Goal: Task Accomplishment & Management: Manage account settings

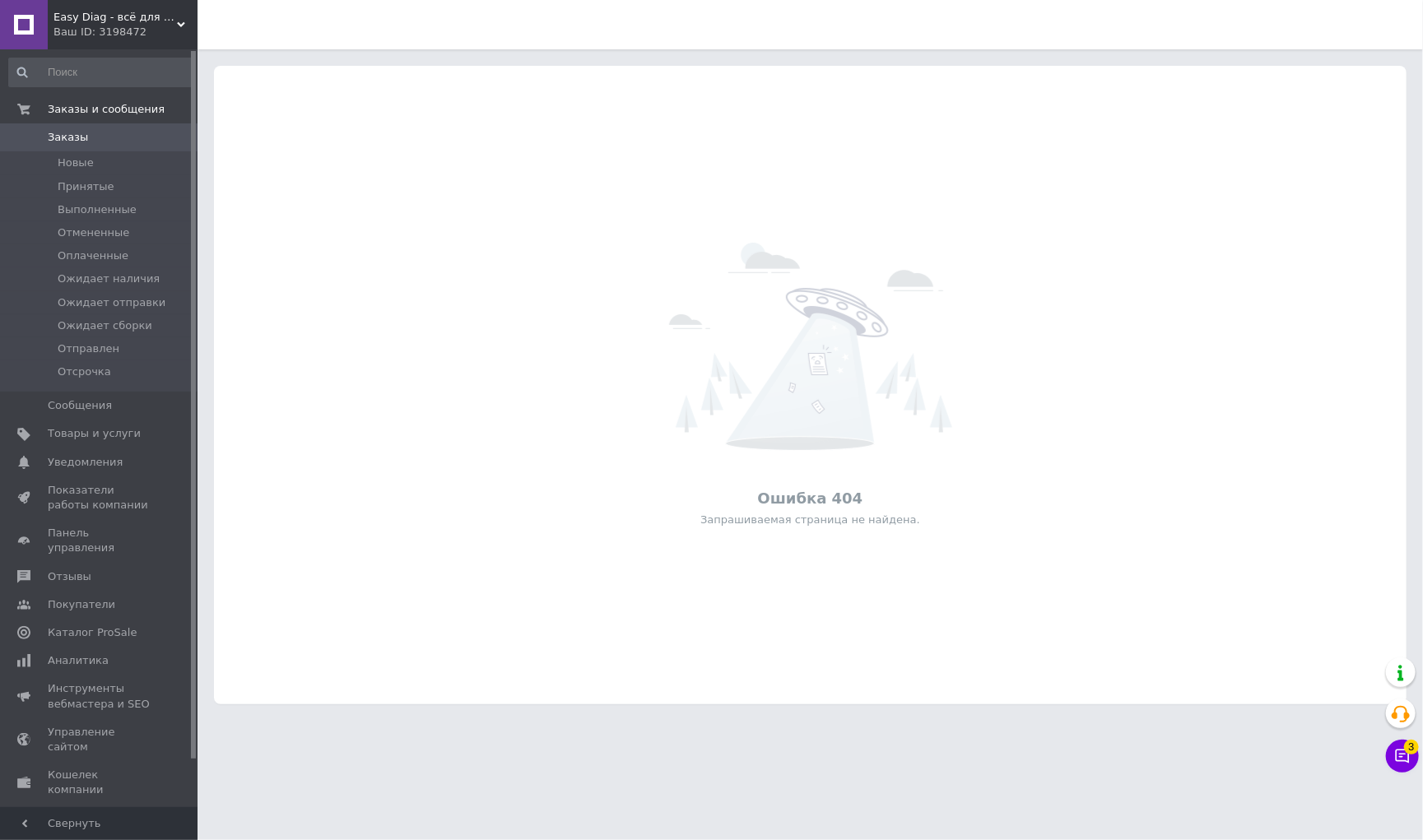
click at [118, 32] on div "Ваш ID: 3198472" at bounding box center [126, 32] width 144 height 15
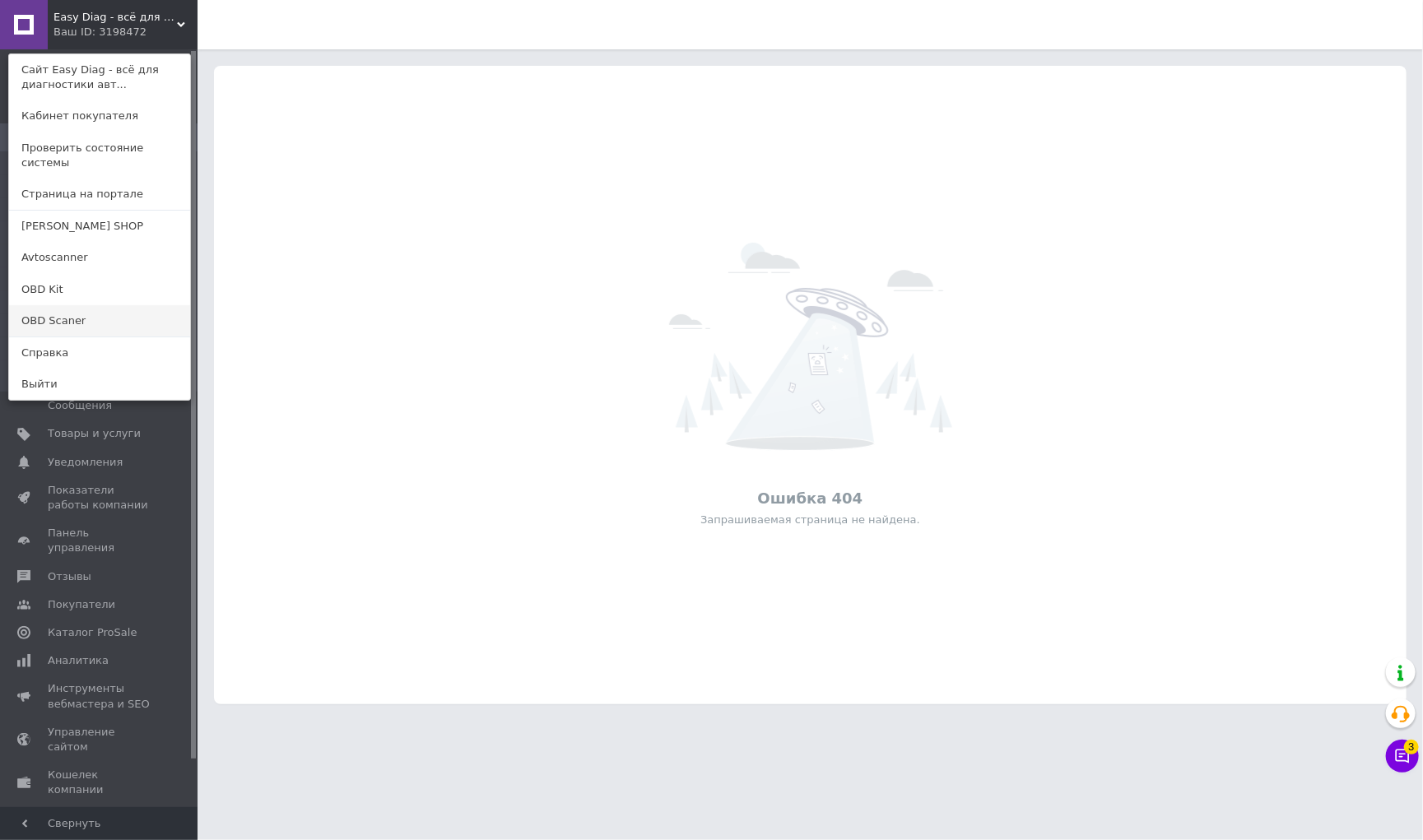
click at [121, 315] on link "OBD Scaner" at bounding box center [99, 321] width 181 height 31
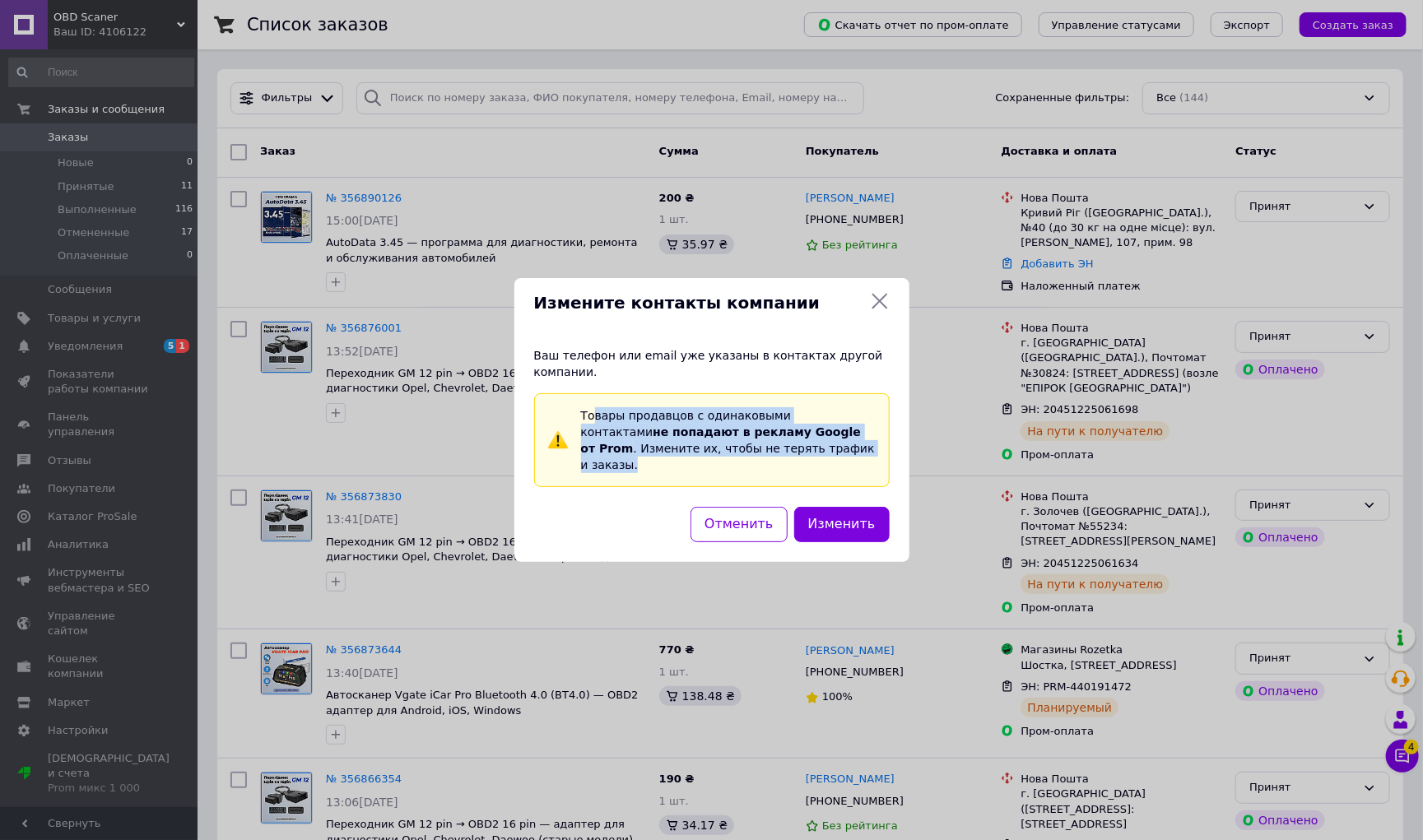
drag, startPoint x: 594, startPoint y: 427, endPoint x: 862, endPoint y: 452, distance: 269.2
click at [862, 452] on div "Товары продавцов с одинаковыми контактами не попадают в рекламу Google от Prom …" at bounding box center [728, 439] width 308 height 79
click at [851, 446] on span "Товары продавцов с одинаковыми контактами не попадают в рекламу Google от Prom …" at bounding box center [728, 440] width 294 height 63
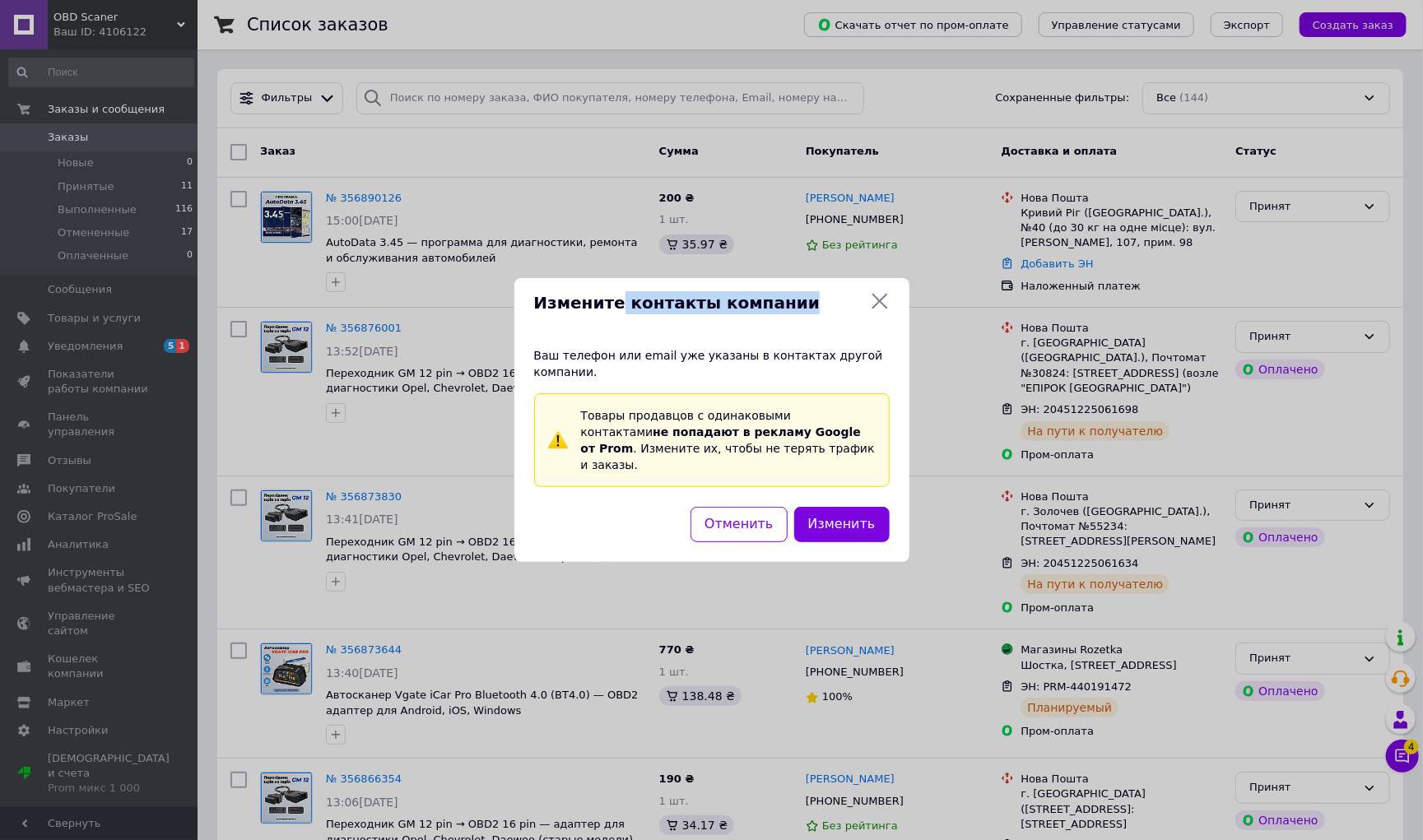
drag, startPoint x: 615, startPoint y: 305, endPoint x: 783, endPoint y: 324, distance: 169.1
click at [783, 324] on div "Измените контакты компании" at bounding box center [711, 303] width 395 height 50
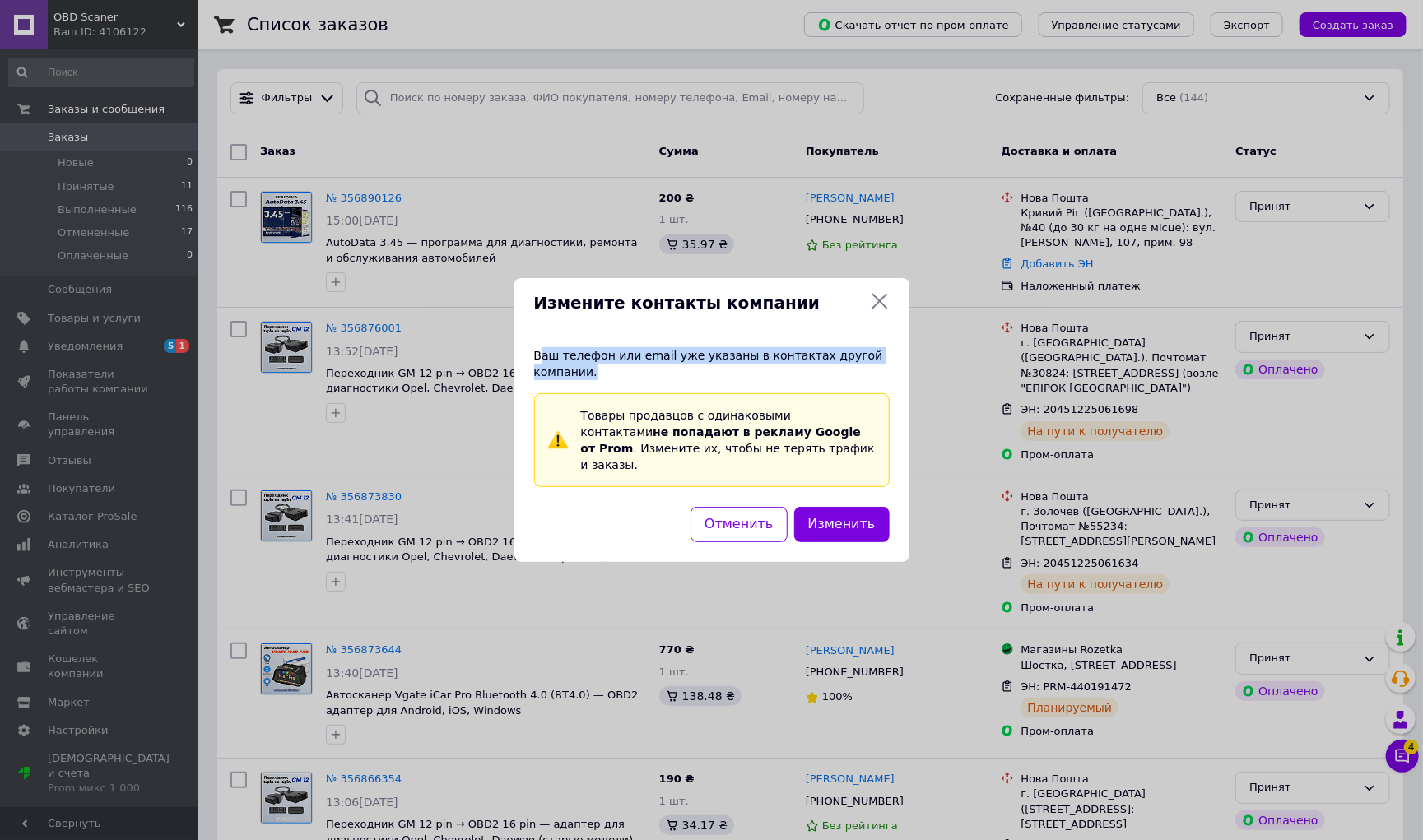
drag, startPoint x: 541, startPoint y: 363, endPoint x: 738, endPoint y: 377, distance: 197.5
click at [738, 377] on div "Ваш телефон или email уже указаны в контактах другой компании. Товары продавцов…" at bounding box center [711, 416] width 355 height 140
click at [752, 375] on div "Ваш телефон или email уже указаны в контактах другой компании. Товары продавцов…" at bounding box center [711, 416] width 355 height 140
drag, startPoint x: 574, startPoint y: 362, endPoint x: 754, endPoint y: 363, distance: 180.0
click at [754, 363] on span "Ваш телефон или email уже указаны в контактах другой компании." at bounding box center [708, 363] width 349 height 30
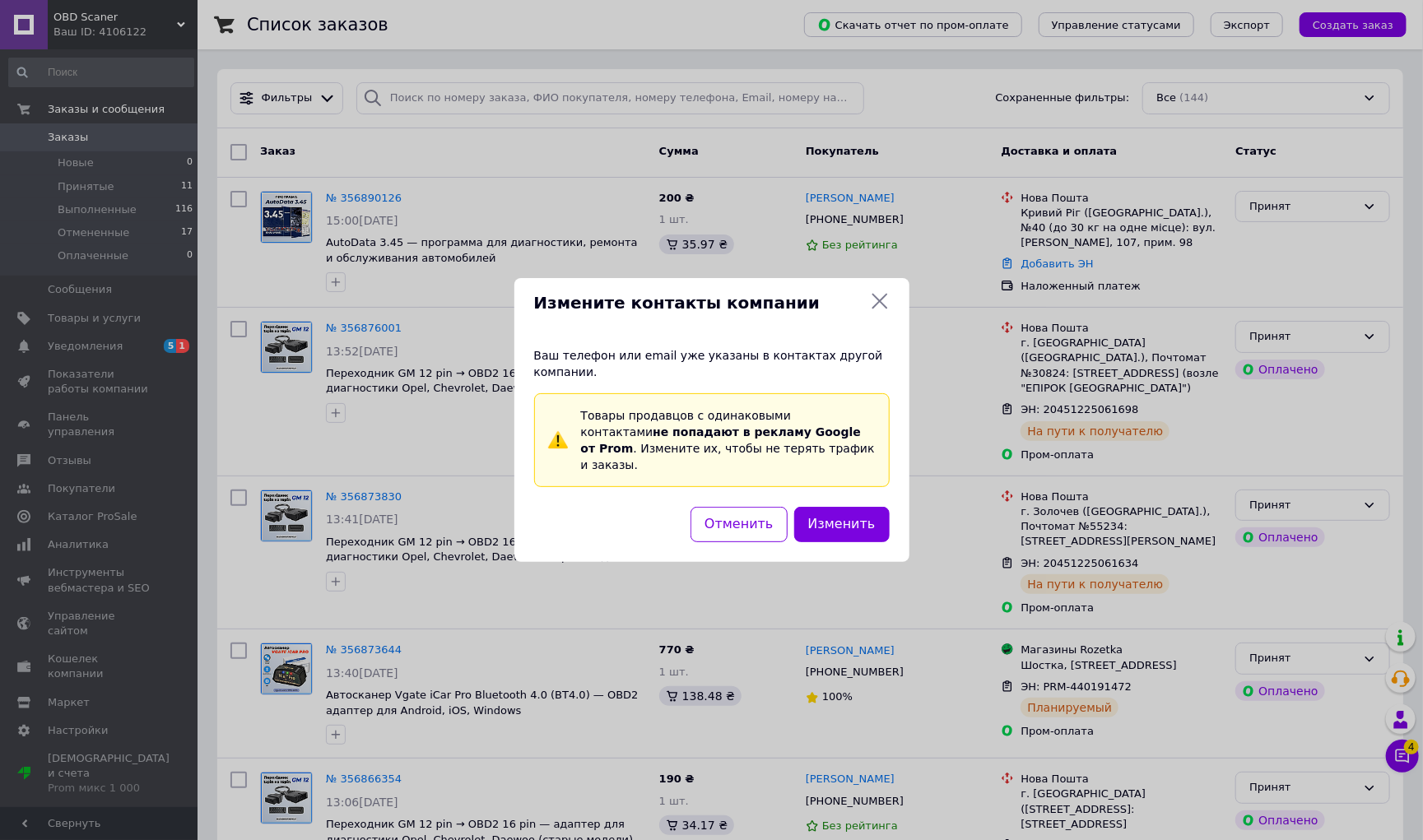
click at [871, 304] on icon at bounding box center [880, 301] width 20 height 20
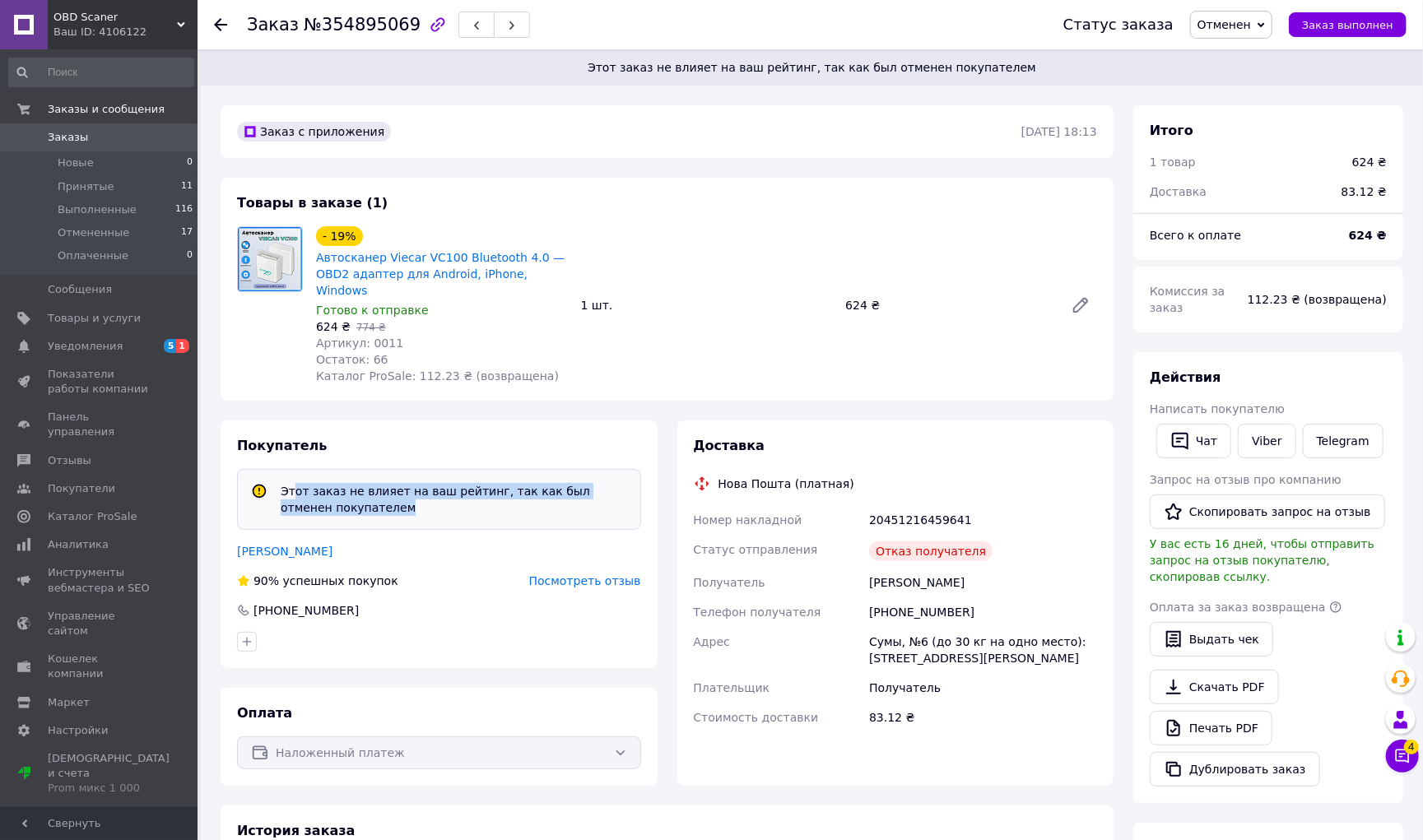
drag, startPoint x: 292, startPoint y: 477, endPoint x: 513, endPoint y: 502, distance: 222.4
click at [513, 502] on div "Этот заказ не влияет на ваш рейтинг, так как был отменен покупателем" at bounding box center [439, 500] width 404 height 61
click at [526, 482] on div "Этот заказ не влияет на ваш рейтинг, так как был отменен покупателем" at bounding box center [454, 499] width 359 height 33
drag, startPoint x: 253, startPoint y: 559, endPoint x: 412, endPoint y: 560, distance: 159.0
click at [412, 573] on div "90% успешных покупок Посмотреть отзыв" at bounding box center [439, 581] width 404 height 17
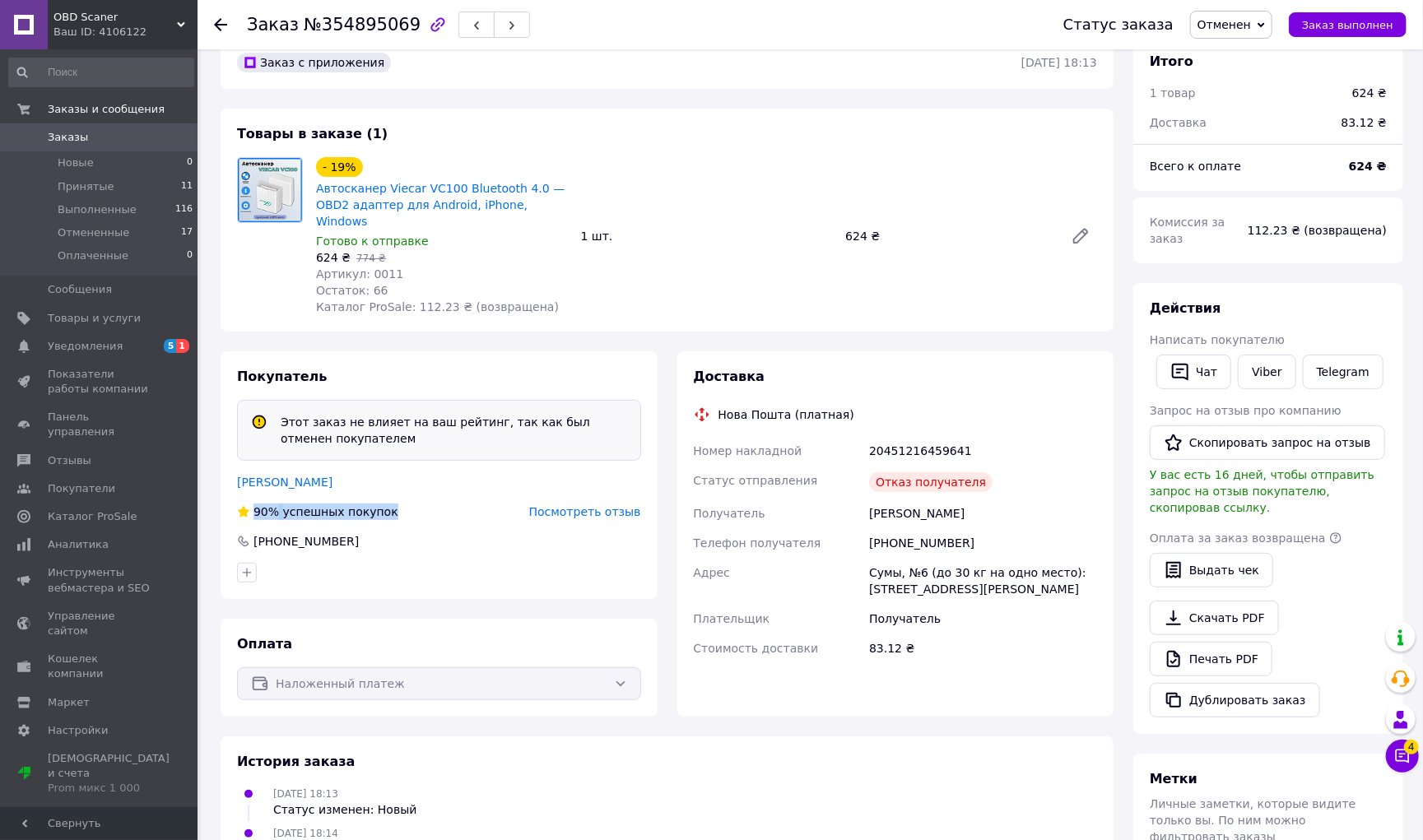
scroll to position [70, 0]
click at [320, 502] on div "90% успешных покупок" at bounding box center [317, 511] width 161 height 17
drag, startPoint x: 286, startPoint y: 487, endPoint x: 408, endPoint y: 487, distance: 122.0
click at [408, 502] on div "90% успешных покупок Посмотреть отзыв" at bounding box center [439, 511] width 404 height 17
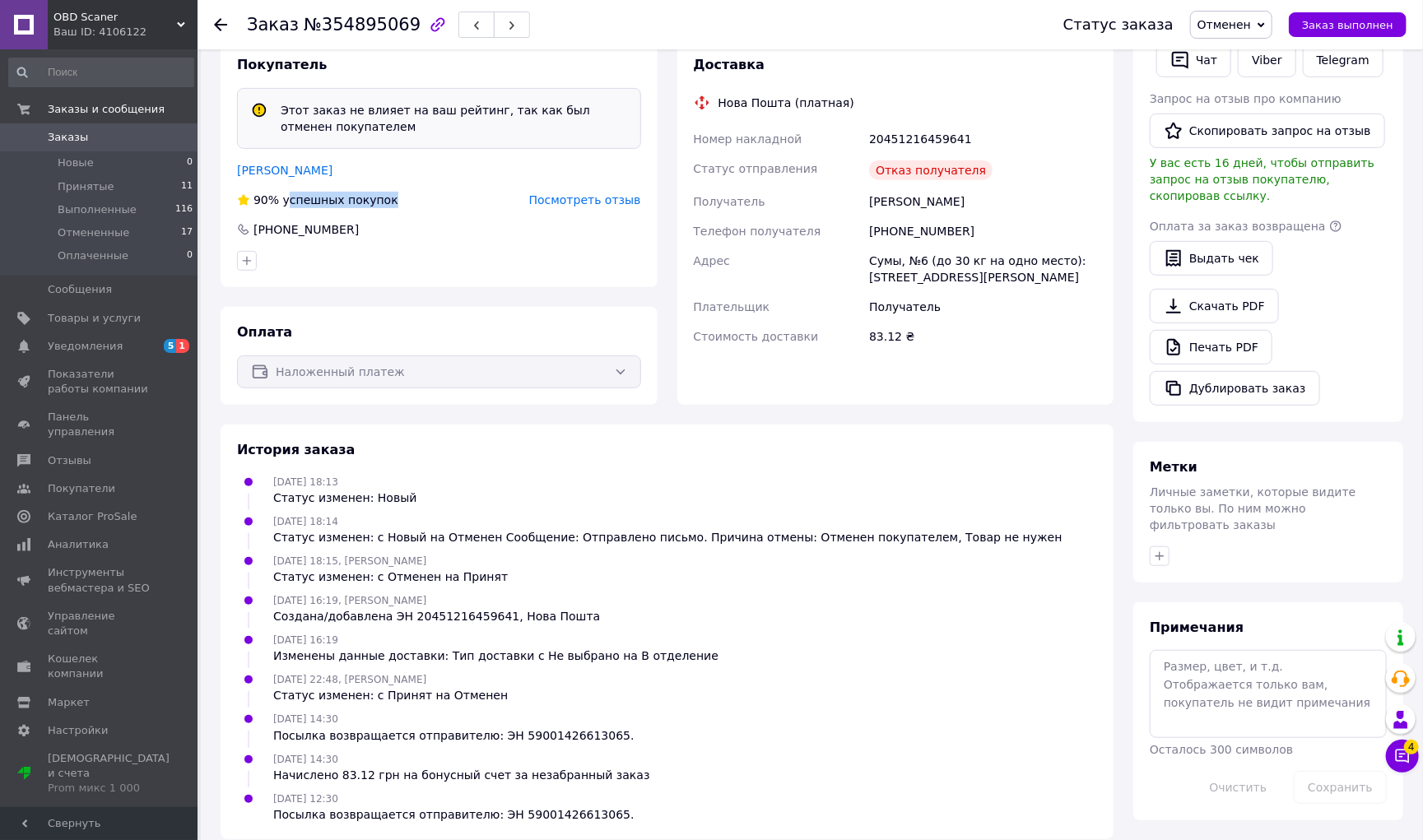
scroll to position [380, 0]
drag, startPoint x: 373, startPoint y: 563, endPoint x: 468, endPoint y: 563, distance: 95.0
click at [468, 569] on div "Статус изменен: с Отменен на Принят" at bounding box center [390, 578] width 234 height 17
drag, startPoint x: 299, startPoint y: 602, endPoint x: 584, endPoint y: 602, distance: 285.0
click at [584, 602] on div "30.07.2025 16:19, Владислав Ванін Создана/добавлена ЭН 20451216459641, Нова Пош…" at bounding box center [436, 609] width 340 height 33
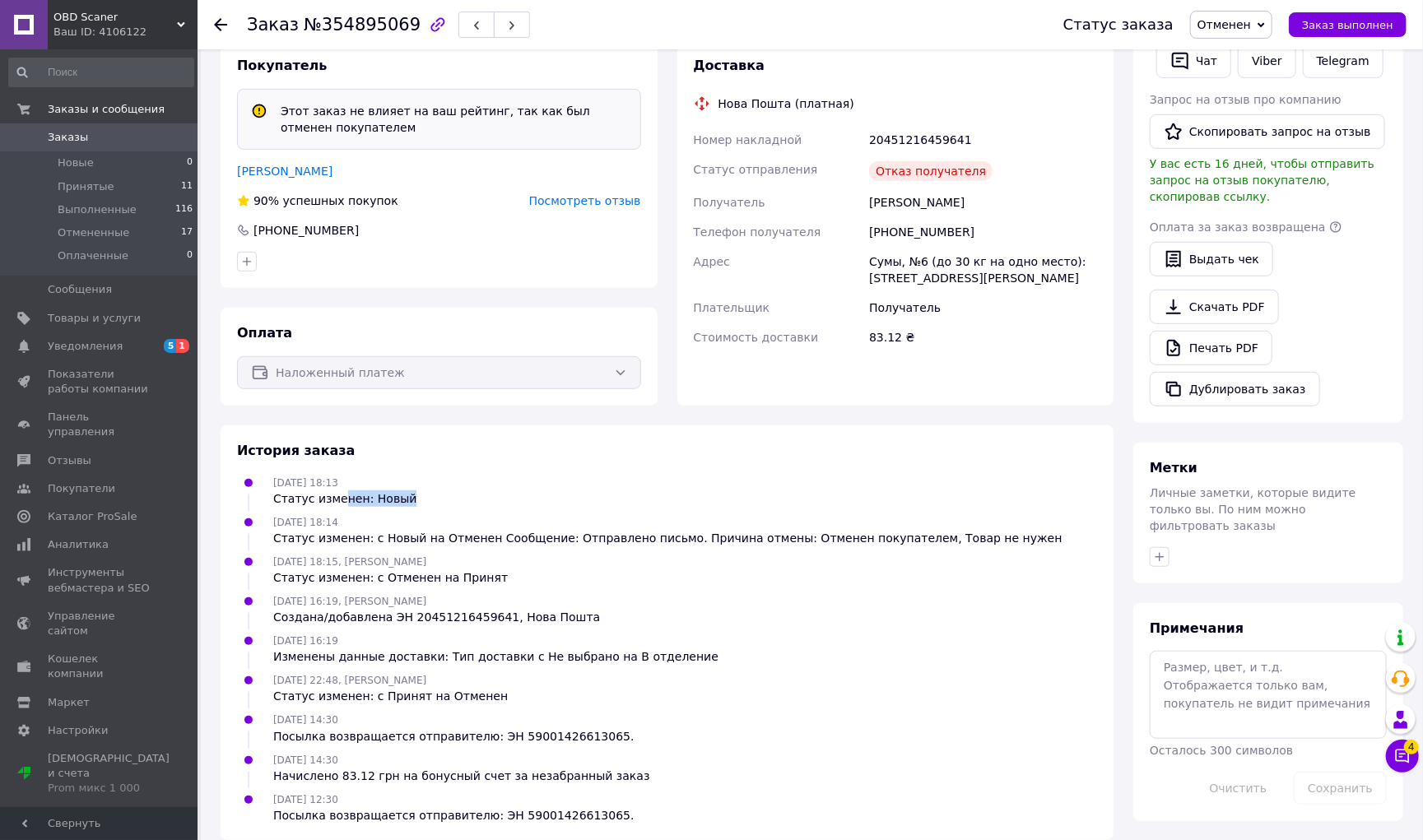
drag, startPoint x: 341, startPoint y: 482, endPoint x: 442, endPoint y: 483, distance: 101.0
click at [442, 483] on div "29.07.2025 18:13 Статус изменен: Новый" at bounding box center [666, 491] width 873 height 33
drag, startPoint x: 327, startPoint y: 519, endPoint x: 651, endPoint y: 519, distance: 324.0
click at [651, 530] on div "Статус изменен: с Новый на Отменен Сообщение: Отправлено письмо. Причина отмены…" at bounding box center [667, 538] width 789 height 17
drag, startPoint x: 355, startPoint y: 561, endPoint x: 498, endPoint y: 568, distance: 143.2
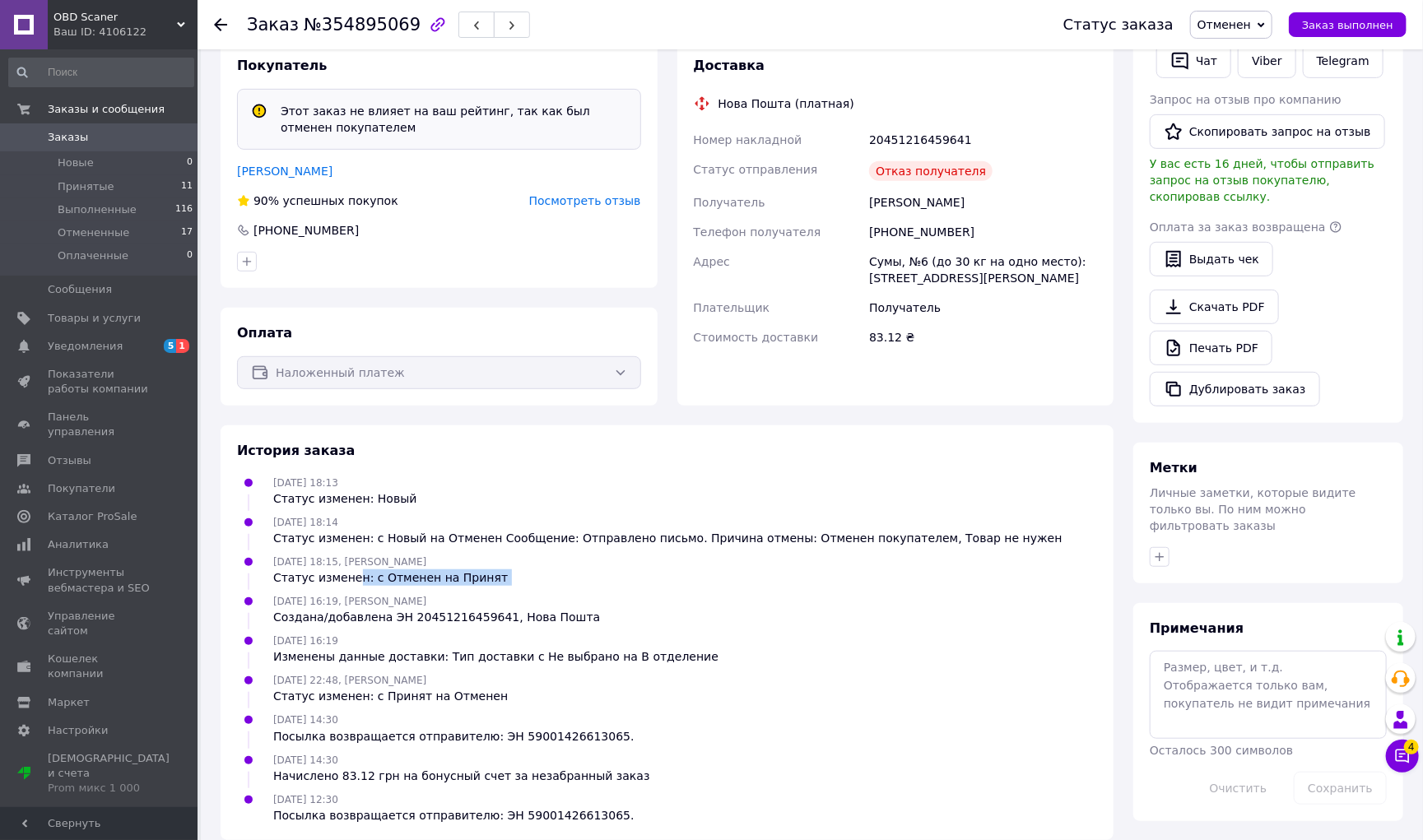
click at [498, 568] on ul "29.07.2025 18:13 Статус изменен: Новый 29.07.2025 18:14 Статус изменен: с Новый…" at bounding box center [666, 649] width 860 height 349
click at [475, 569] on div "Статус изменен: с Отменен на Принят" at bounding box center [390, 578] width 234 height 17
drag, startPoint x: 339, startPoint y: 599, endPoint x: 591, endPoint y: 599, distance: 252.0
click at [591, 599] on div "30.07.2025 16:19, Владислав Ванін Создана/добавлена ЭН 20451216459641, Нова Пош…" at bounding box center [666, 609] width 873 height 33
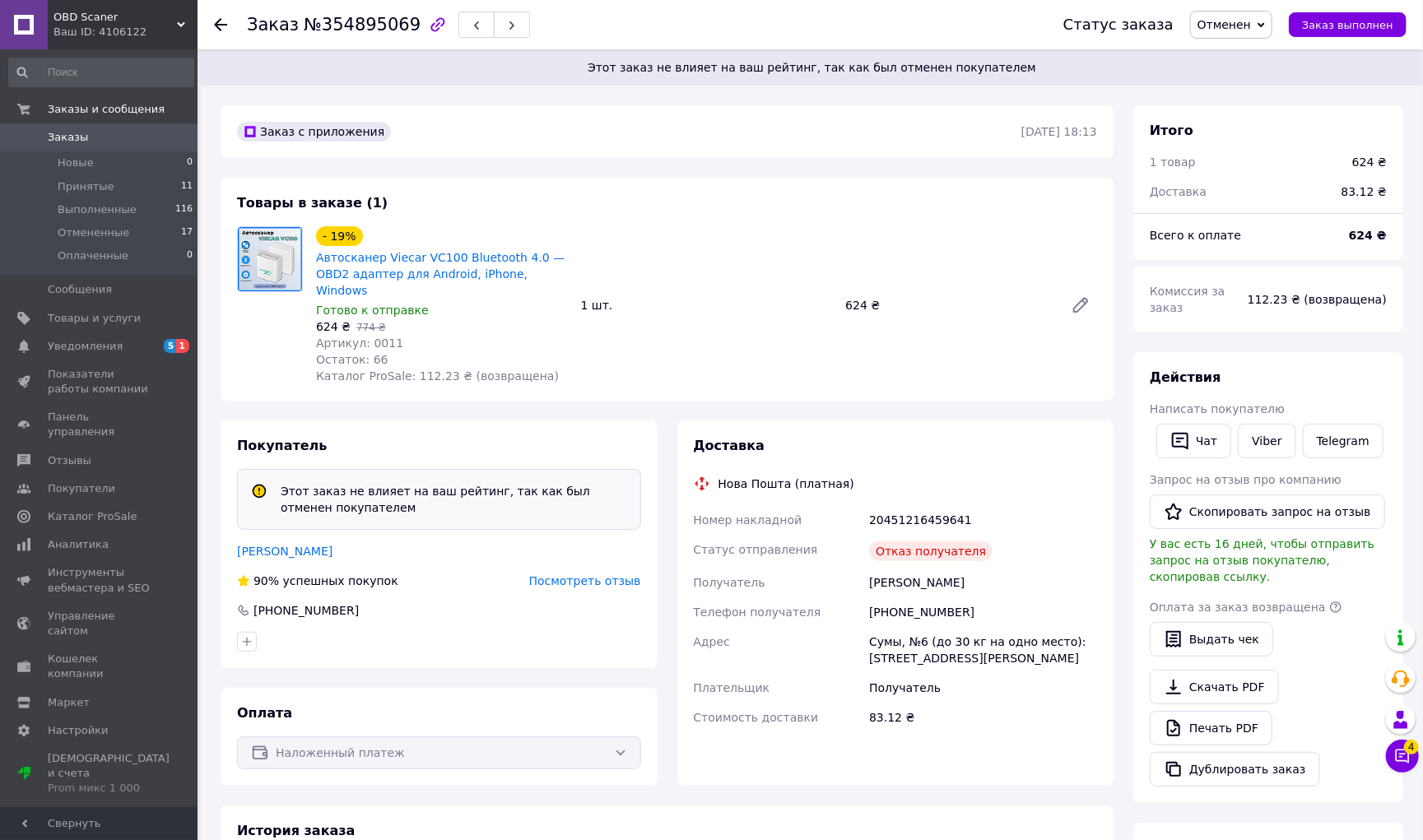
scroll to position [0, 0]
drag, startPoint x: 315, startPoint y: 565, endPoint x: 394, endPoint y: 565, distance: 79.0
click at [394, 573] on div "90% успешных покупок Посмотреть отзыв" at bounding box center [439, 581] width 404 height 17
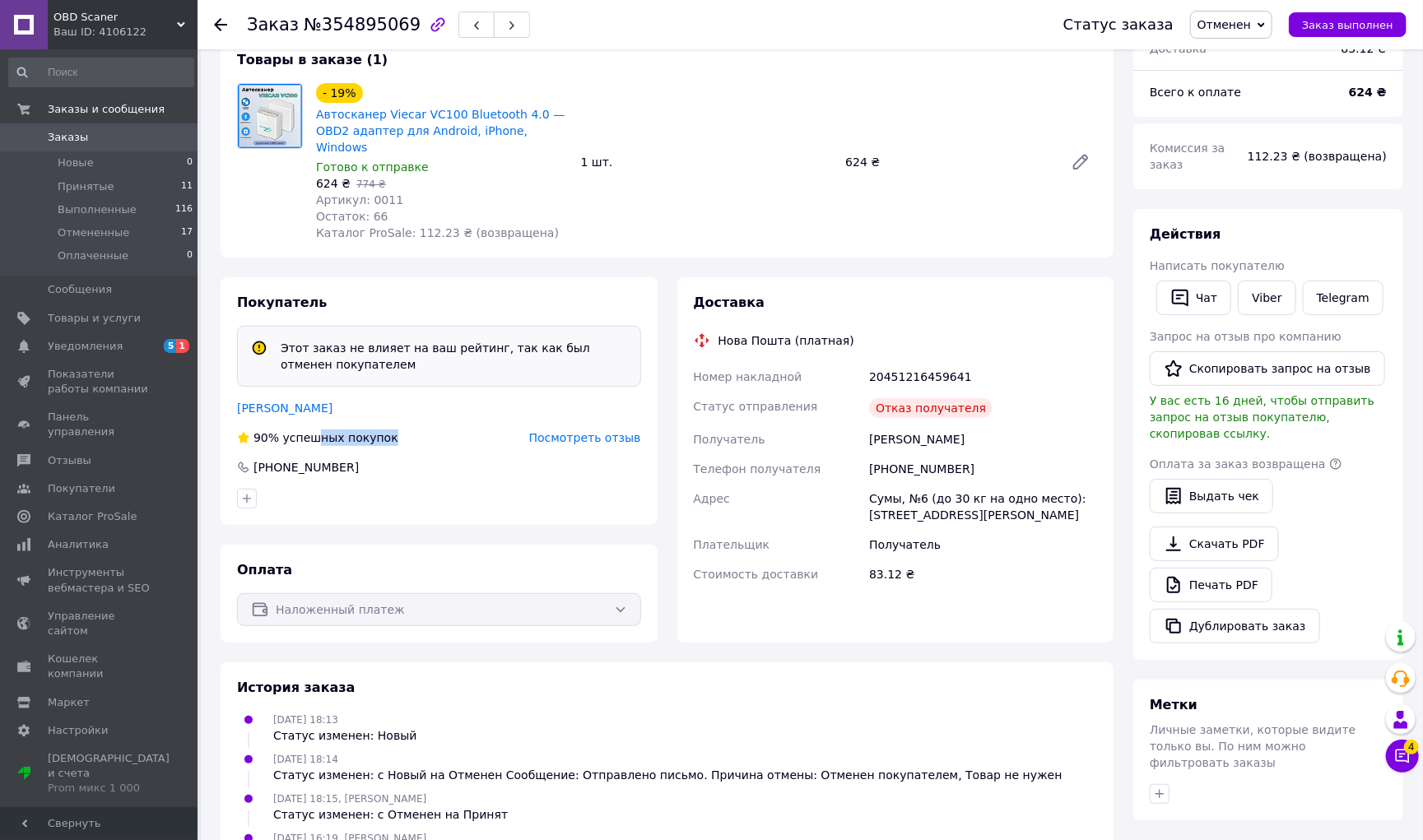
scroll to position [140, 0]
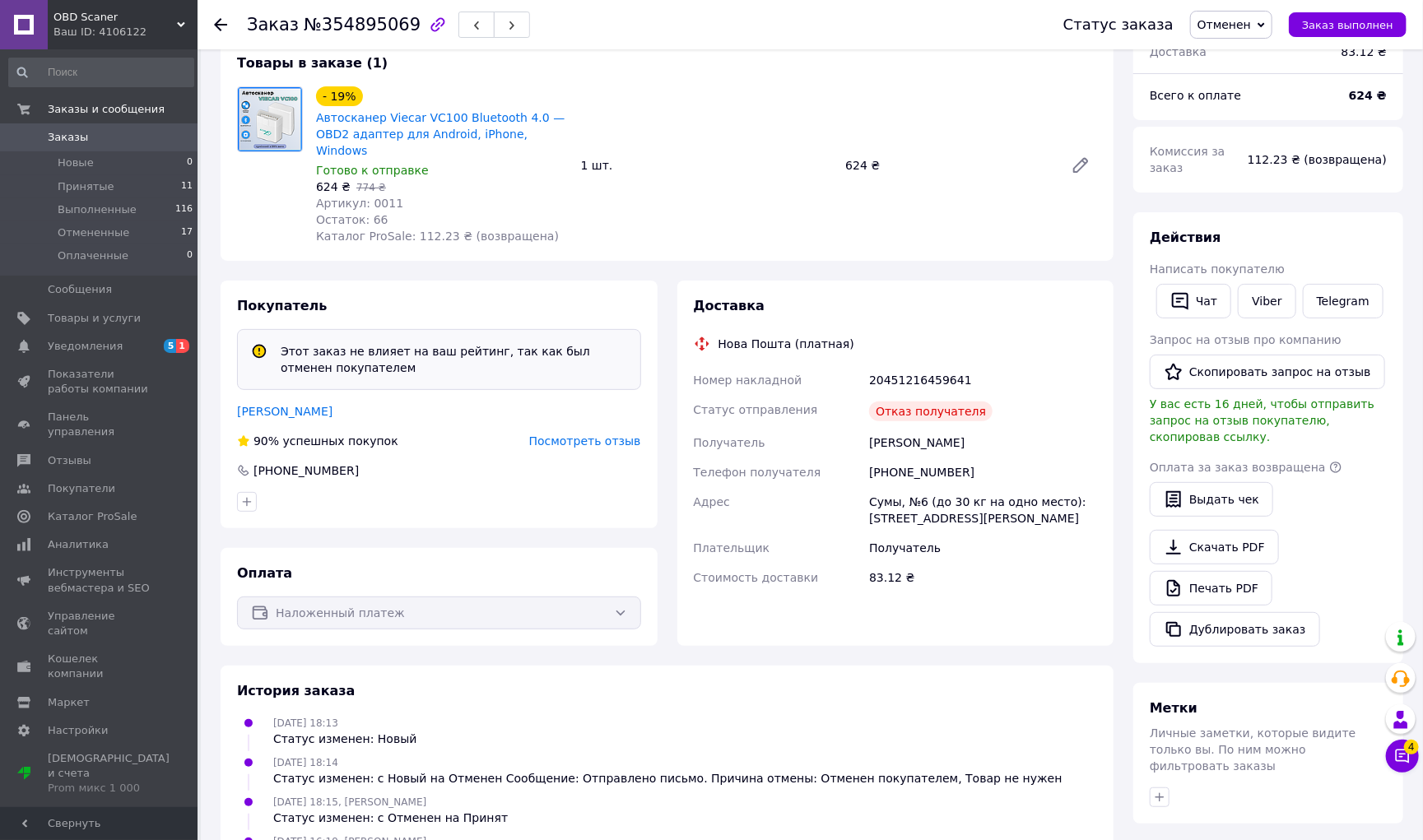
click at [595, 434] on span "Посмотреть отзыв" at bounding box center [584, 441] width 112 height 13
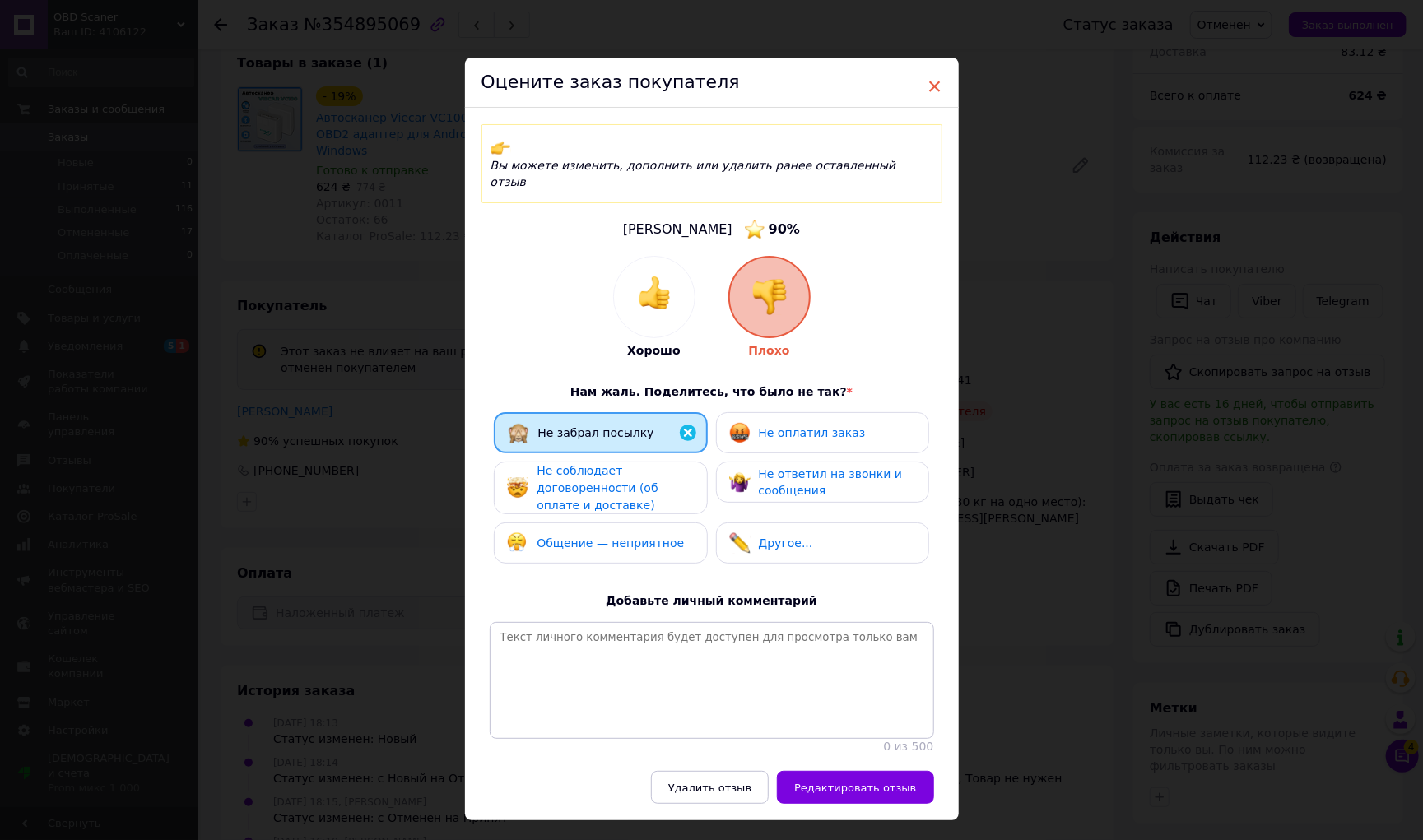
click at [933, 89] on span "×" at bounding box center [935, 86] width 15 height 28
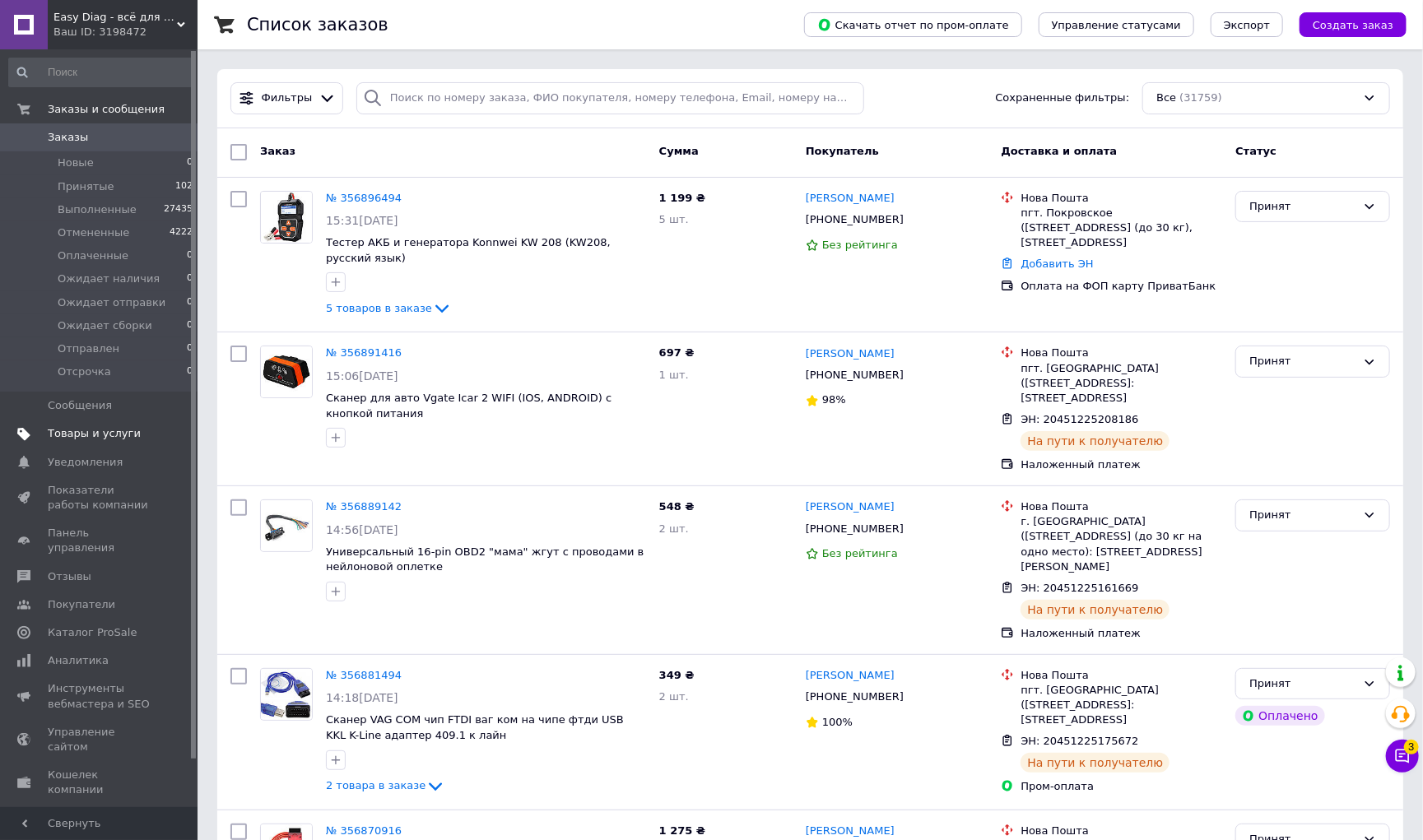
click at [124, 431] on span "Товары и услуги" at bounding box center [94, 434] width 93 height 15
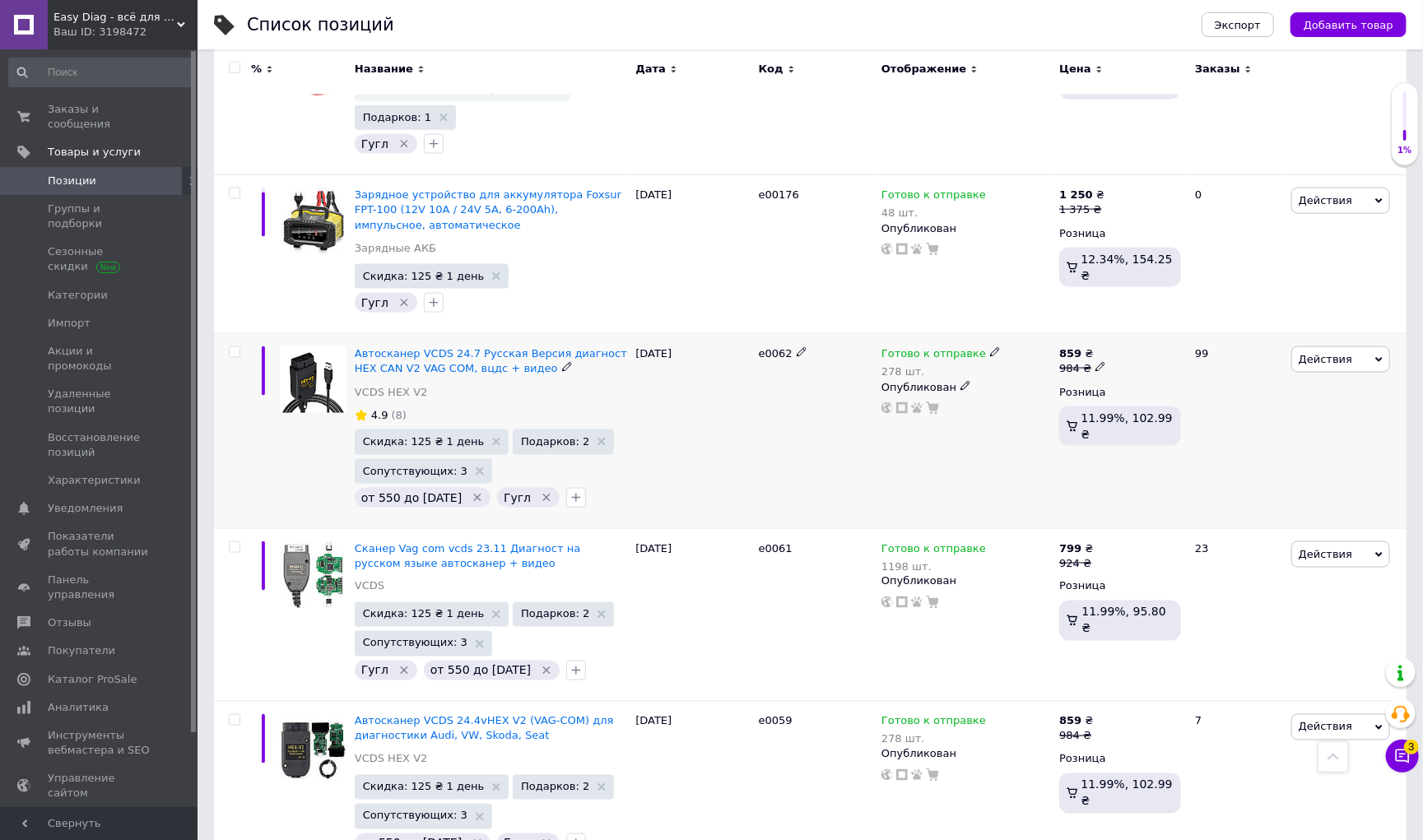
scroll to position [4623, 0]
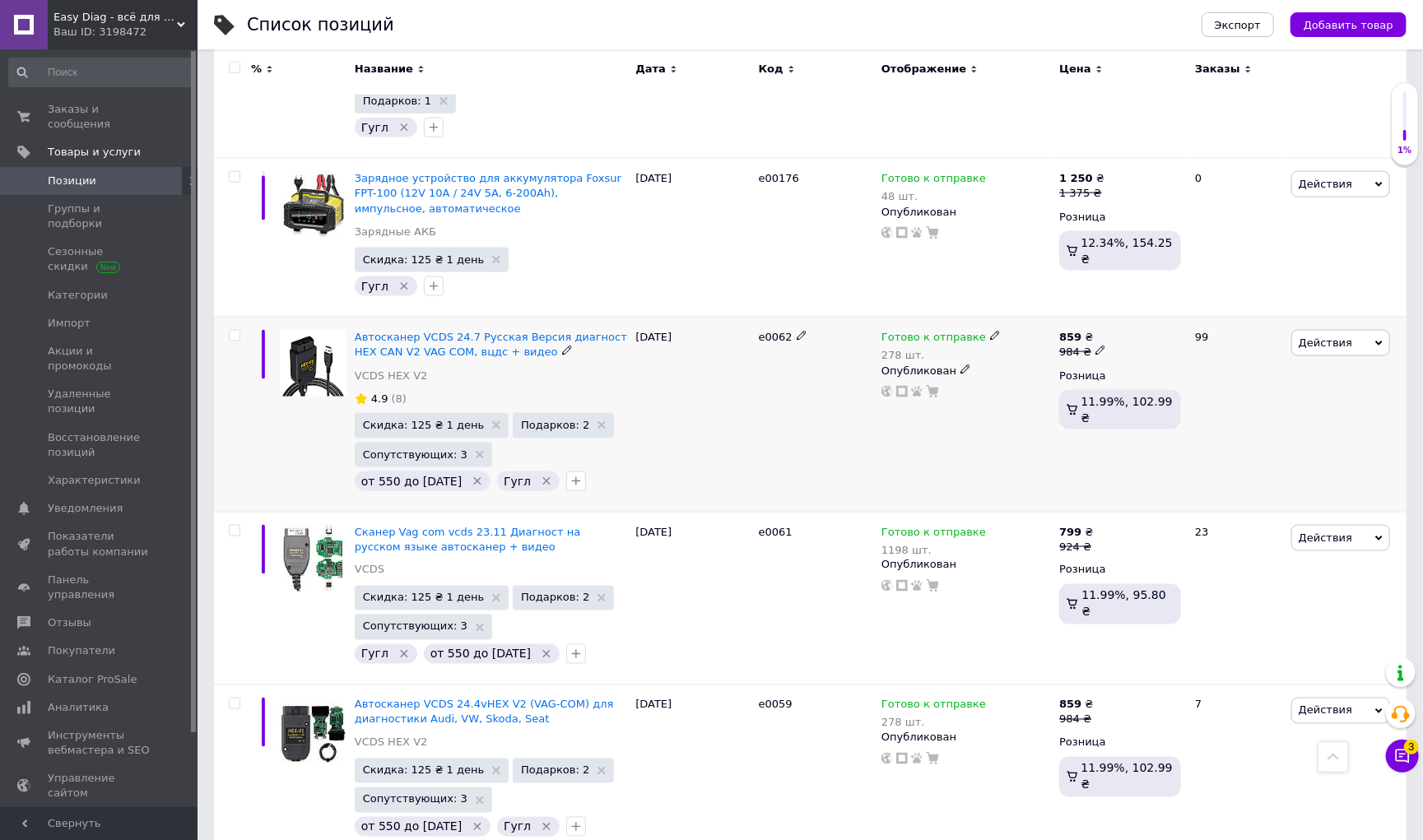
click at [394, 392] on span "(8)" at bounding box center [399, 398] width 15 height 12
click at [393, 392] on span "(8)" at bounding box center [399, 398] width 15 height 12
click at [379, 392] on span "4.9" at bounding box center [379, 398] width 17 height 12
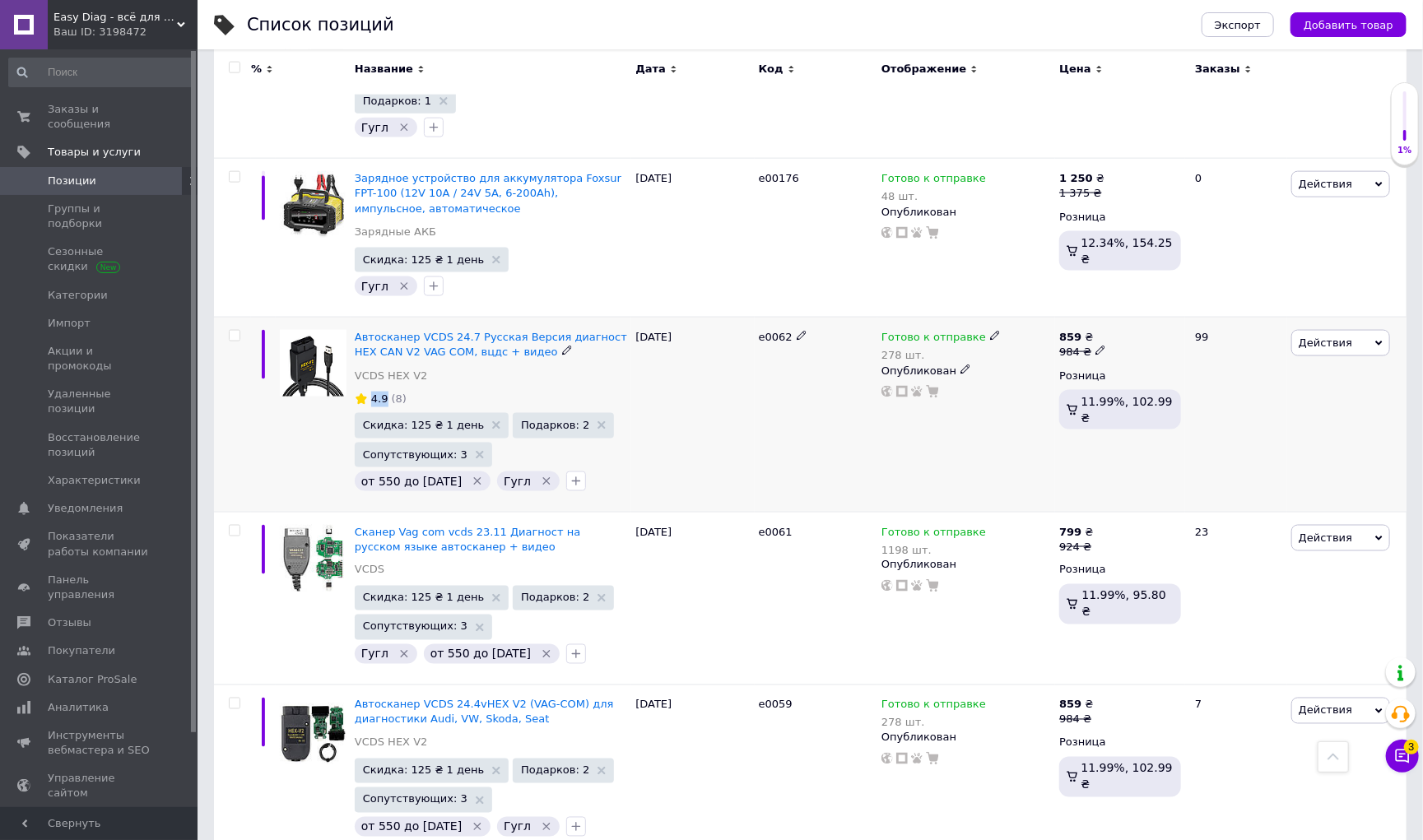
click at [379, 392] on span "4.9" at bounding box center [379, 398] width 17 height 12
click at [363, 393] on icon at bounding box center [360, 398] width 11 height 11
click at [382, 392] on span "4.9" at bounding box center [379, 398] width 17 height 12
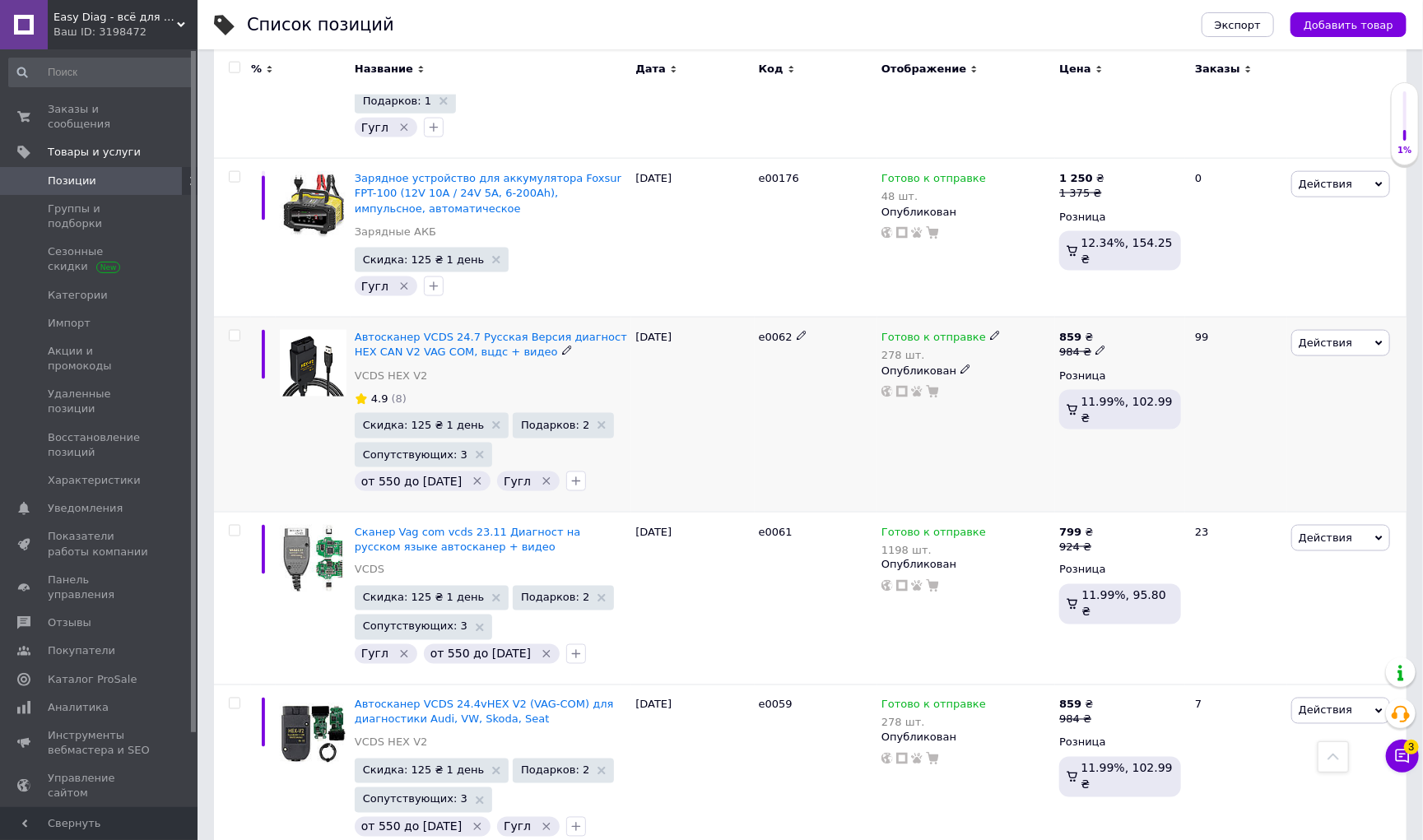
click at [397, 392] on span "(8)" at bounding box center [399, 398] width 15 height 12
click at [371, 392] on span "4.9" at bounding box center [379, 398] width 17 height 12
click at [390, 390] on div "(8)" at bounding box center [399, 399] width 18 height 19
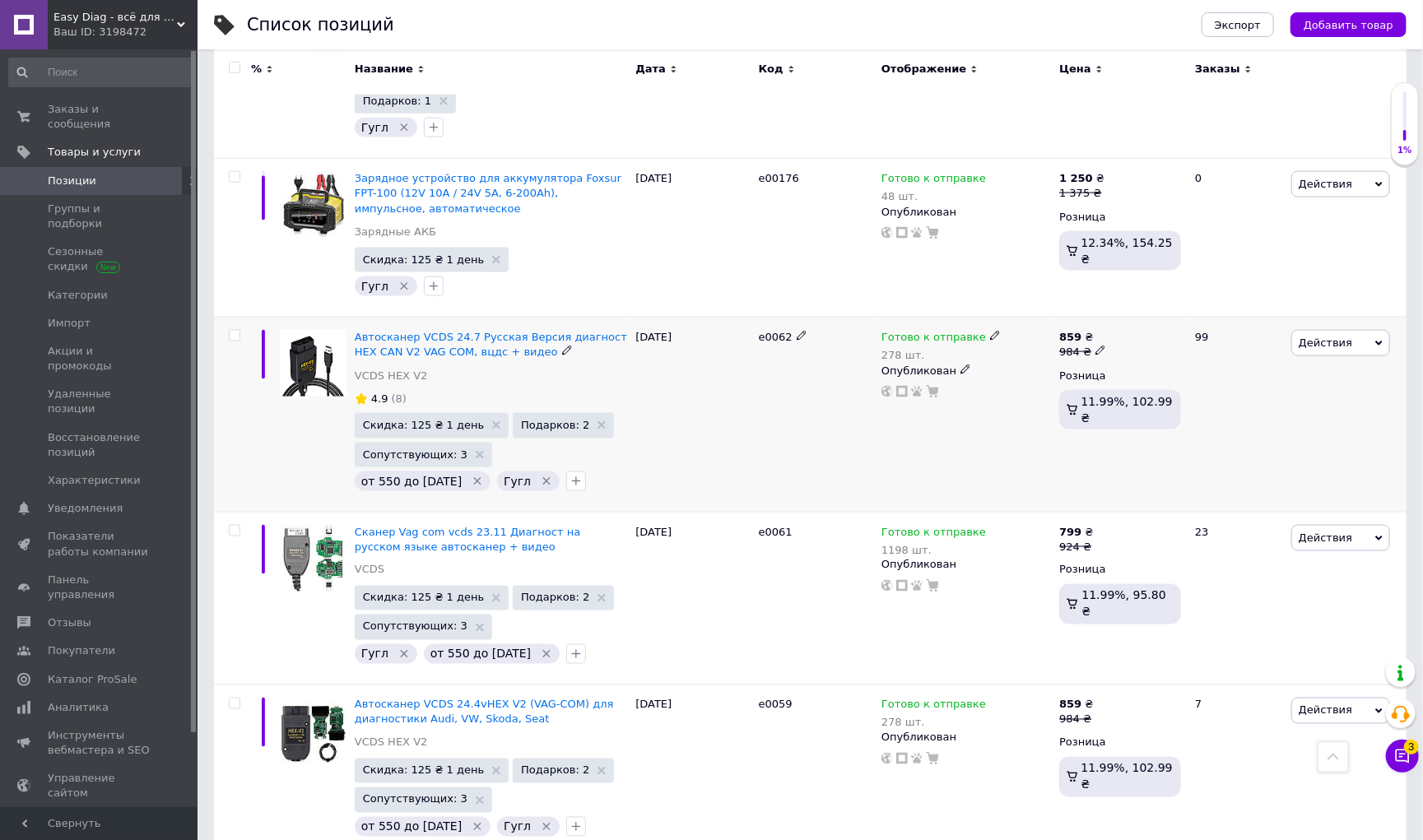
click at [390, 390] on div "(8)" at bounding box center [399, 399] width 18 height 19
click at [381, 392] on span "4.9" at bounding box center [379, 398] width 17 height 12
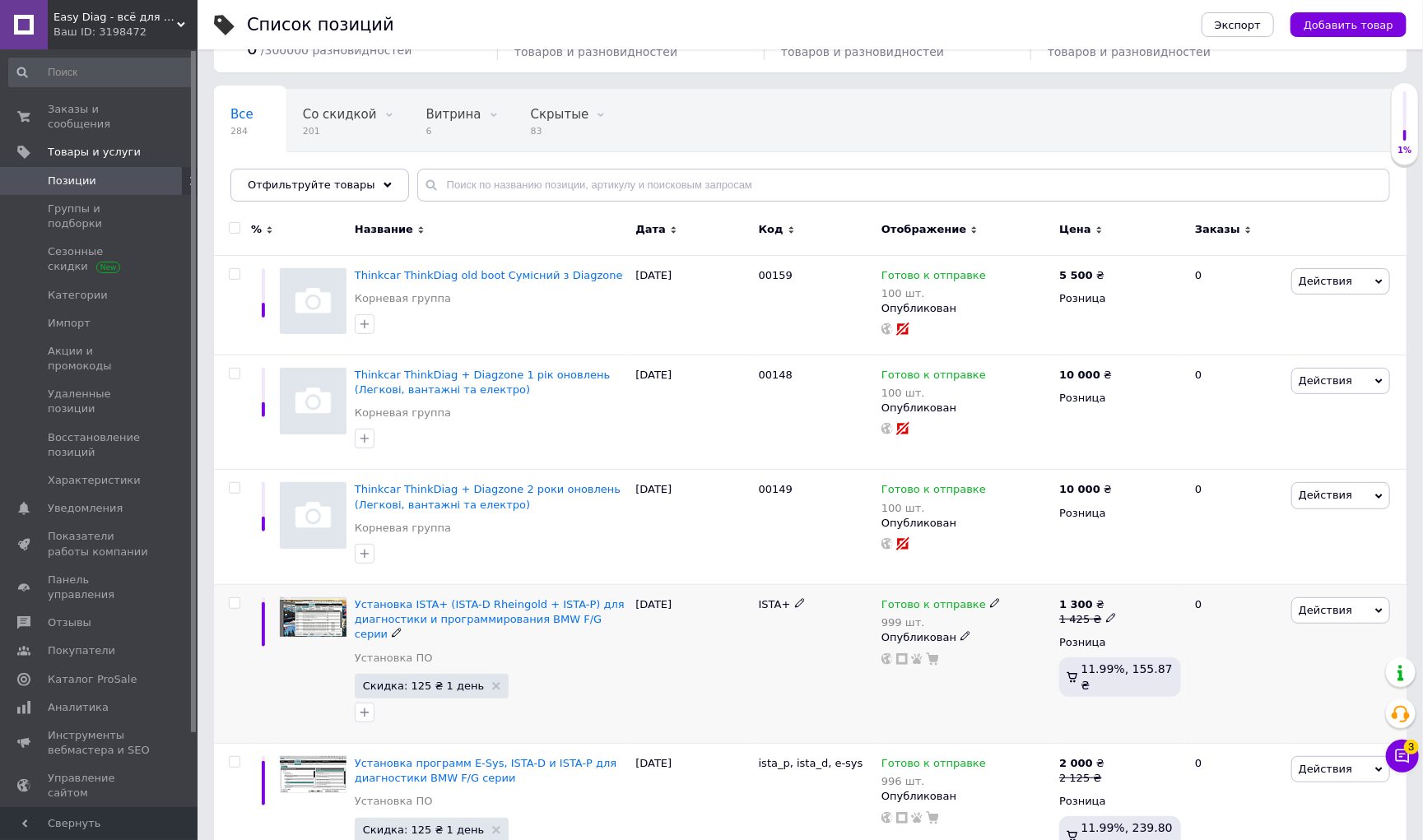
scroll to position [90, 0]
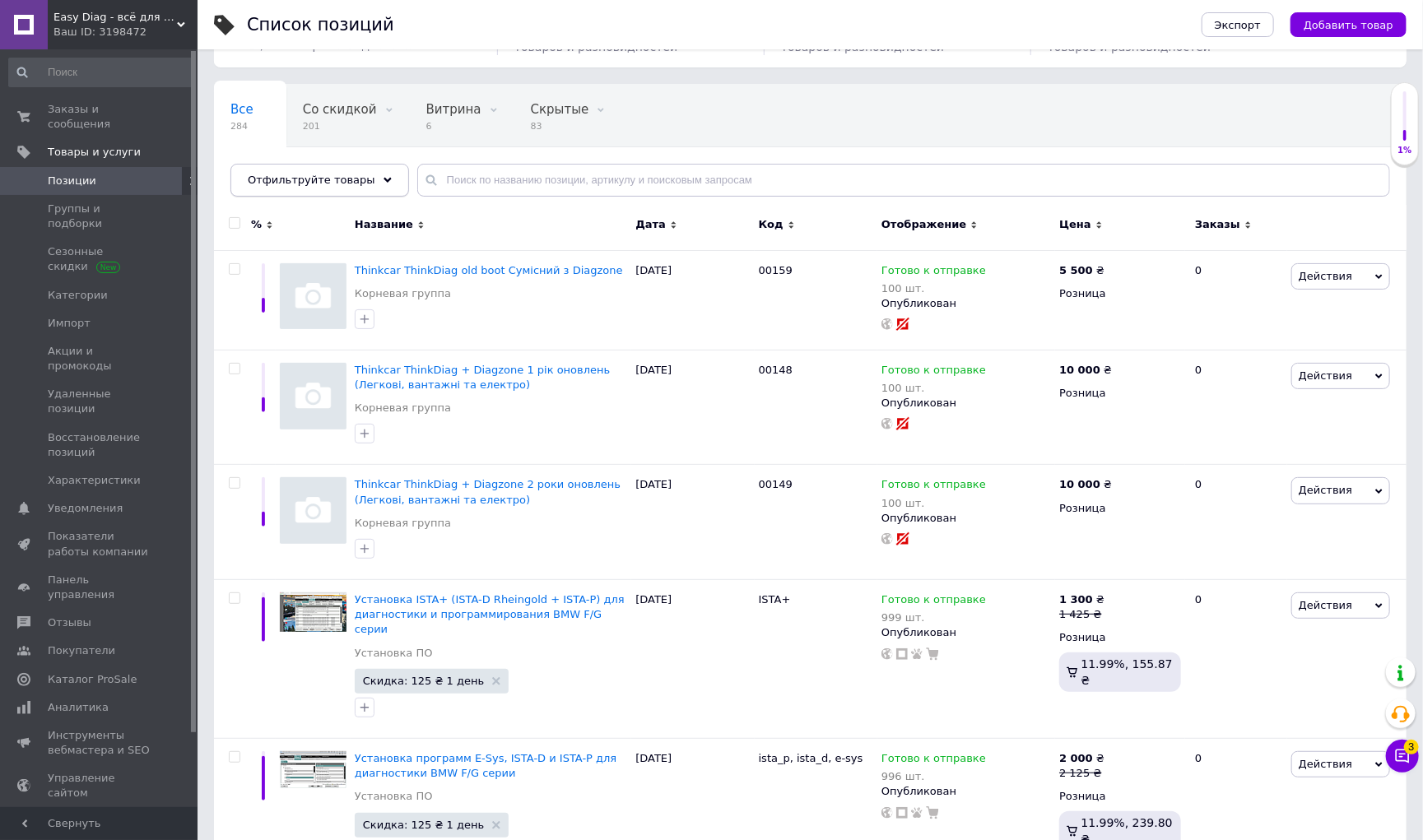
click at [360, 176] on span "Отфильтруйте товары" at bounding box center [311, 180] width 127 height 12
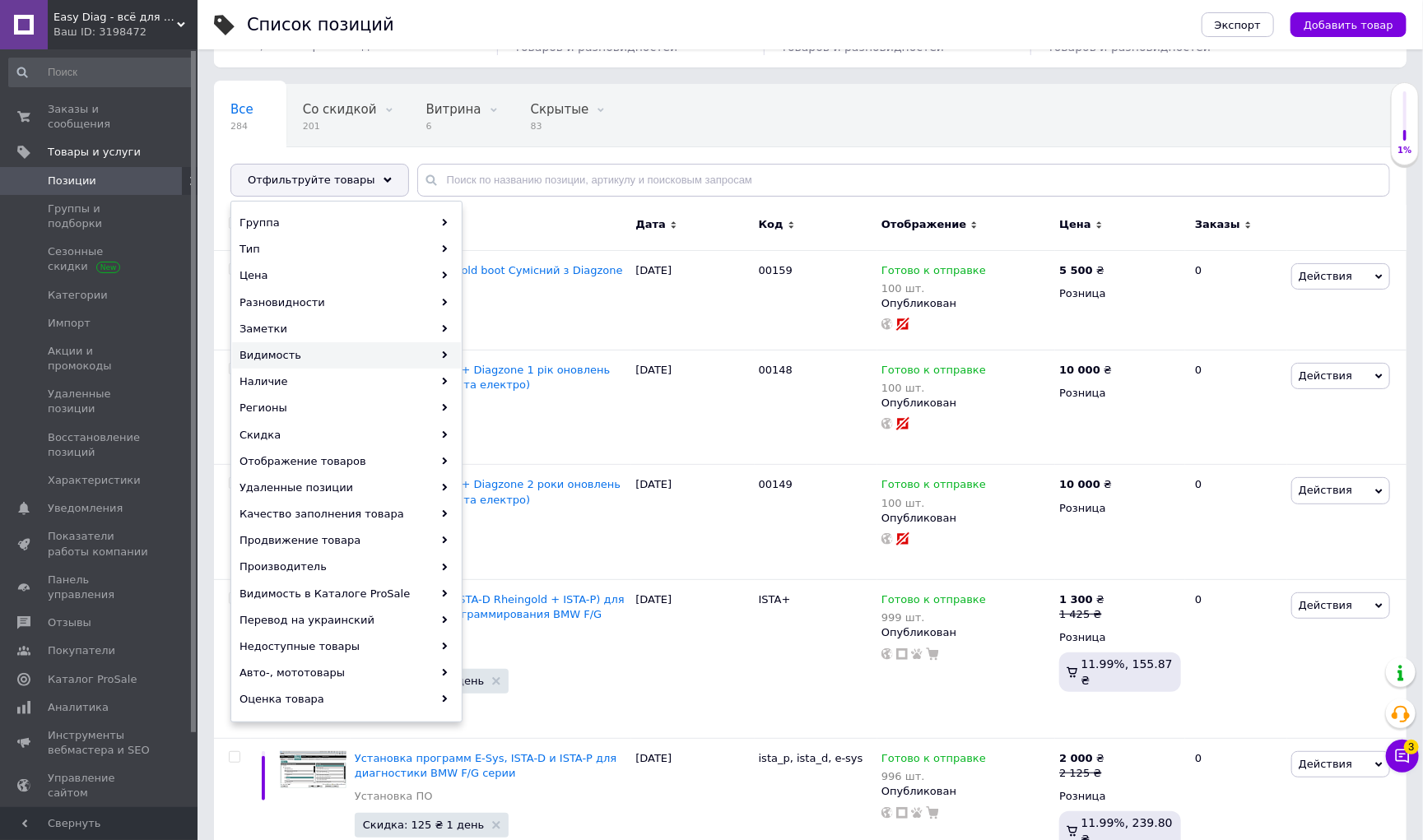
click at [341, 357] on div "Видимость" at bounding box center [346, 355] width 228 height 26
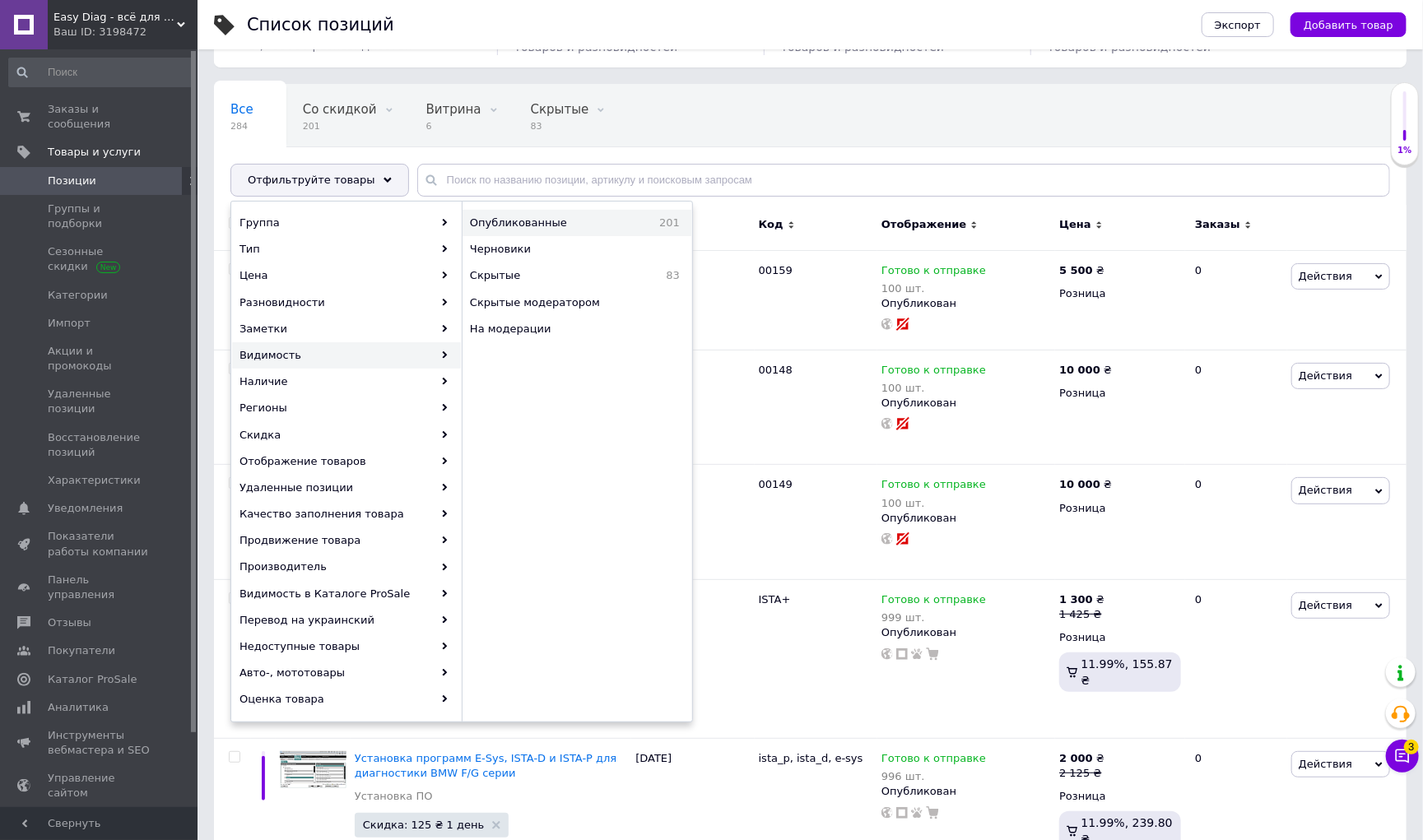
click at [538, 223] on span "Опубликованные" at bounding box center [551, 223] width 162 height 15
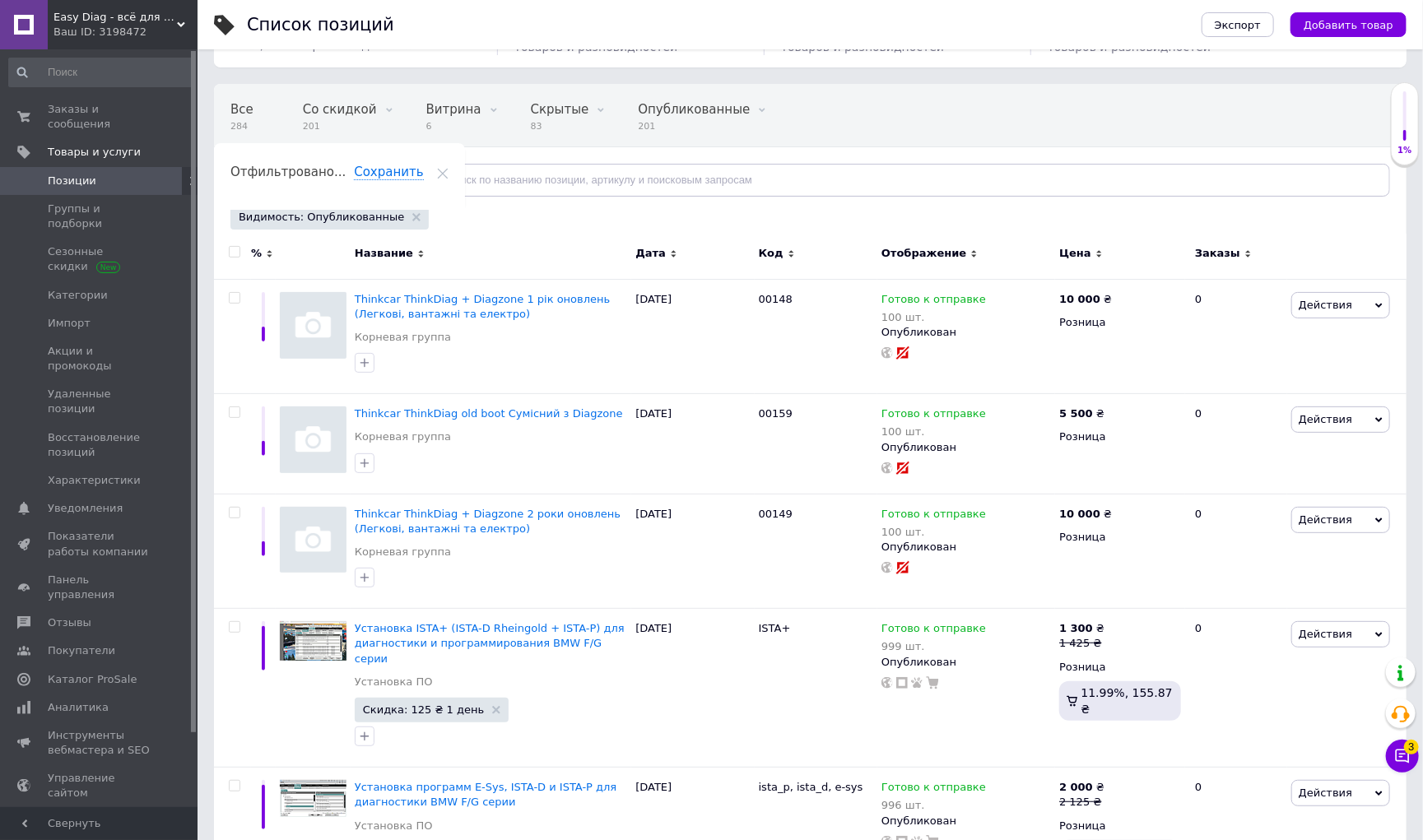
click at [236, 253] on input "checkbox" at bounding box center [233, 252] width 11 height 11
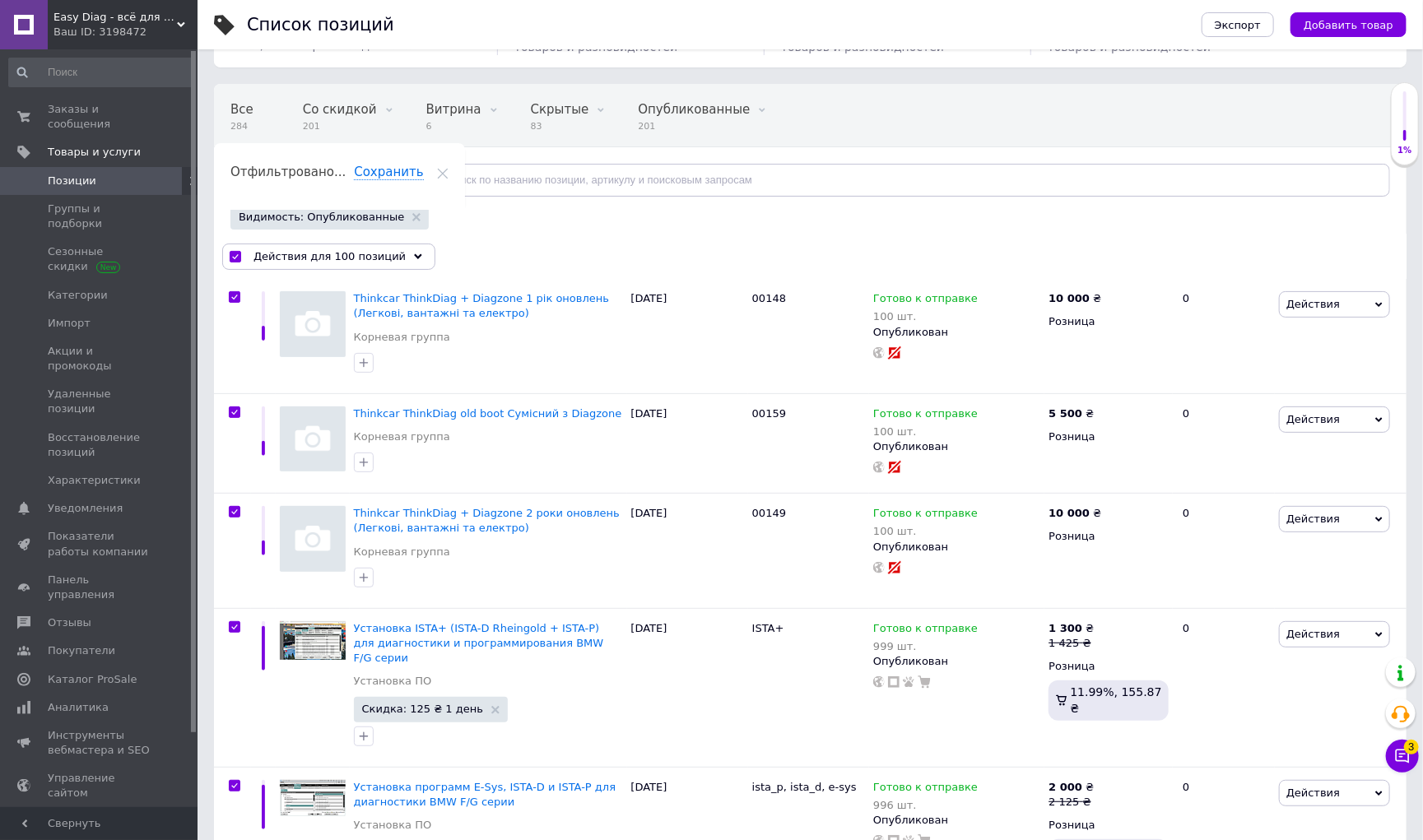
checkbox input "true"
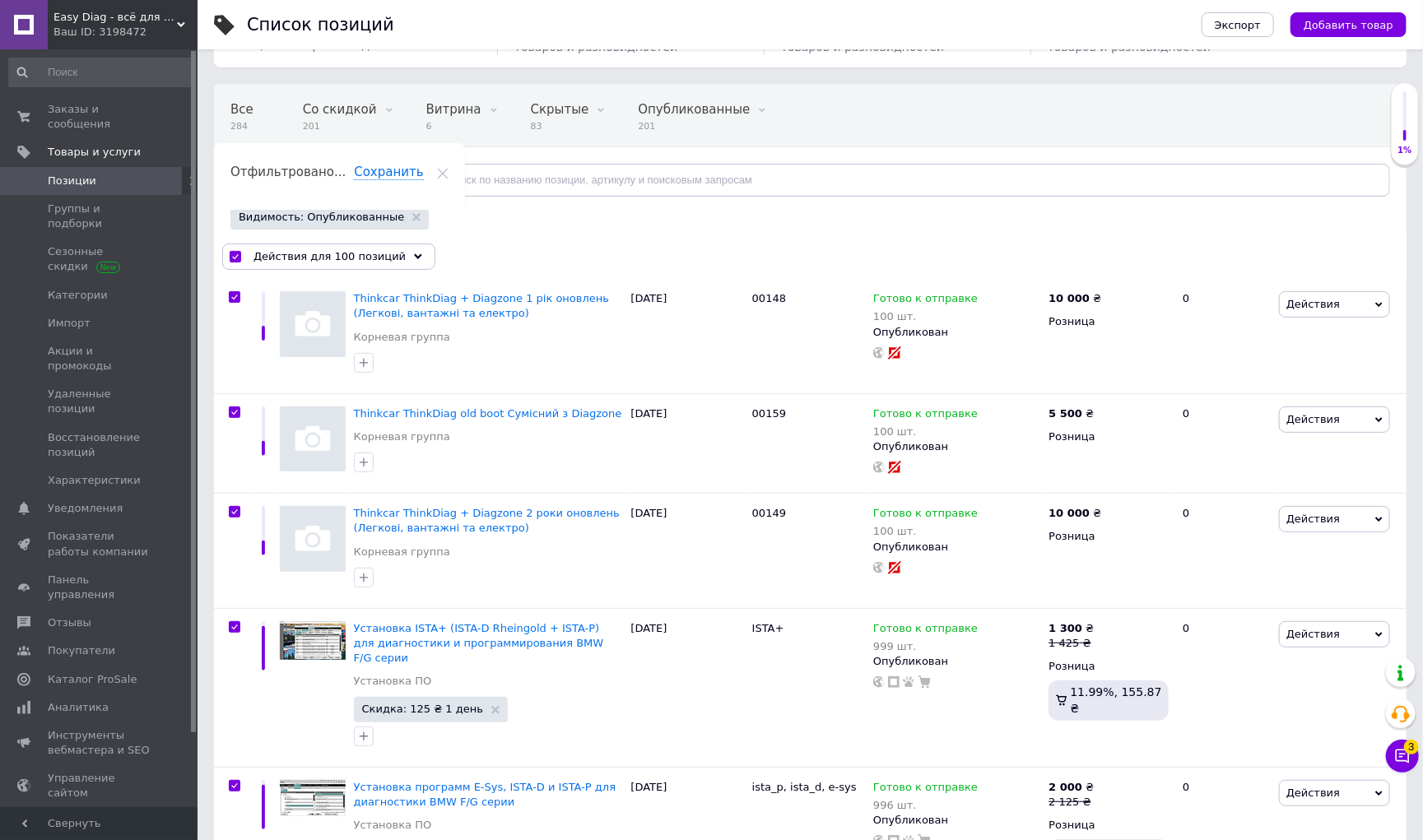
checkbox input "true"
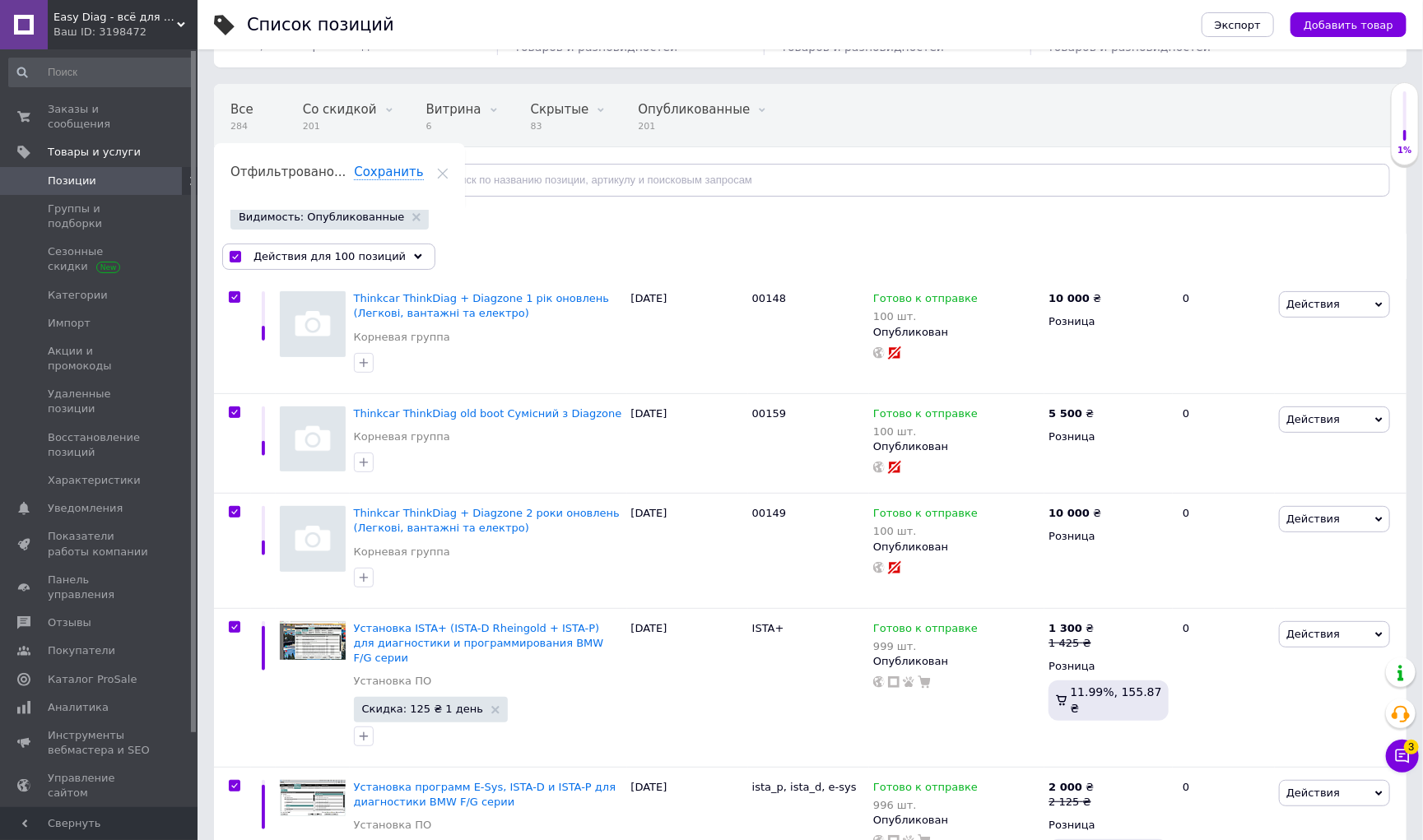
checkbox input "true"
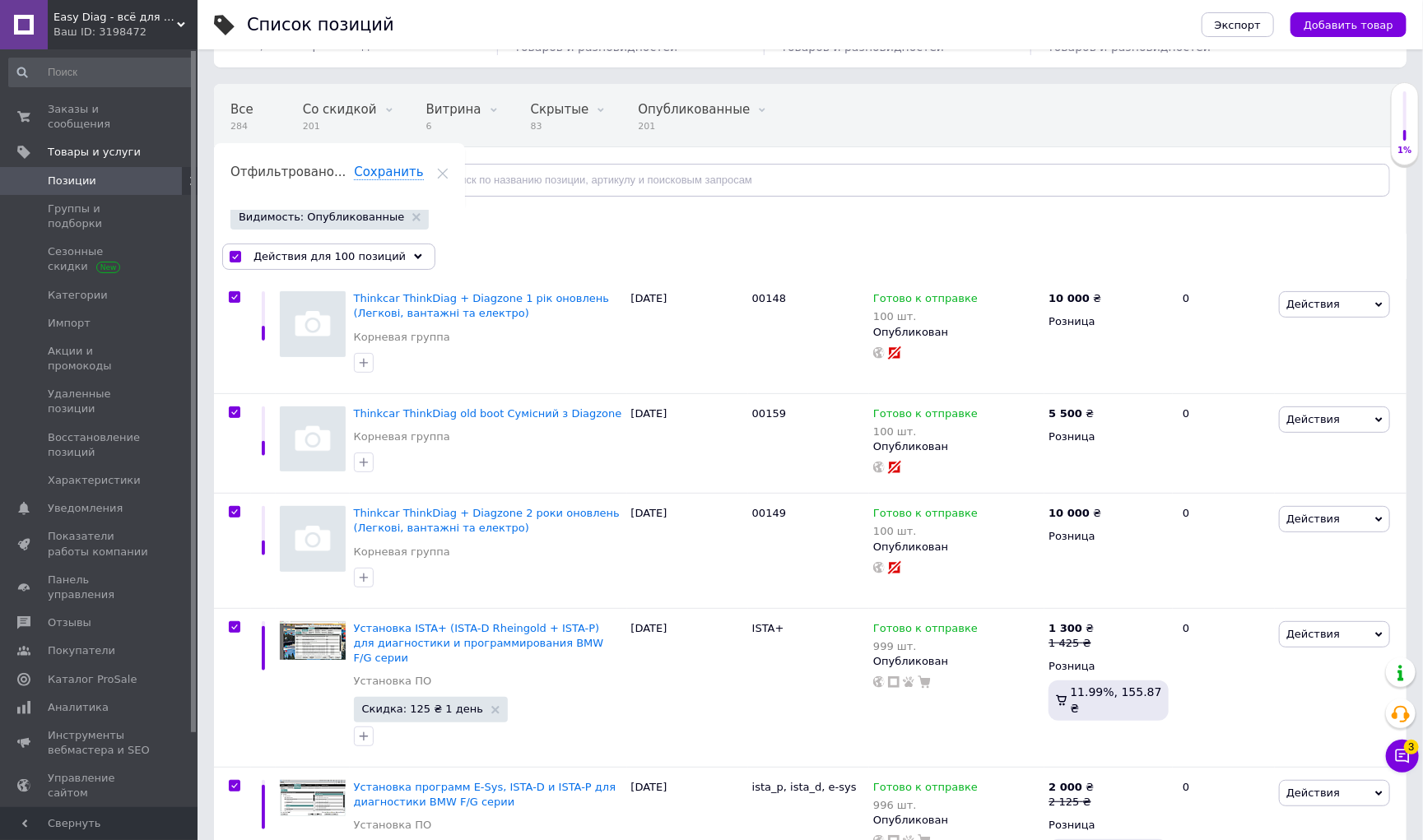
checkbox input "true"
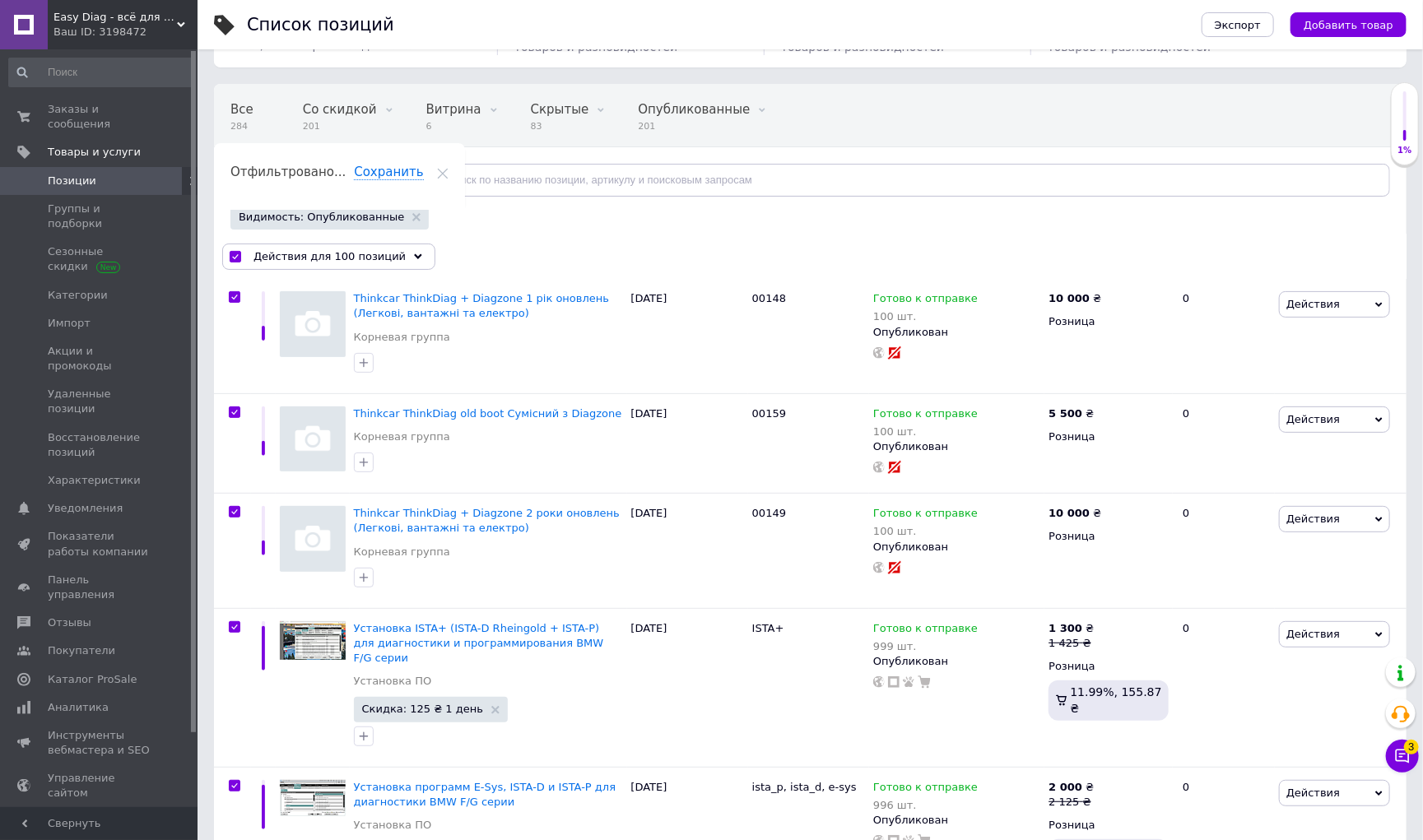
checkbox input "true"
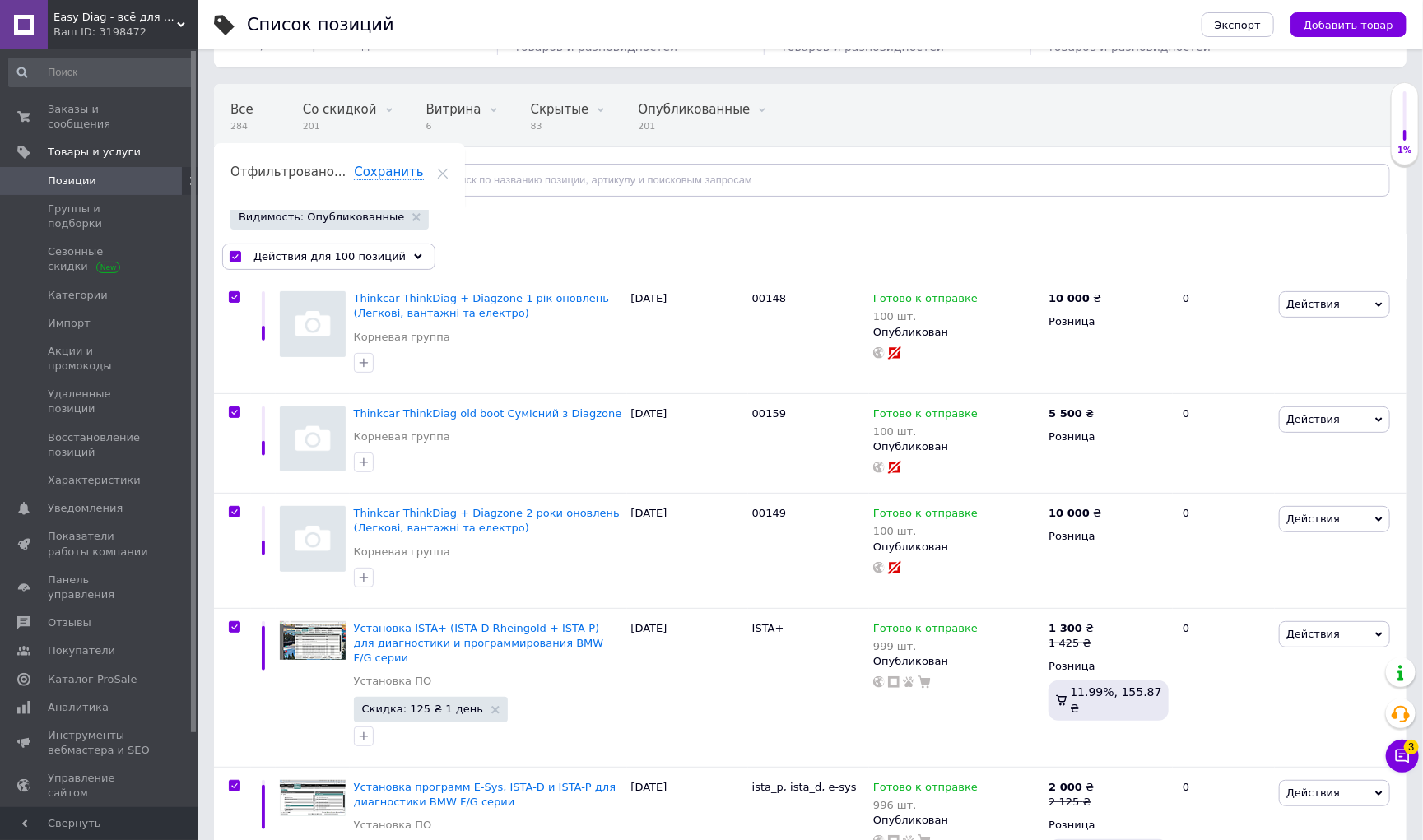
checkbox input "true"
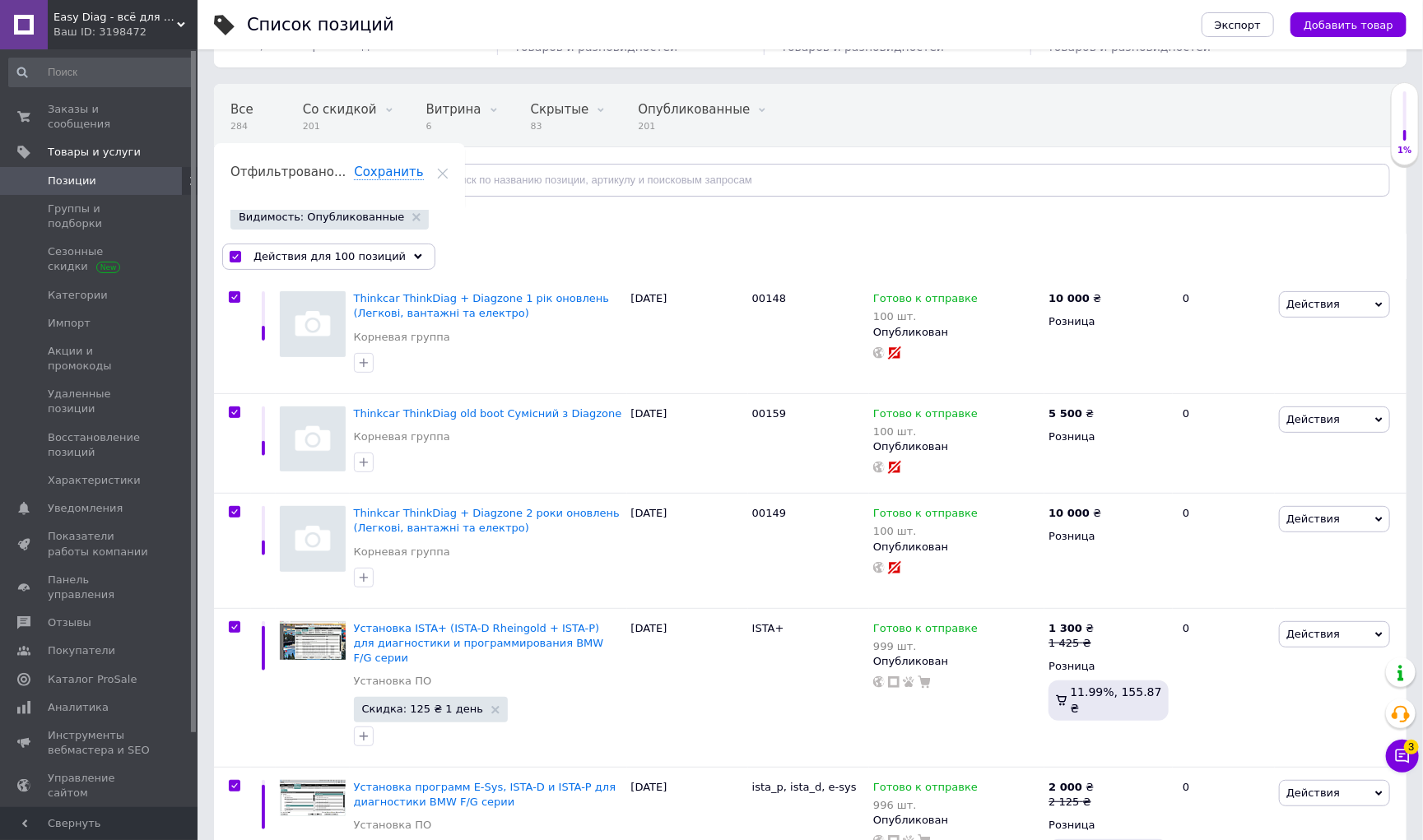
checkbox input "true"
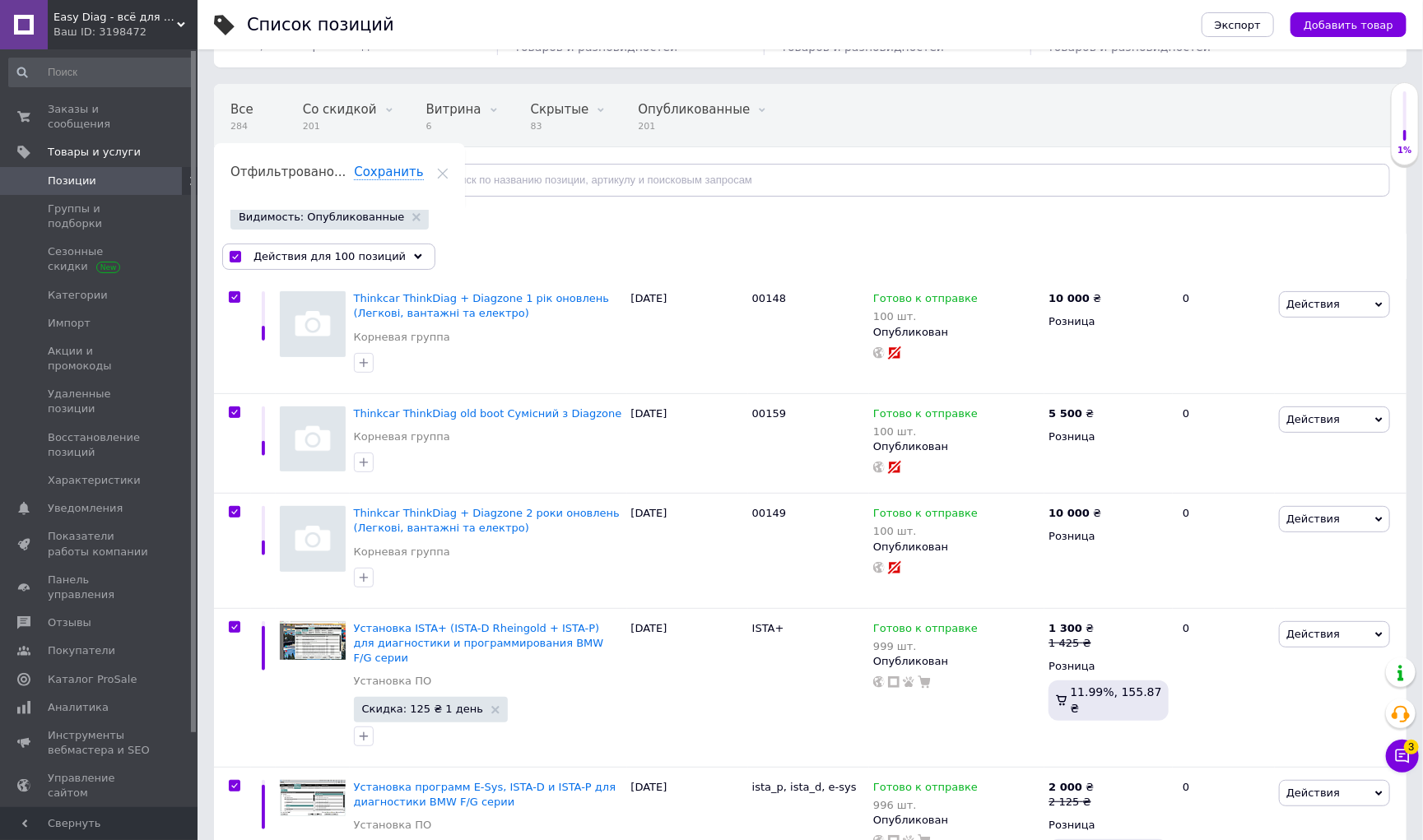
checkbox input "true"
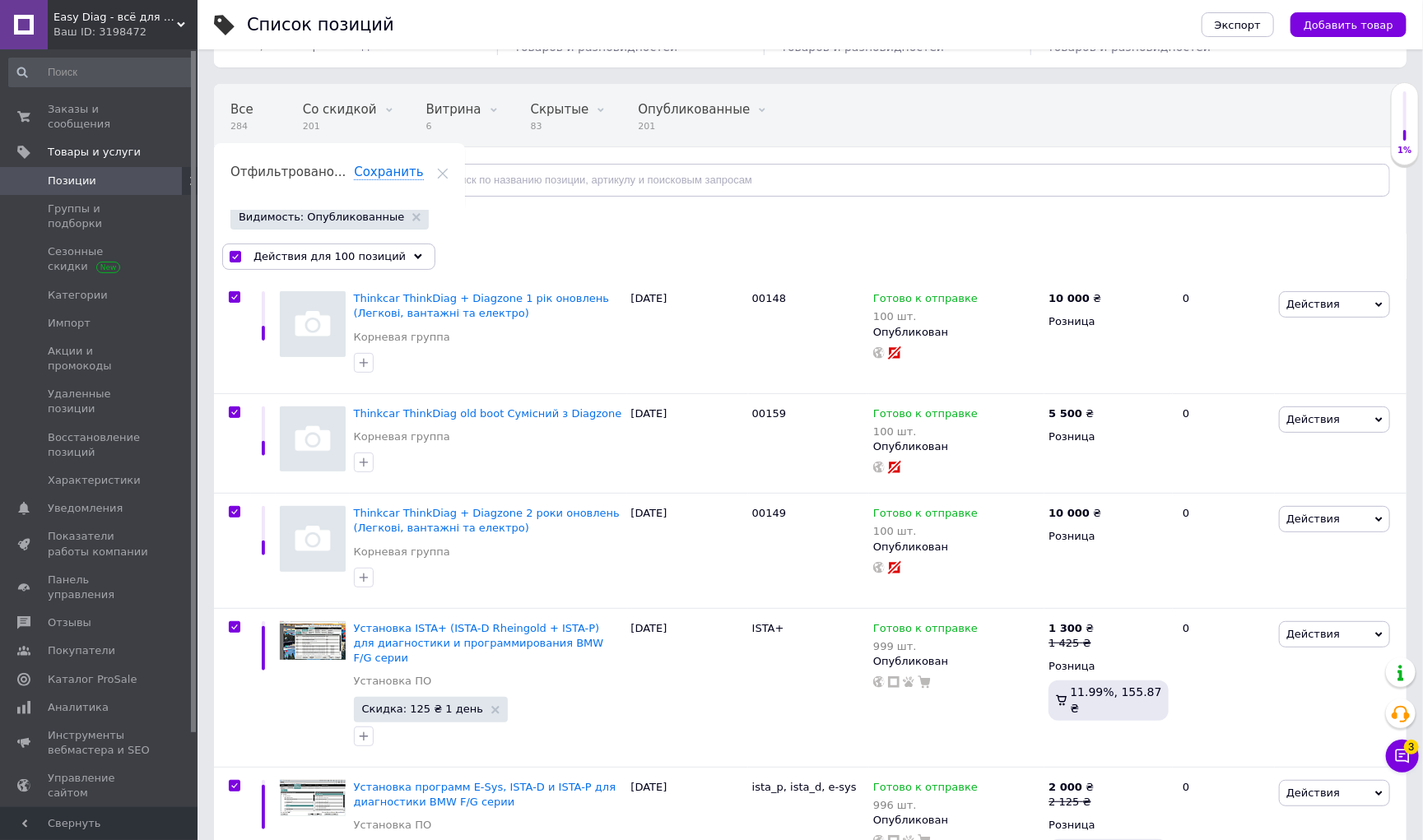
checkbox input "true"
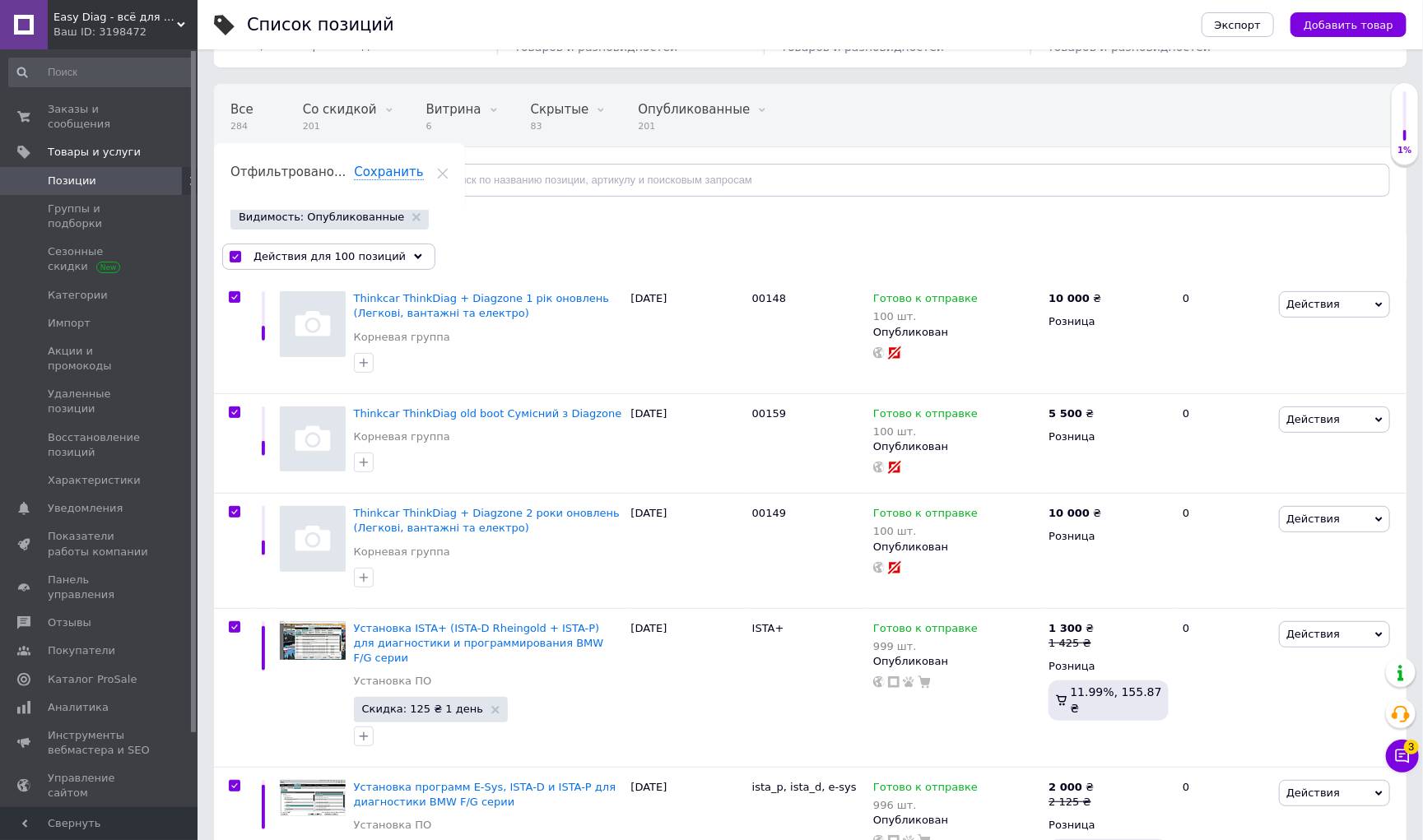
checkbox input "true"
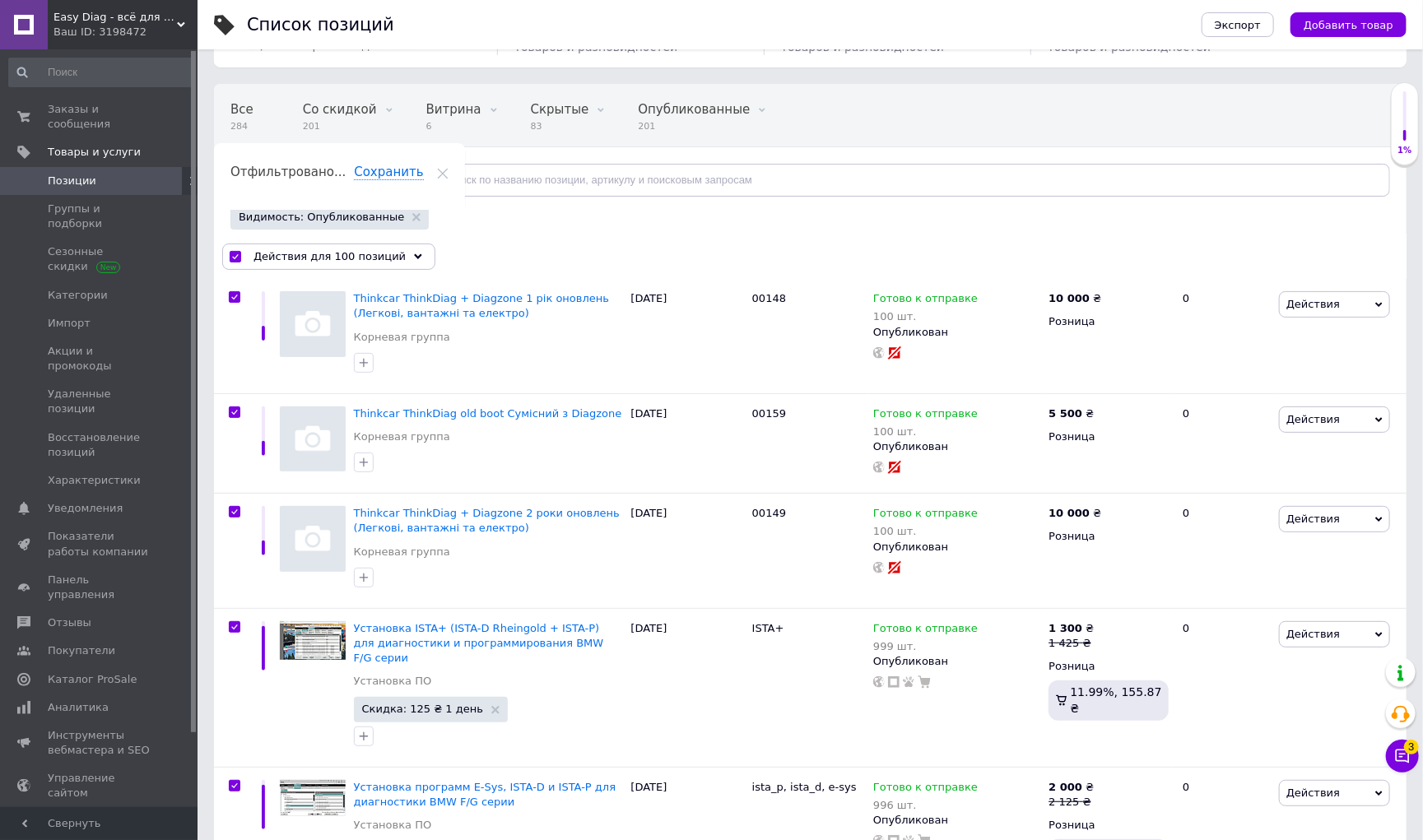
checkbox input "true"
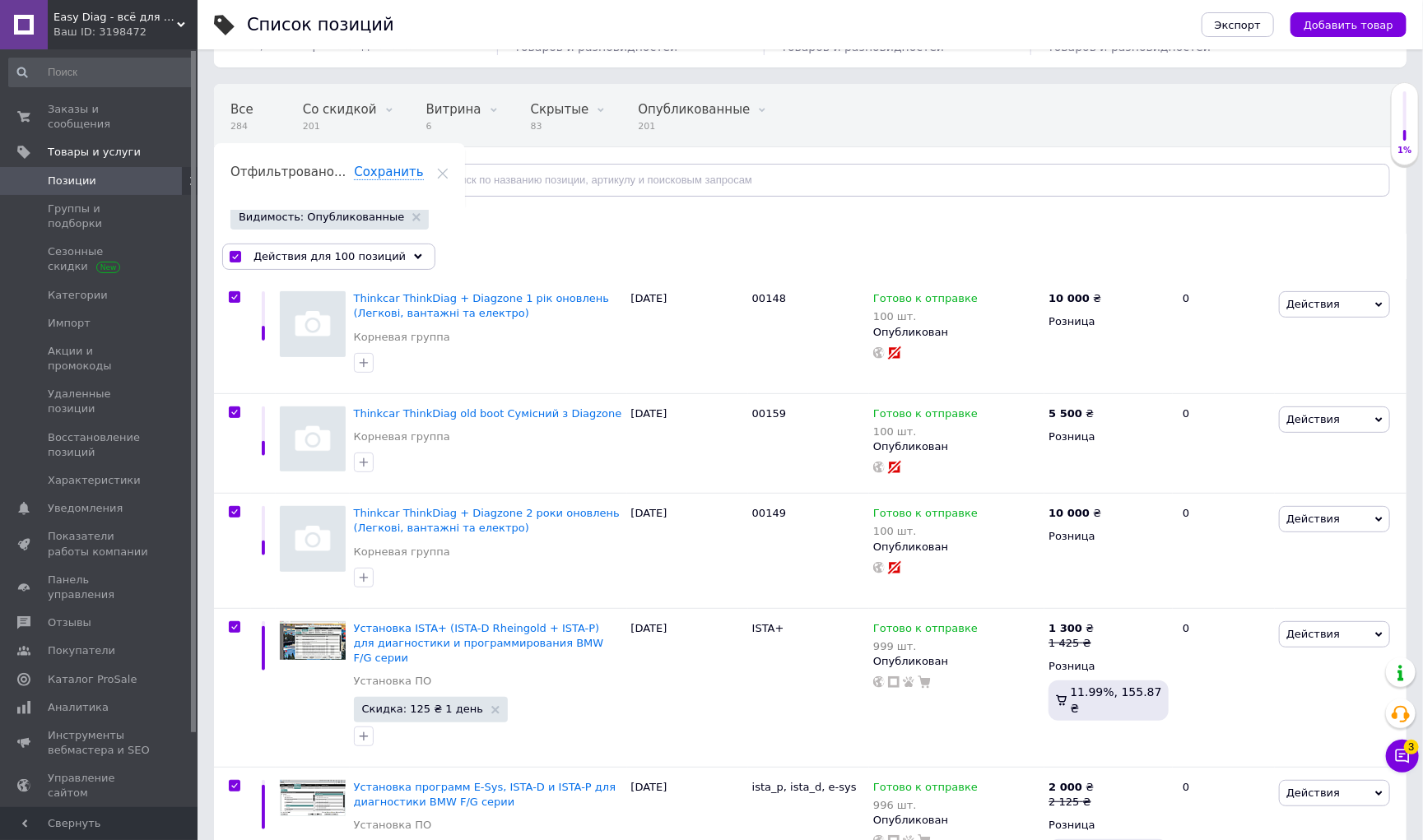
checkbox input "true"
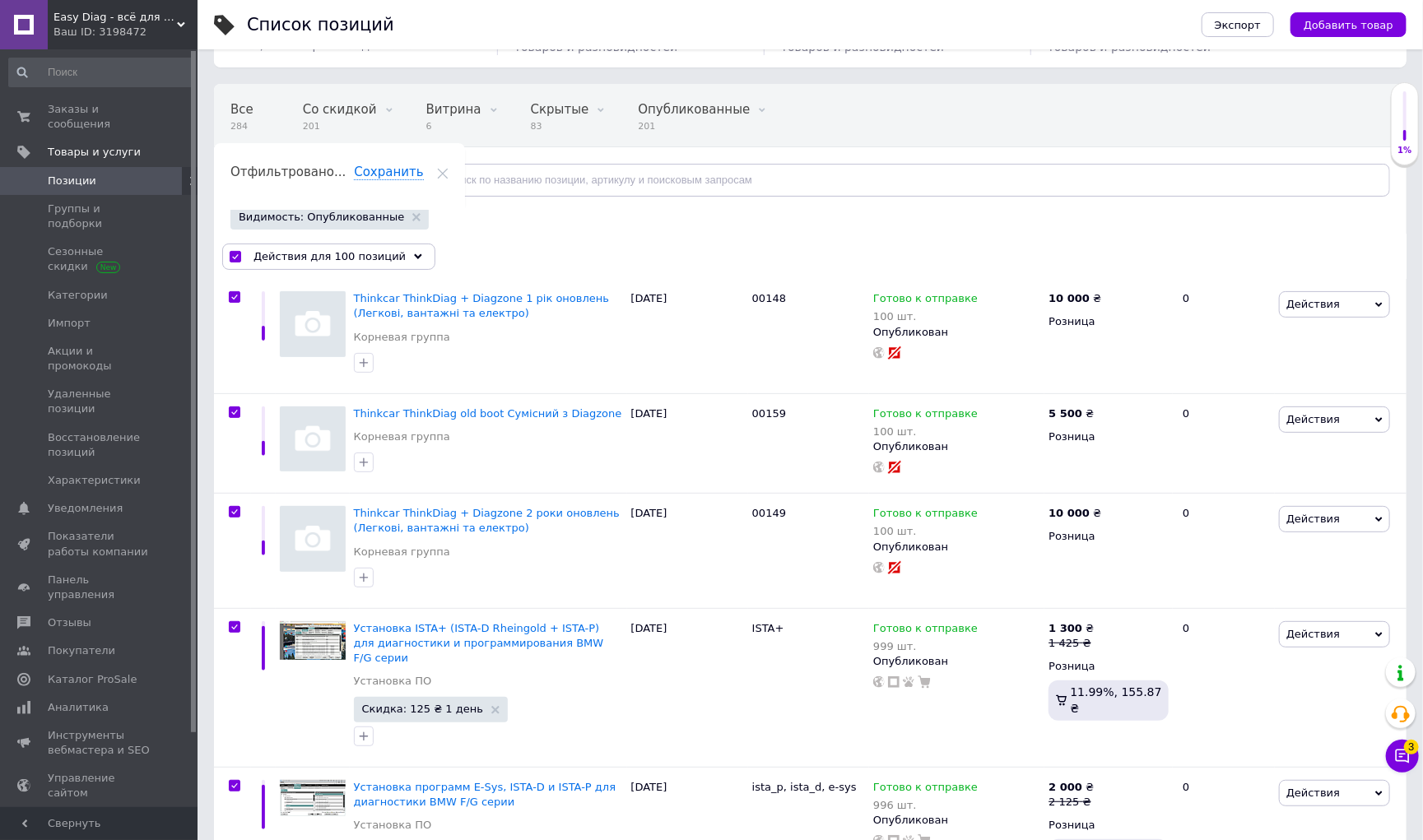
checkbox input "true"
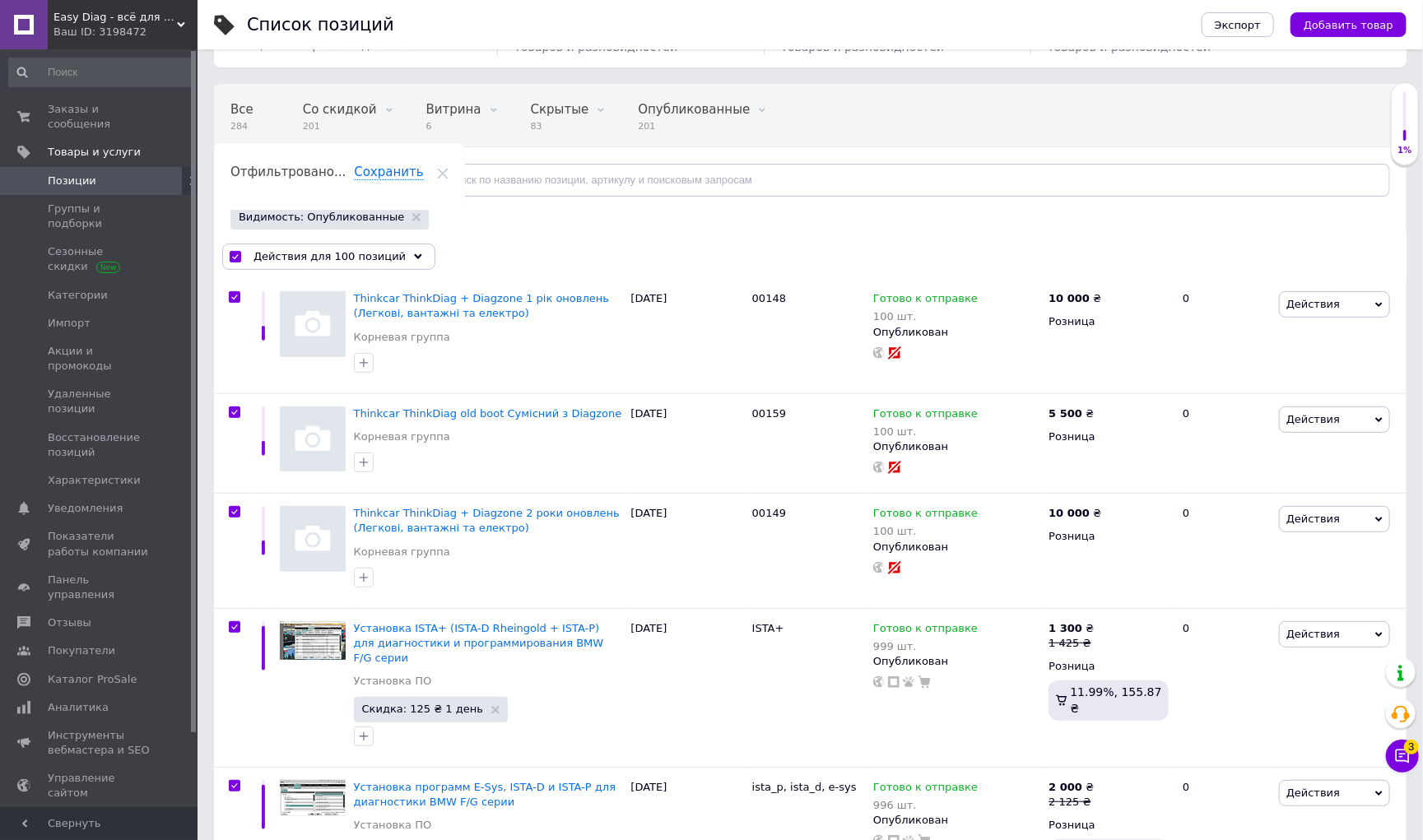
checkbox input "true"
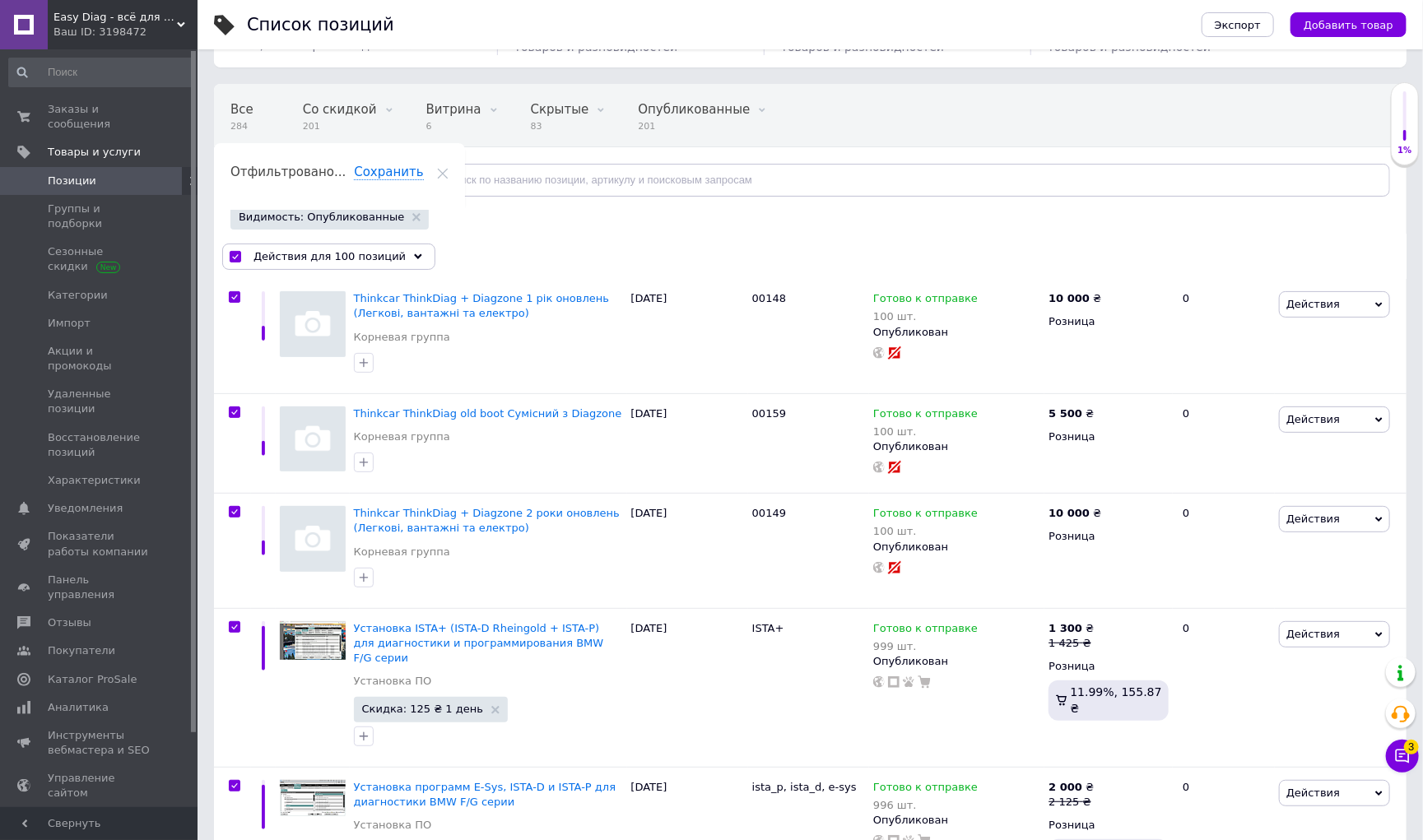
checkbox input "true"
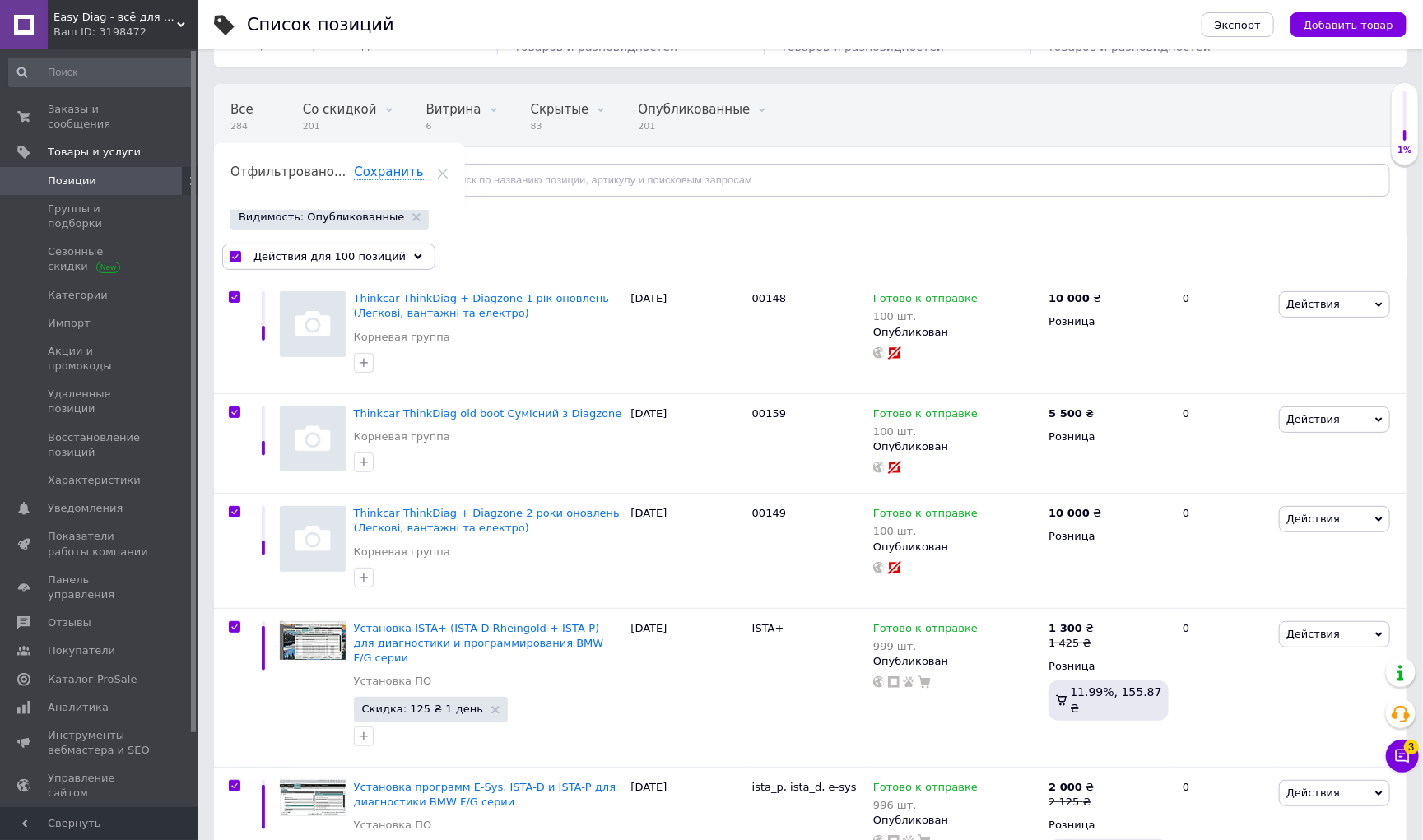
checkbox input "true"
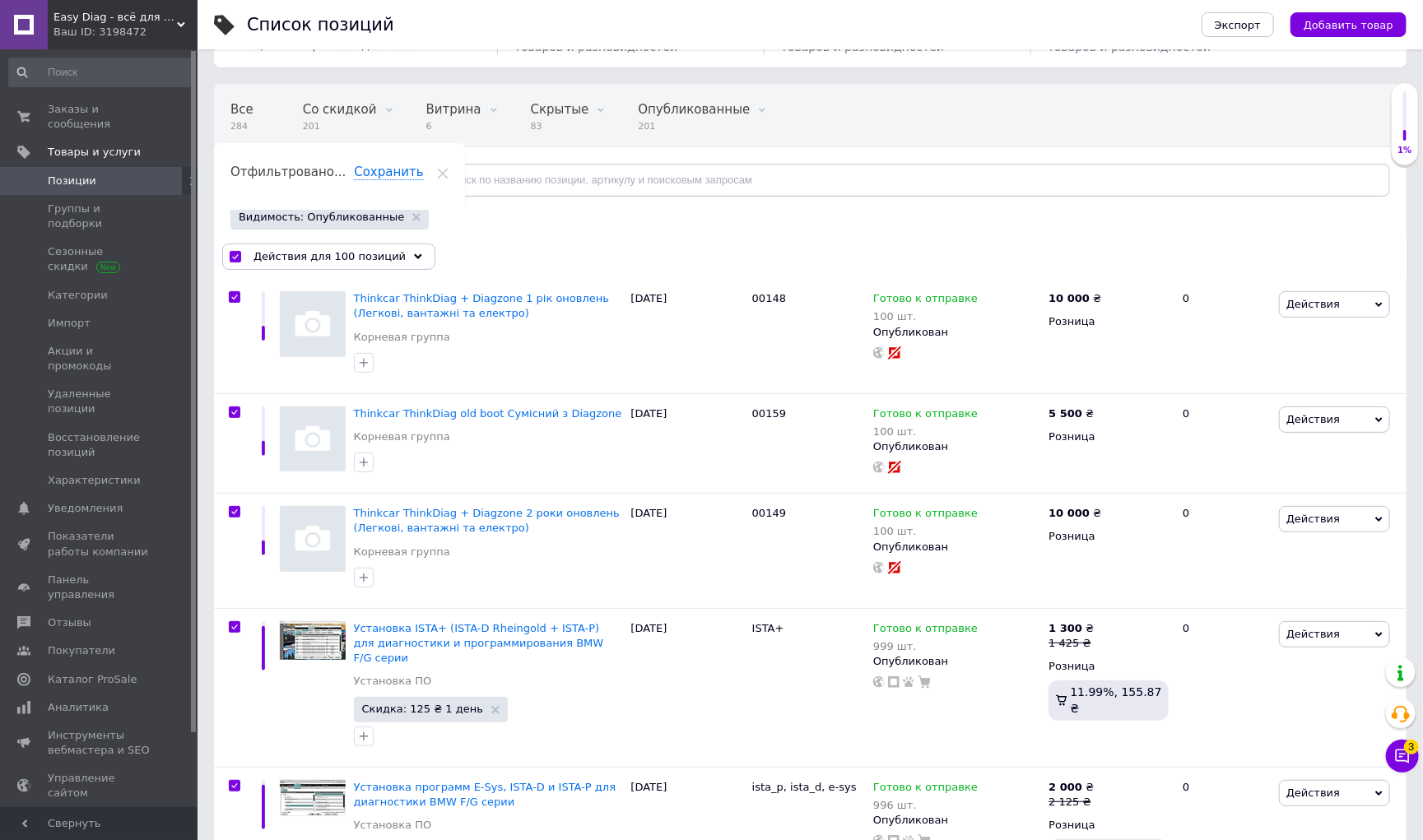
checkbox input "true"
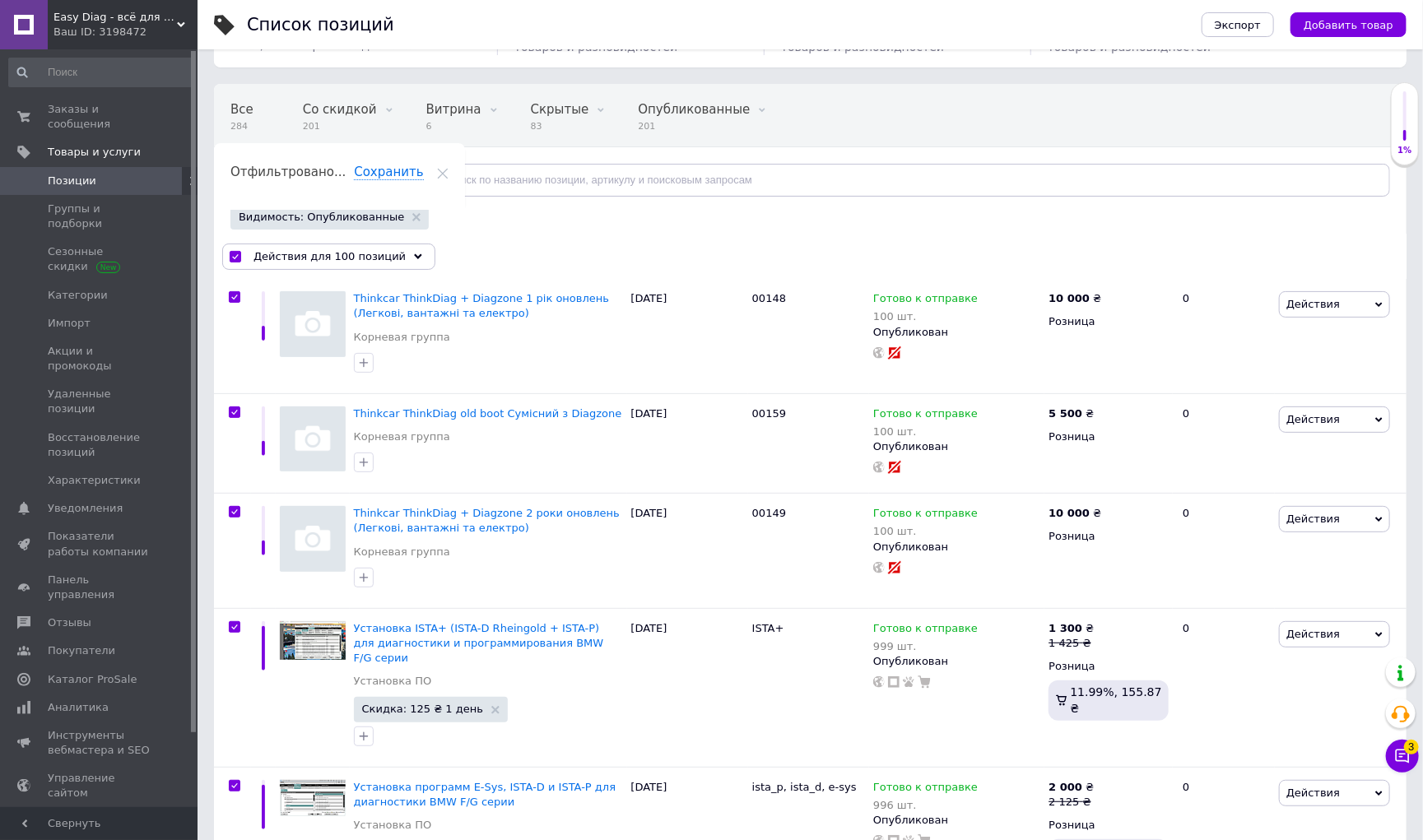
checkbox input "true"
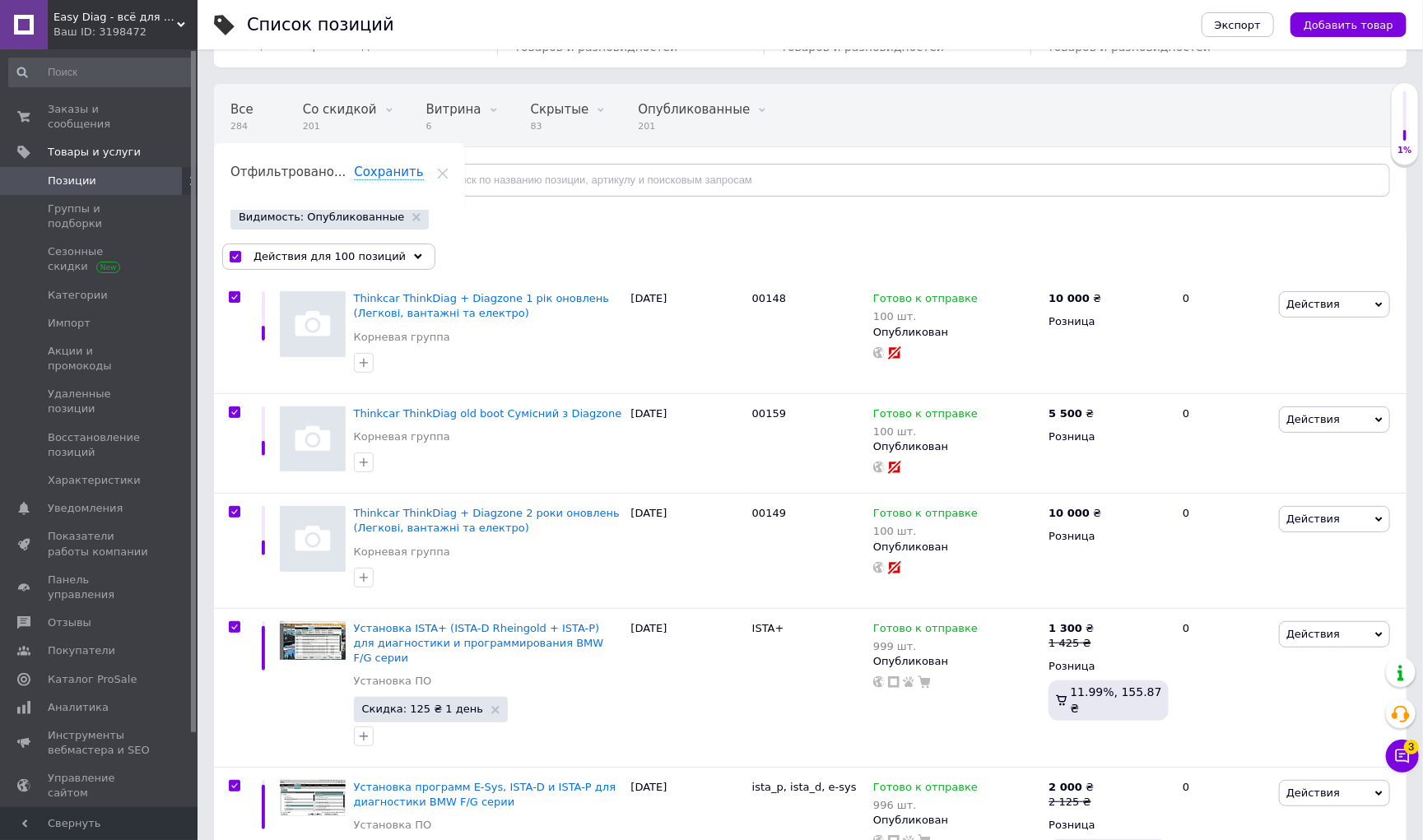
checkbox input "true"
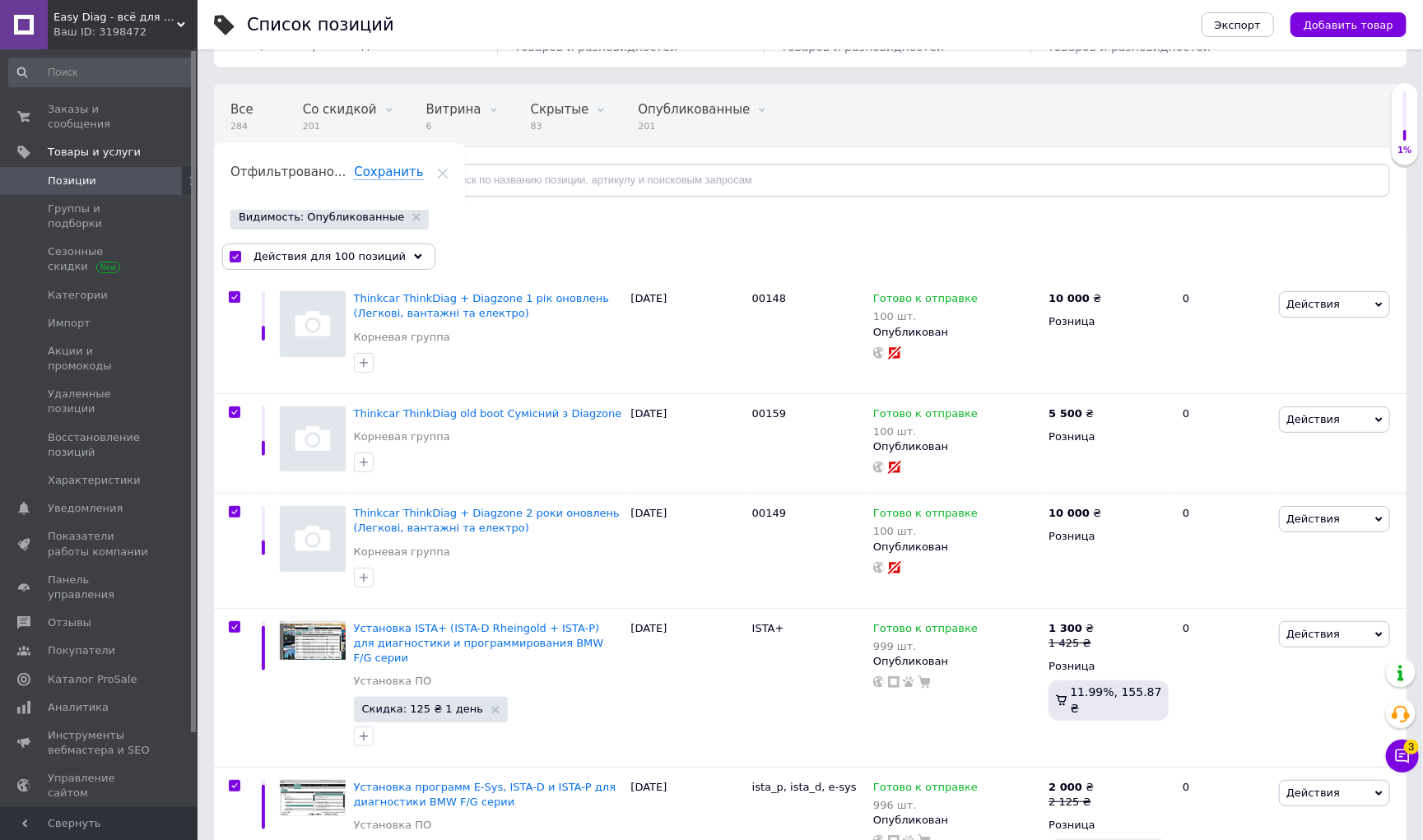
checkbox input "true"
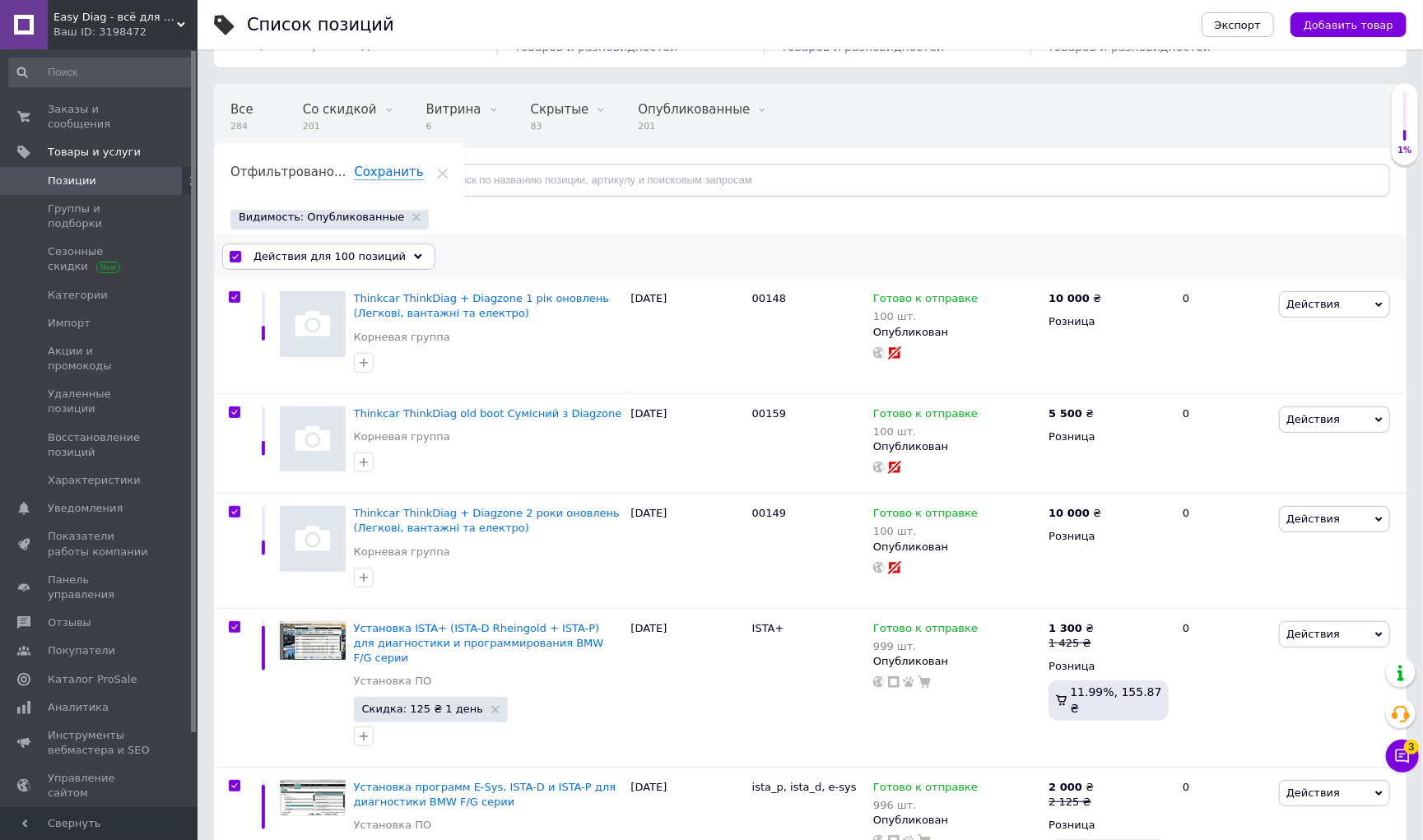
click at [373, 253] on span "Действия для 100 позиций" at bounding box center [329, 257] width 152 height 15
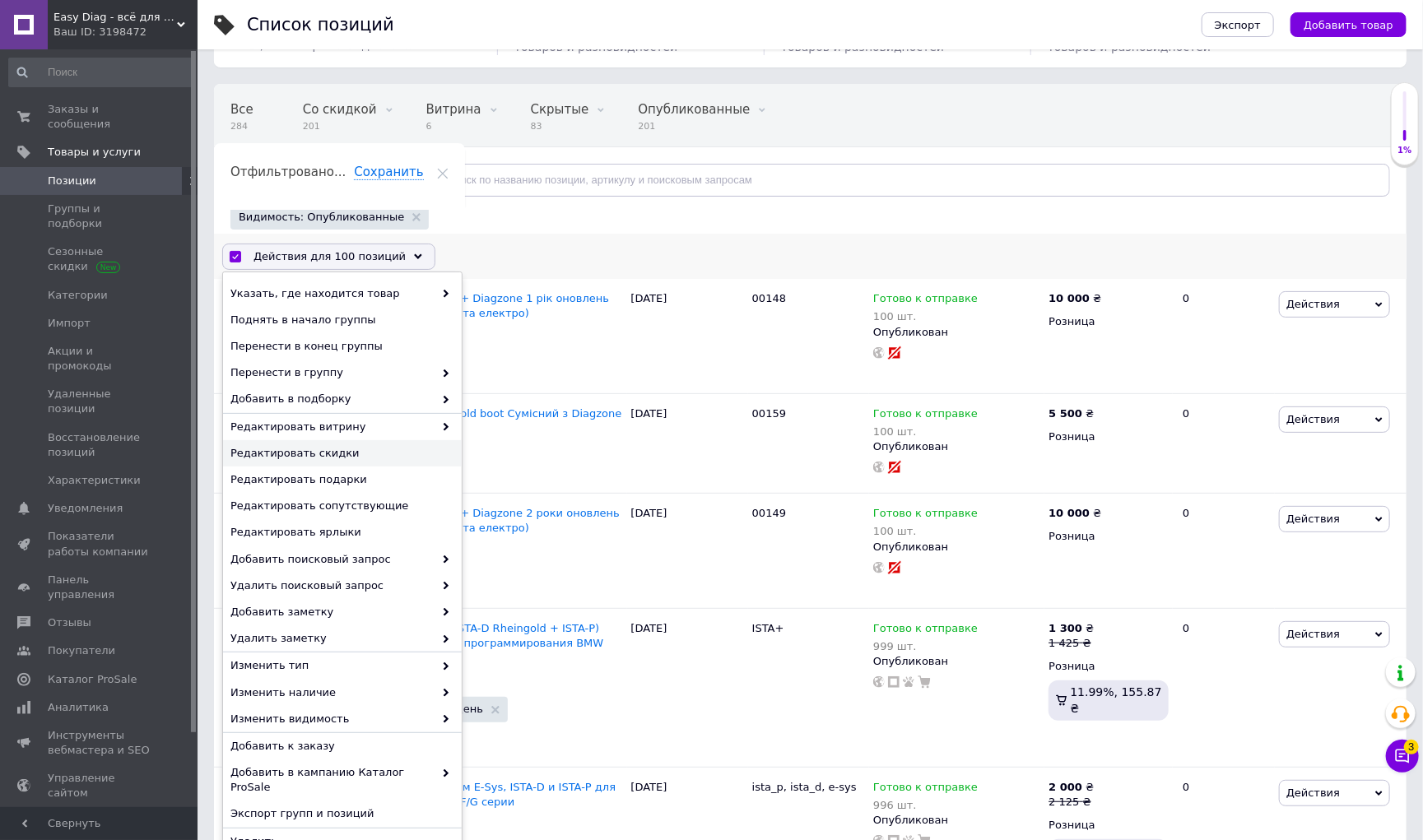
click at [355, 456] on span "Редактировать скидки" at bounding box center [339, 454] width 219 height 15
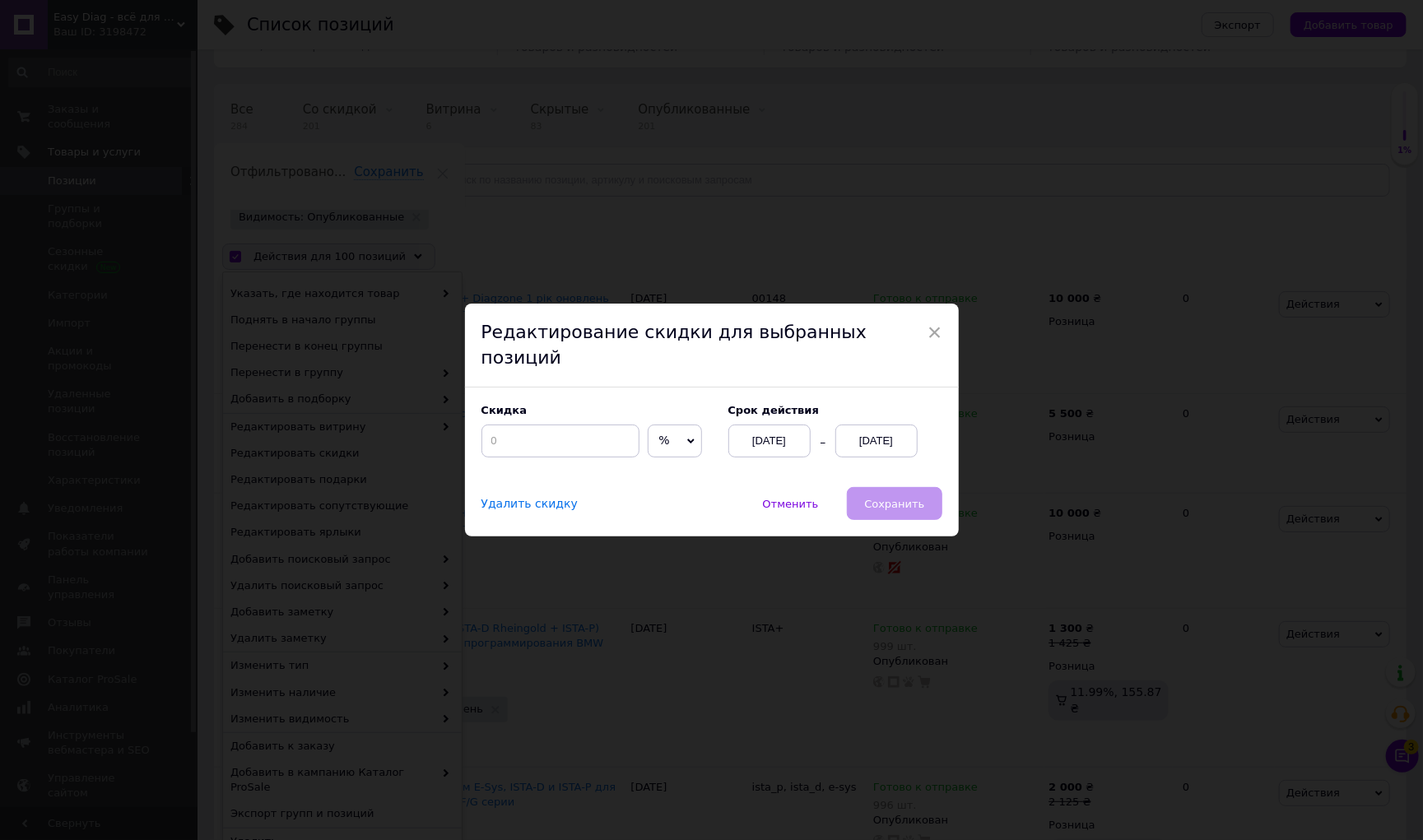
click at [656, 425] on span "%" at bounding box center [675, 441] width 55 height 33
click at [654, 464] on li "₴" at bounding box center [675, 476] width 53 height 23
click at [555, 430] on input at bounding box center [560, 441] width 158 height 33
type input "125"
click at [863, 425] on div "[DATE]" at bounding box center [876, 441] width 82 height 33
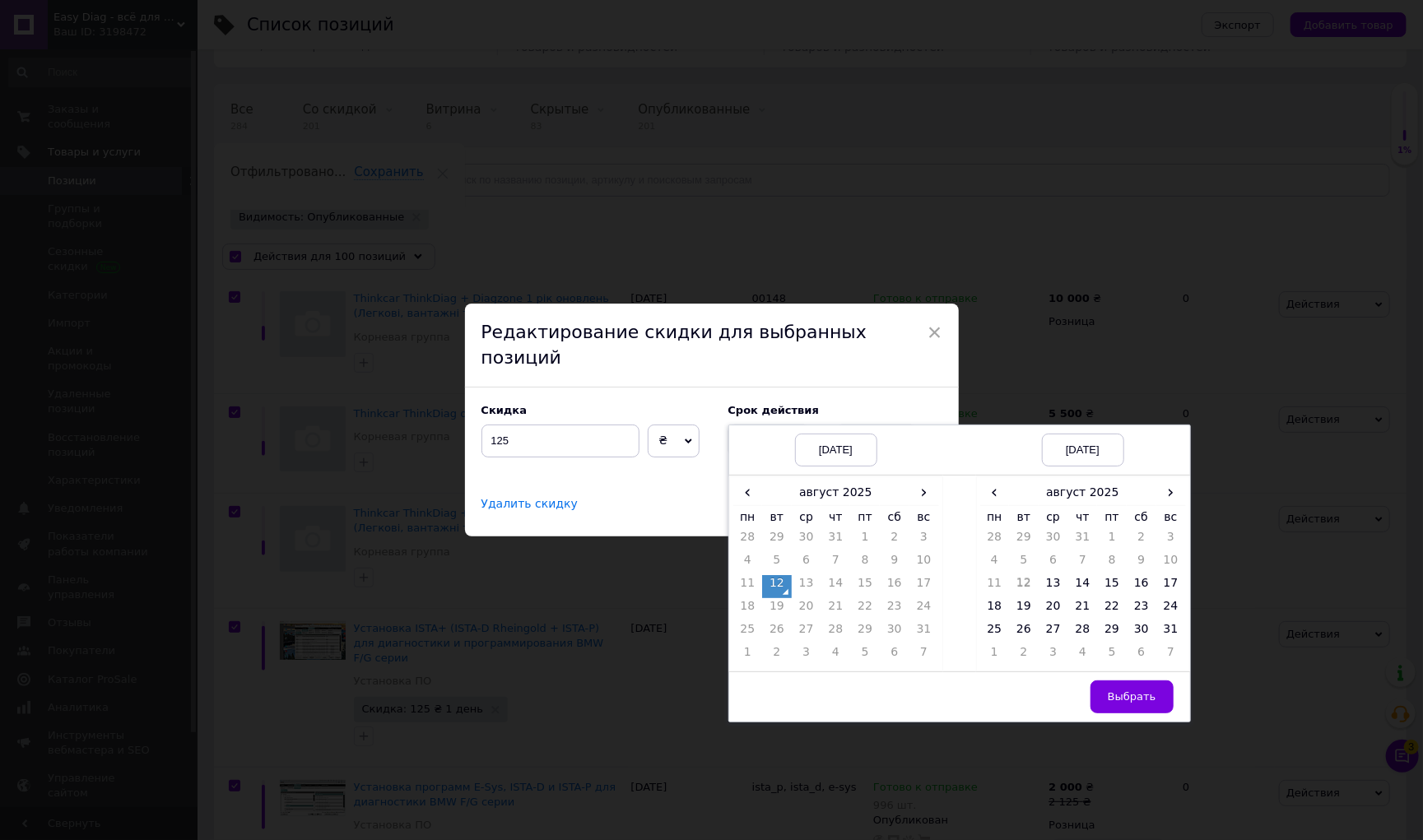
click at [901, 387] on div "Скидка 125 ₴ % Cрок действия 12.08.2025 12.08.2025 12.08.2025 12.08.2025 ‹ авгу…" at bounding box center [712, 437] width 493 height 99
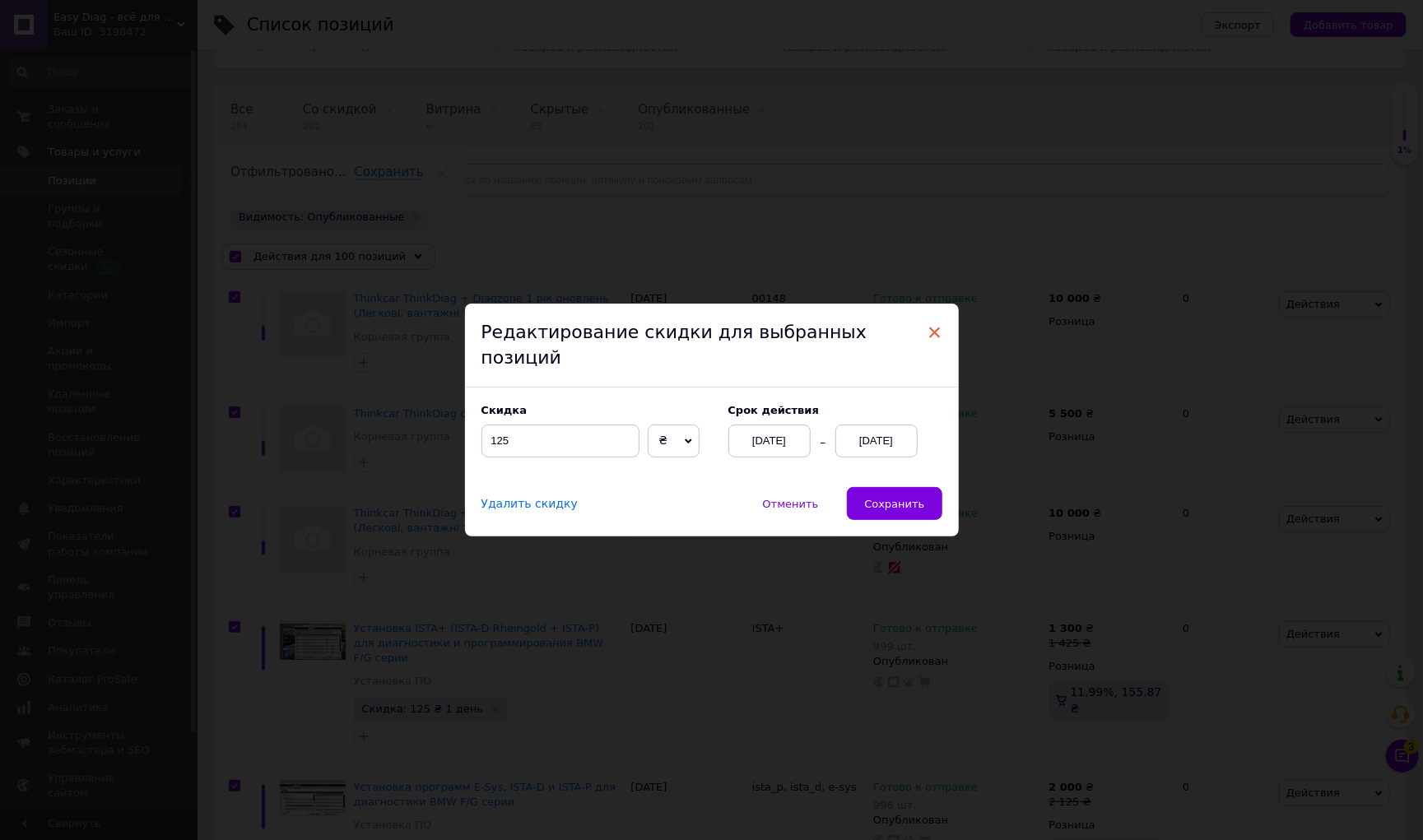
click at [934, 346] on span "×" at bounding box center [935, 333] width 15 height 28
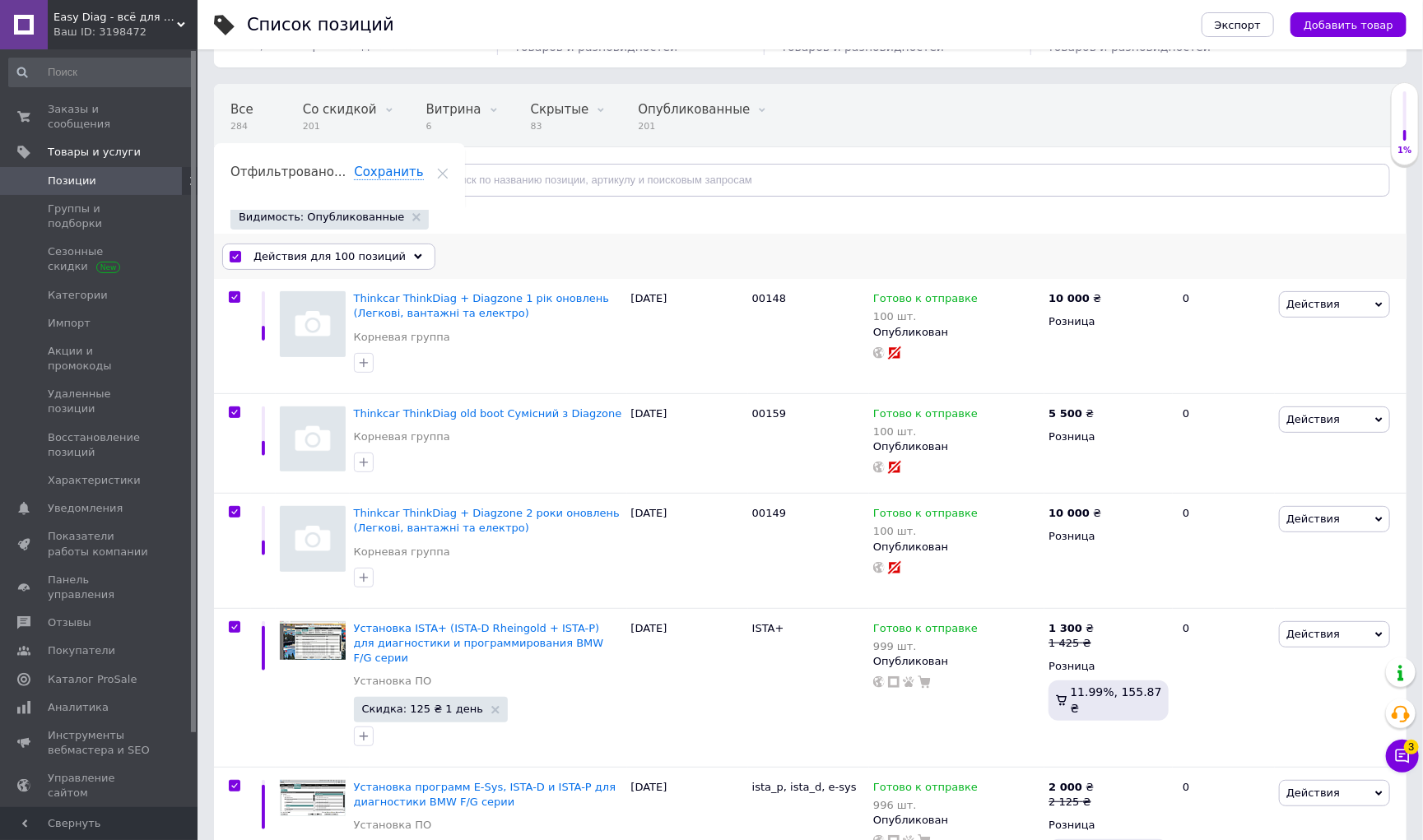
click at [558, 236] on div "Действия для 100 позиций Выбрать все 201 позиция Выбраны все 201 позиция Отмени…" at bounding box center [810, 257] width 1192 height 43
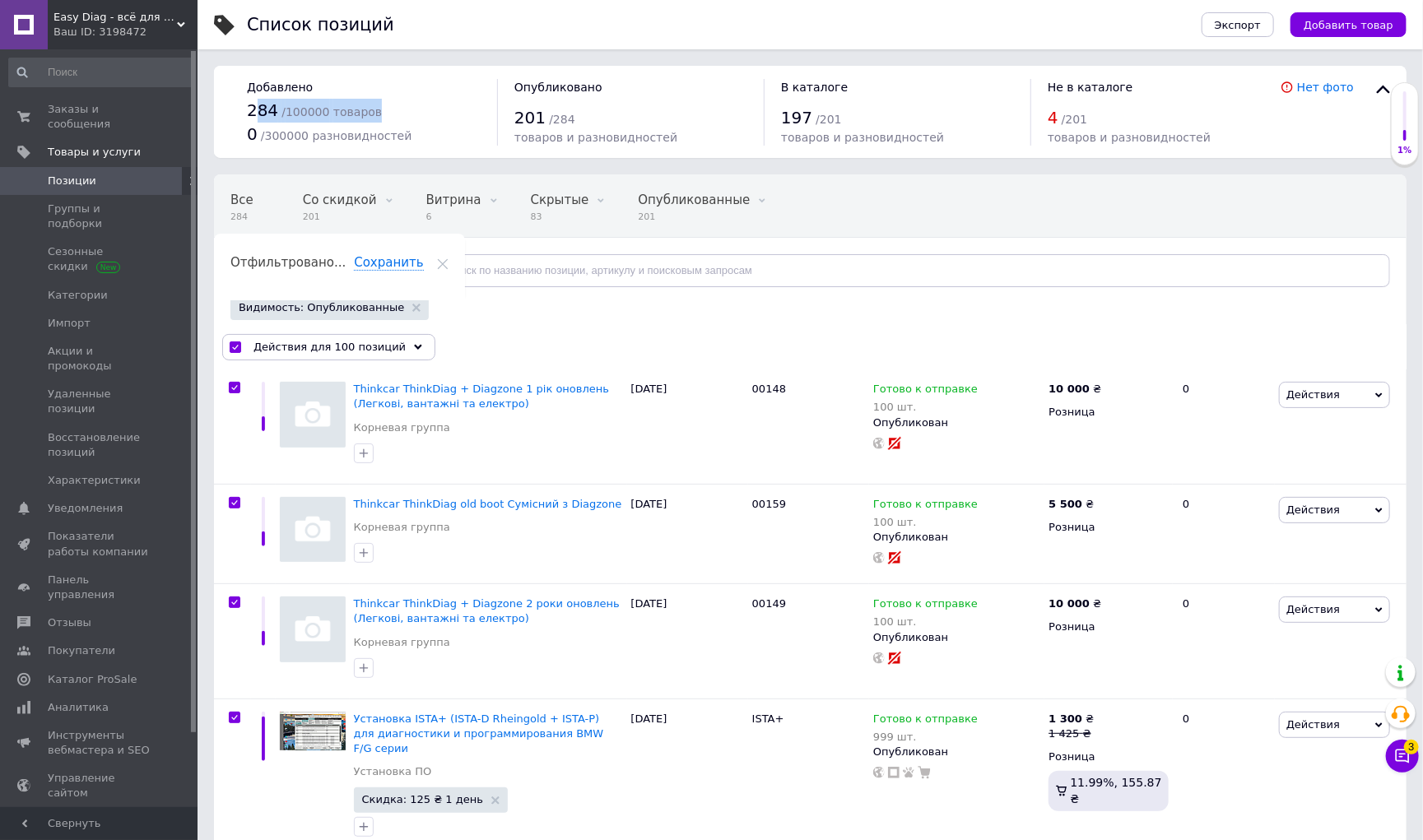
drag, startPoint x: 261, startPoint y: 104, endPoint x: 382, endPoint y: 113, distance: 121.3
click at [382, 113] on div "284 / 100000 товаров" at bounding box center [363, 110] width 233 height 24
click at [1058, 117] on span "4" at bounding box center [1052, 118] width 11 height 20
click at [1056, 117] on span "4" at bounding box center [1052, 118] width 11 height 20
click at [1326, 84] on link "Нет фото" at bounding box center [1324, 87] width 57 height 13
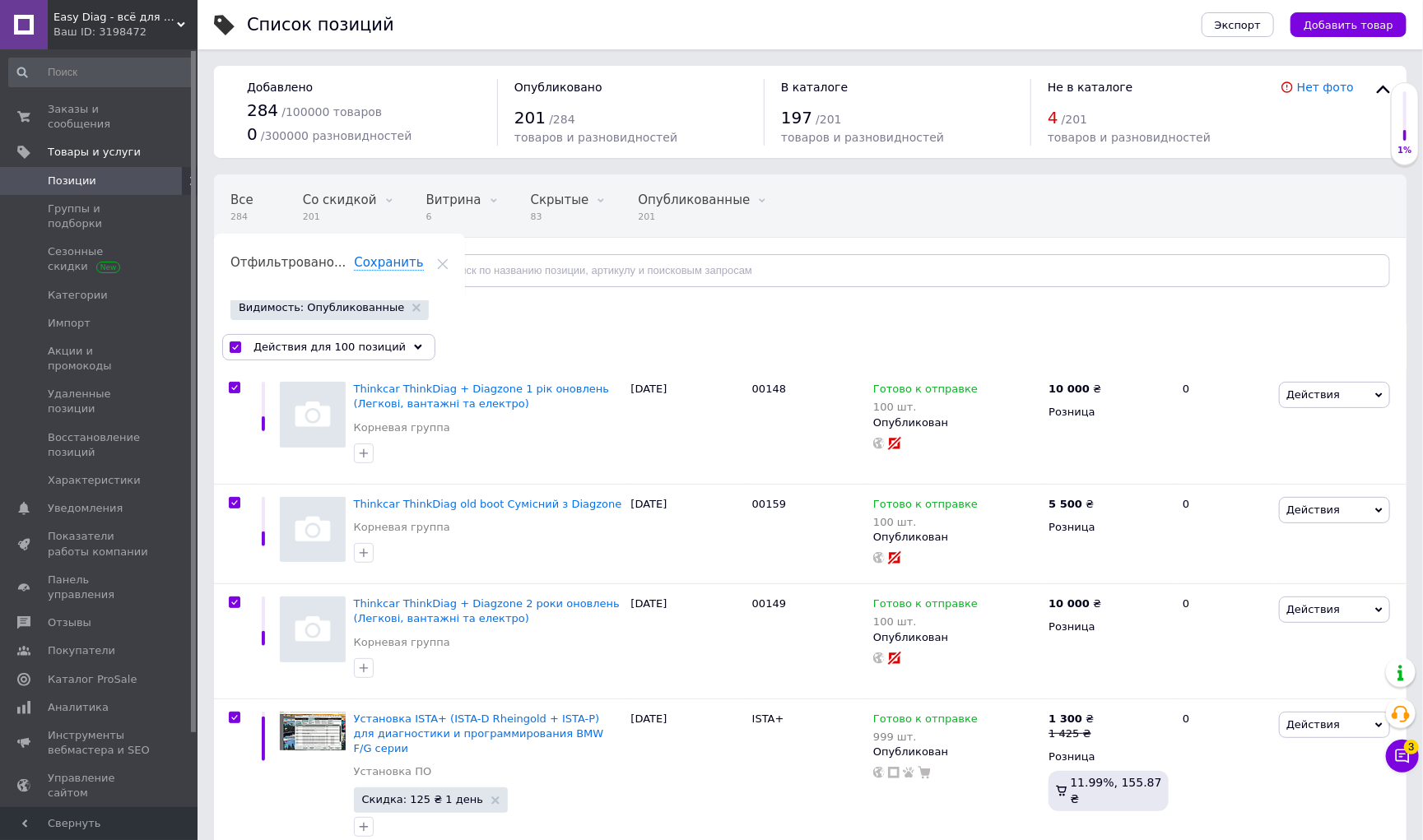
click at [481, 306] on div "Все 284 Со скидкой 201 Удалить Редактировать Витрина 6 Удалить Редактировать Ск…" at bounding box center [810, 239] width 1192 height 136
click at [233, 346] on input "checkbox" at bounding box center [234, 347] width 11 height 11
checkbox input "false"
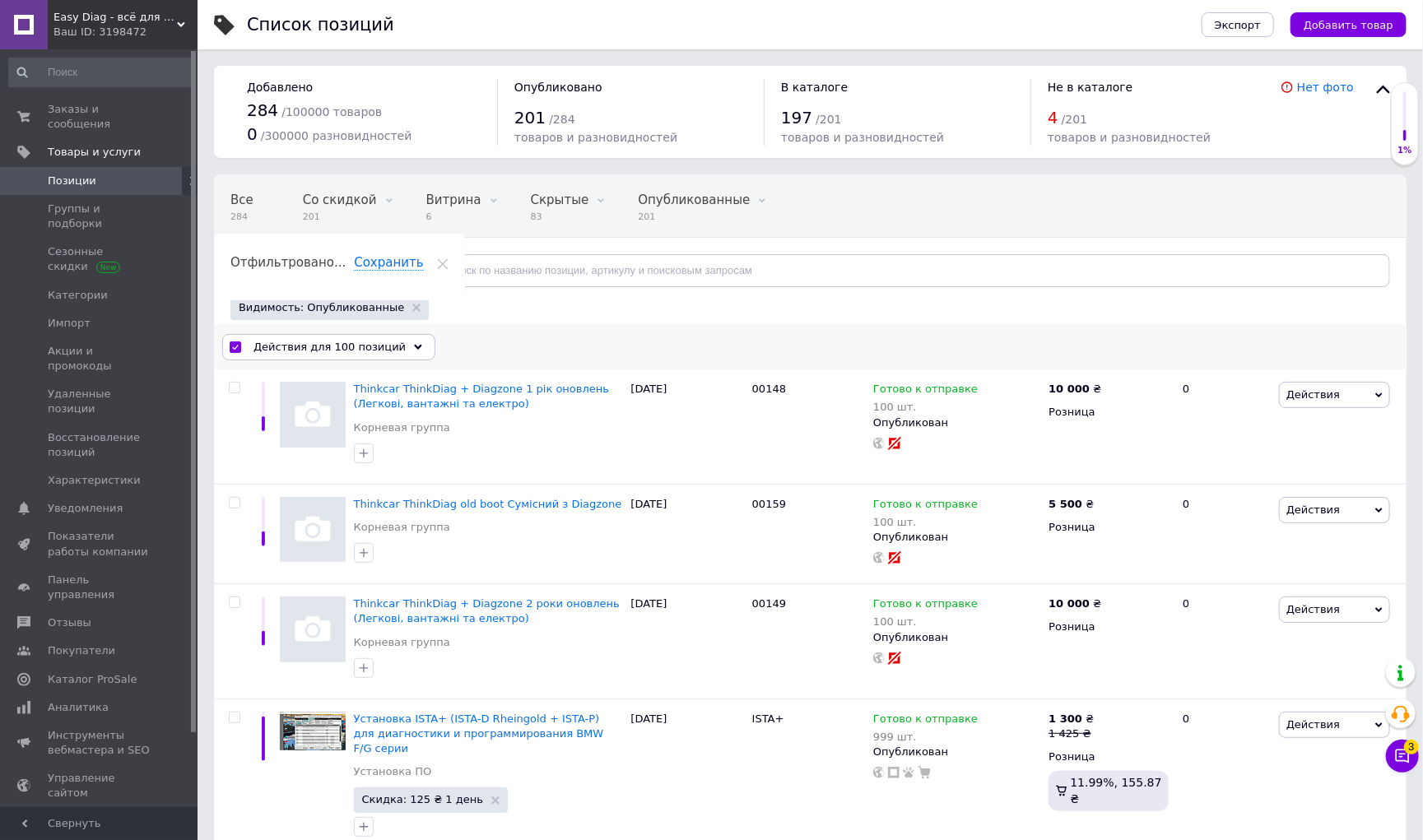
checkbox input "false"
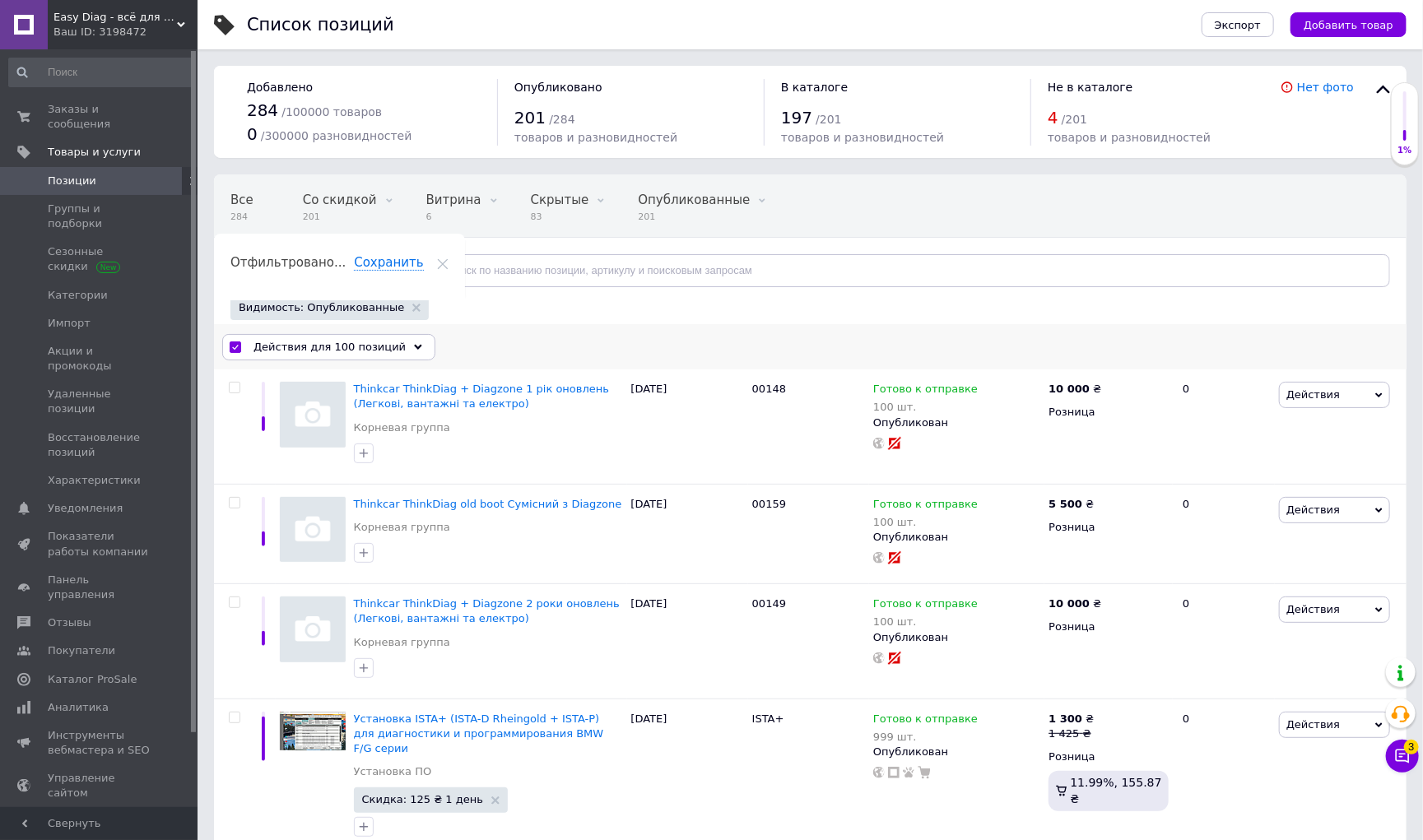
checkbox input "false"
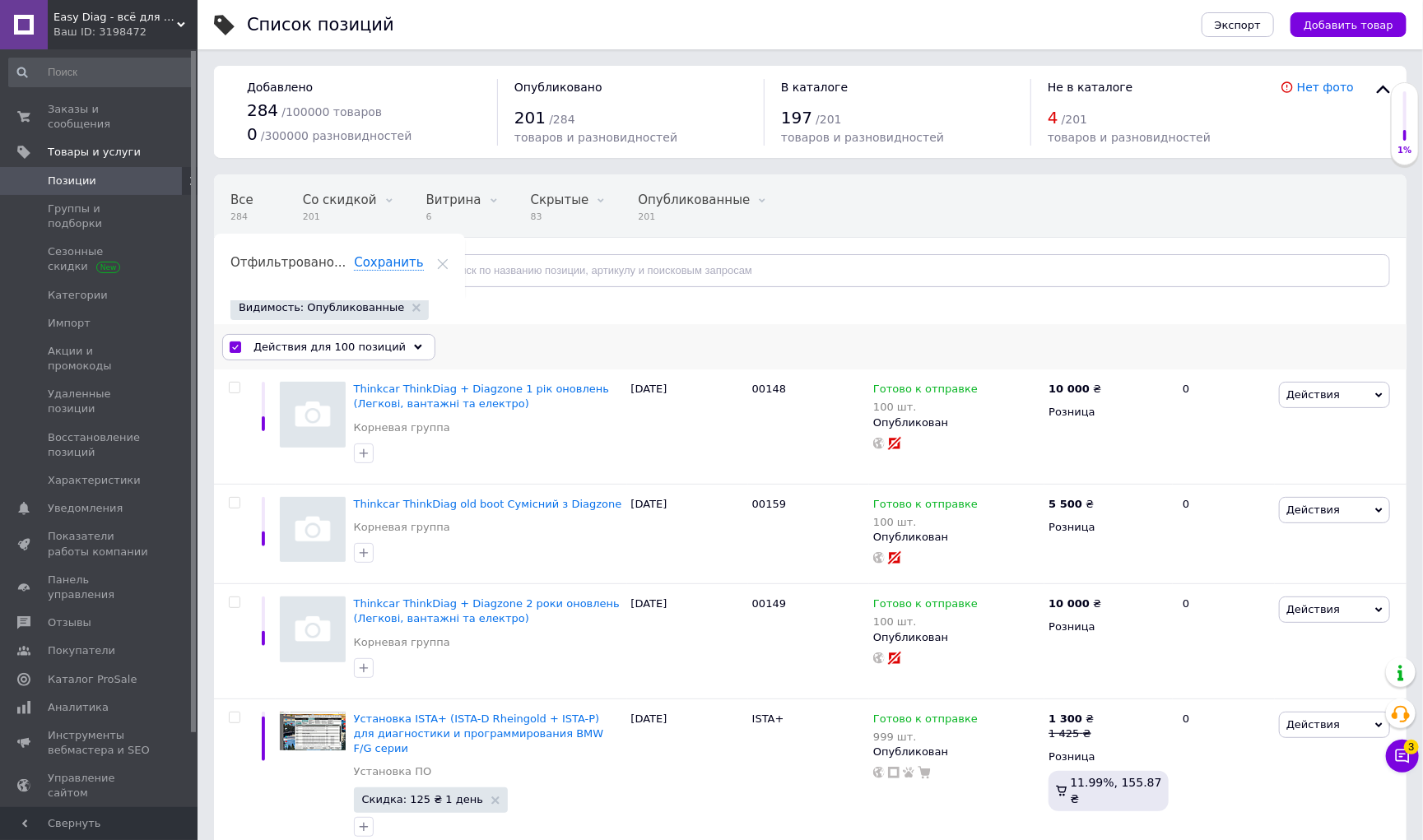
checkbox input "false"
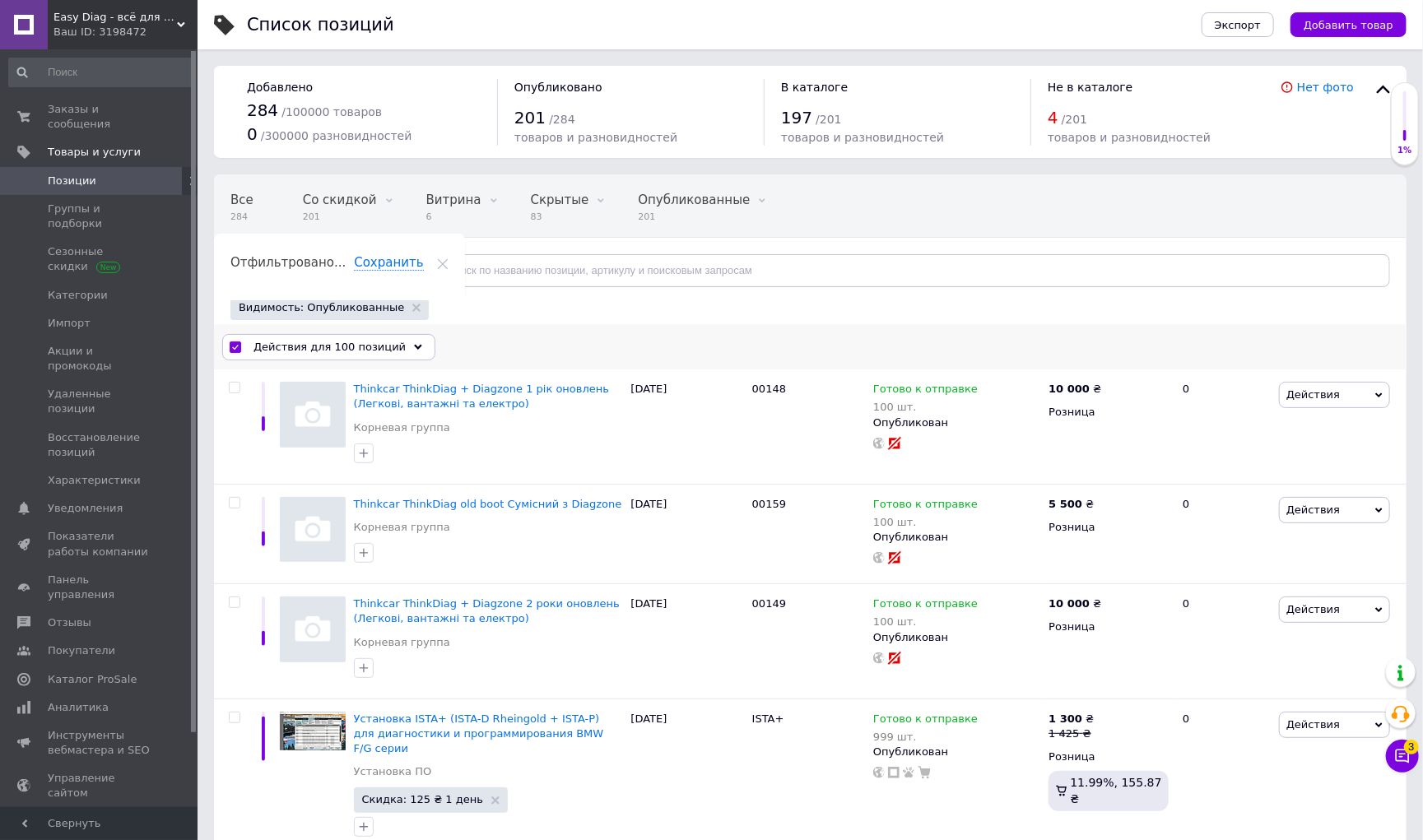
checkbox input "false"
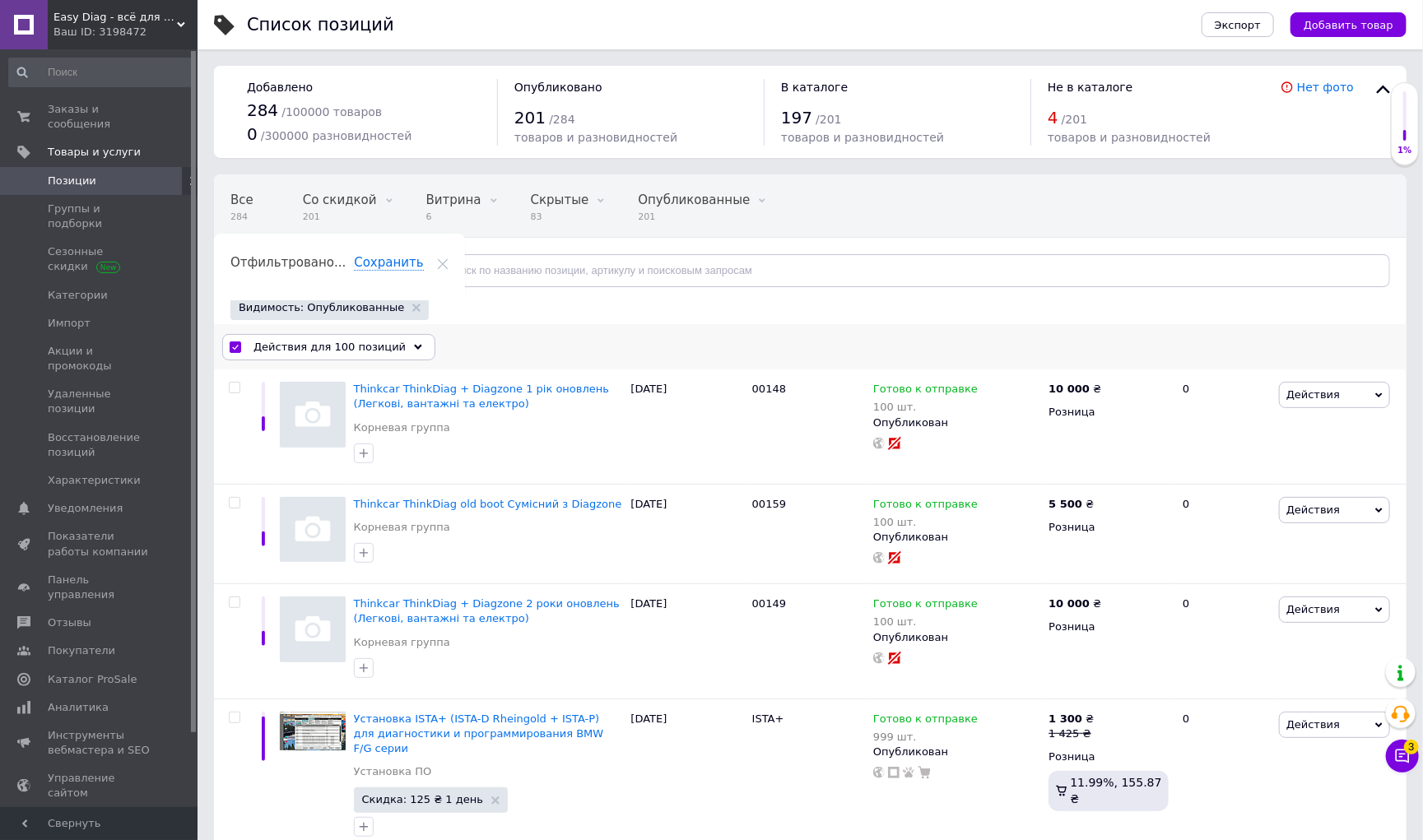
checkbox input "false"
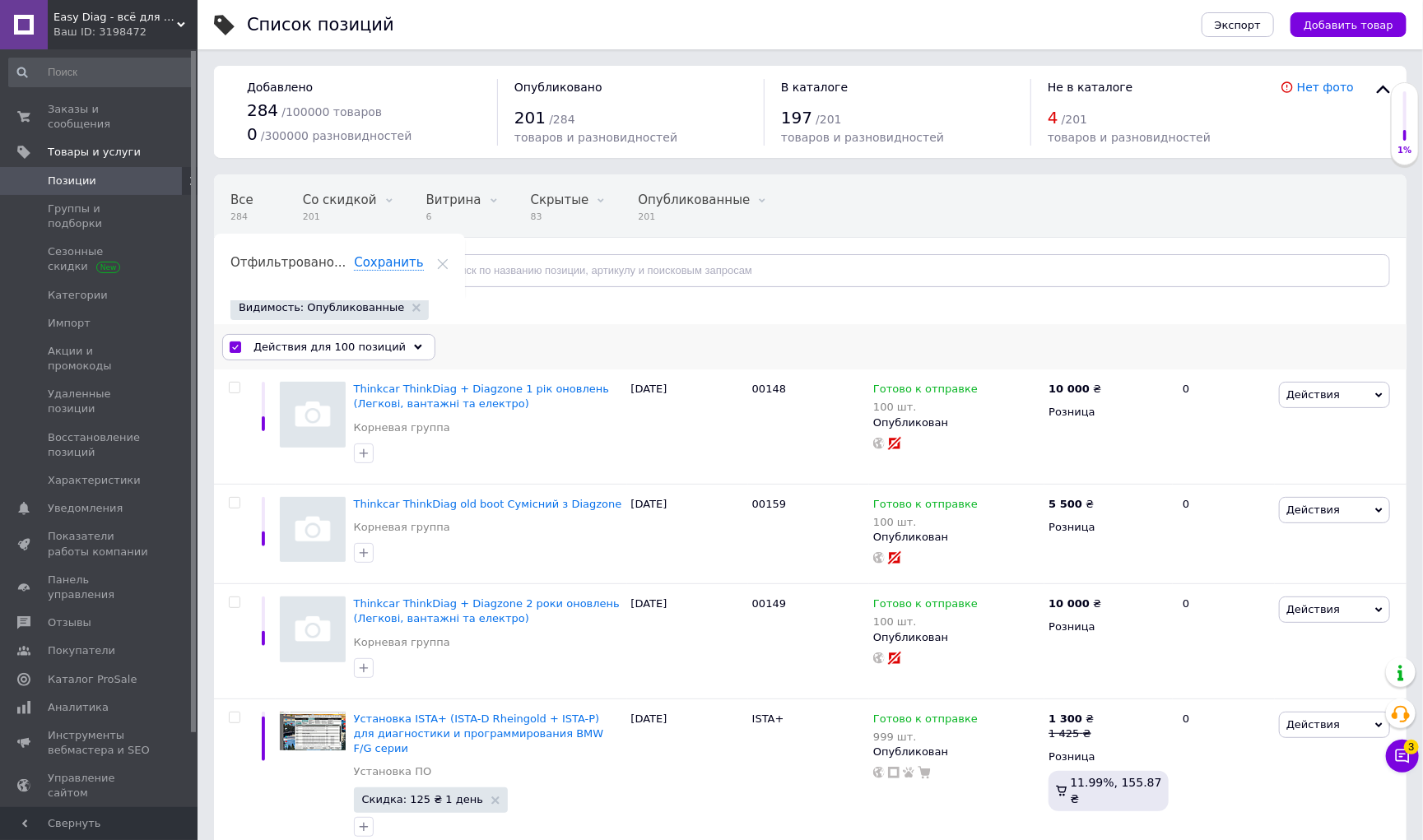
checkbox input "false"
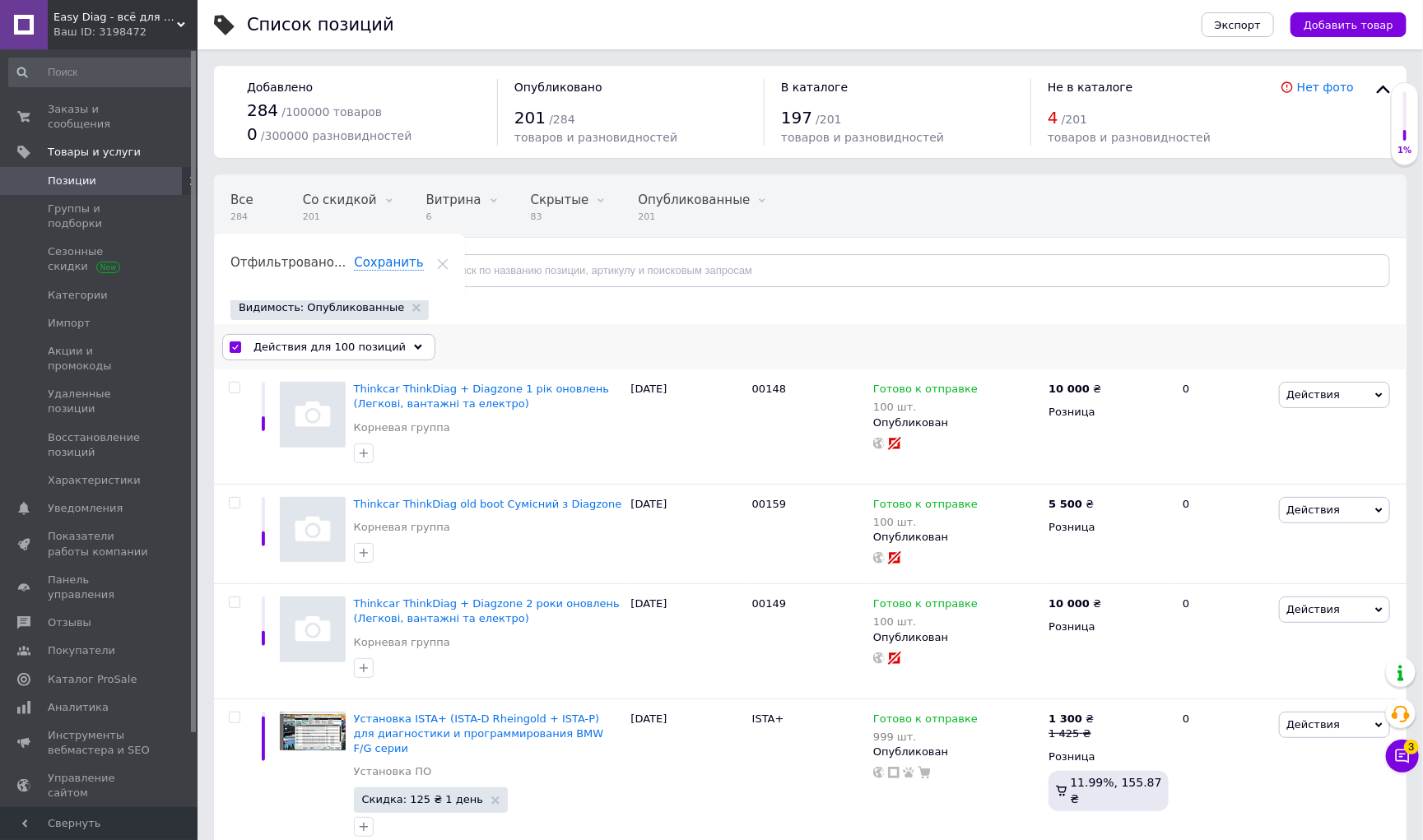
checkbox input "false"
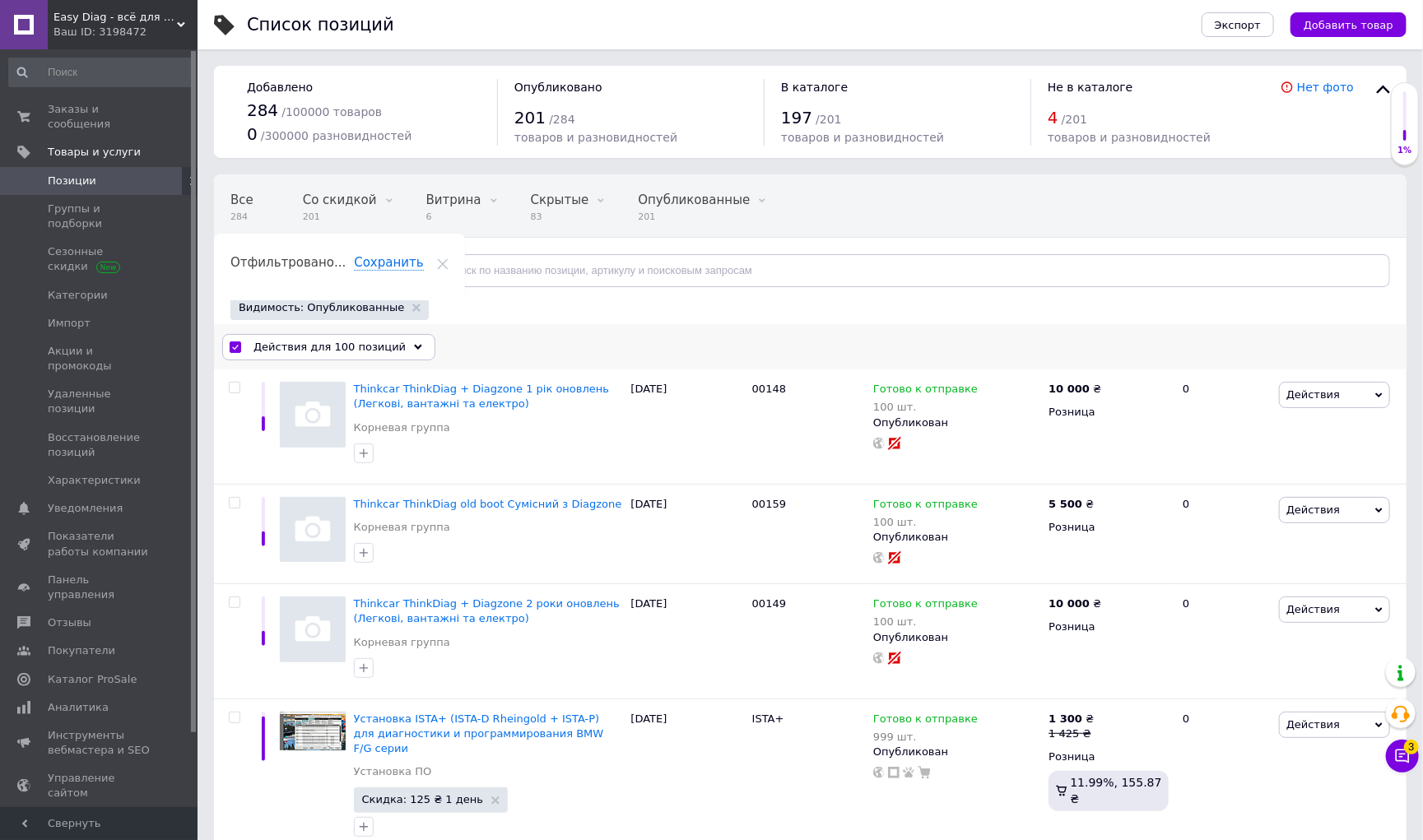
checkbox input "false"
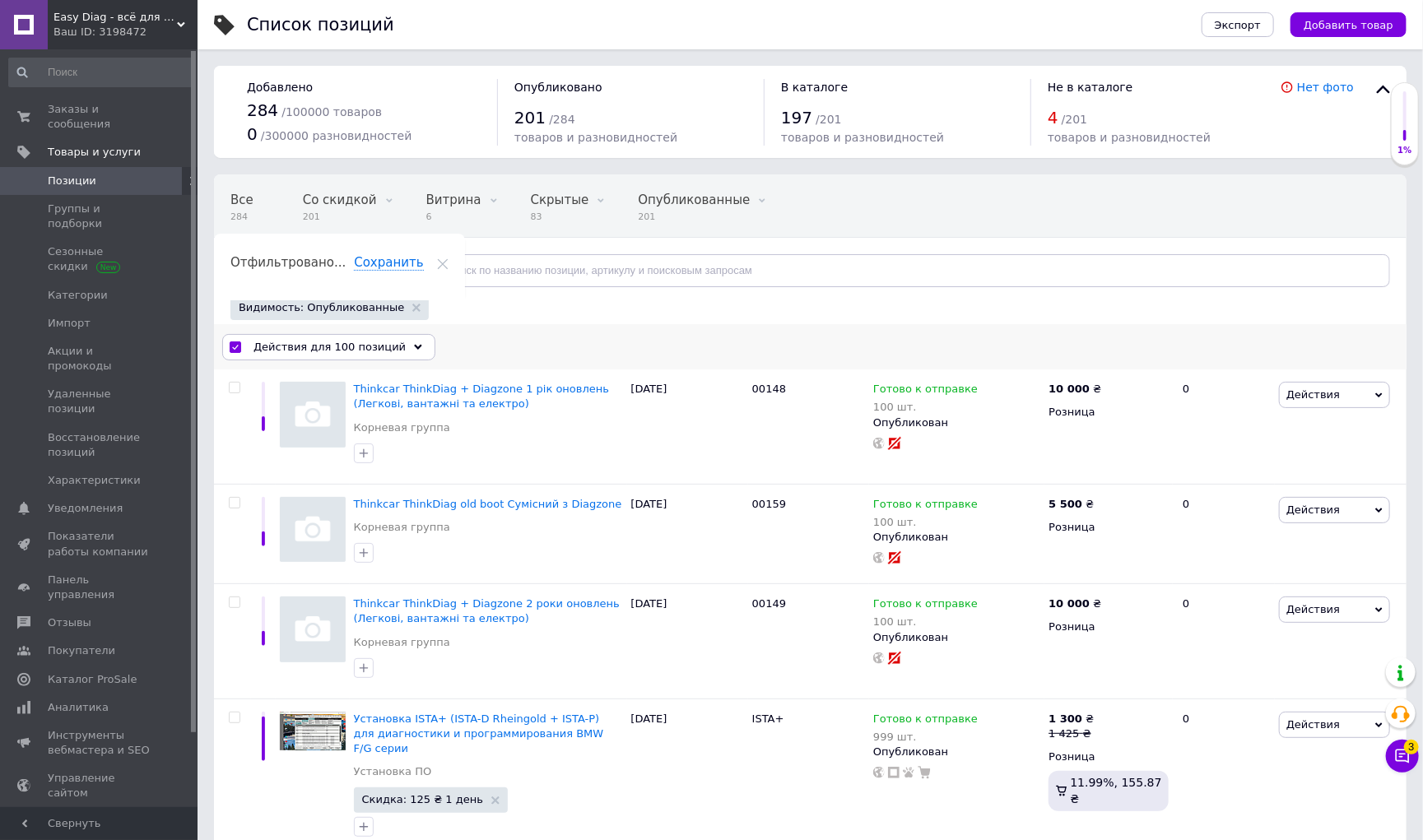
checkbox input "false"
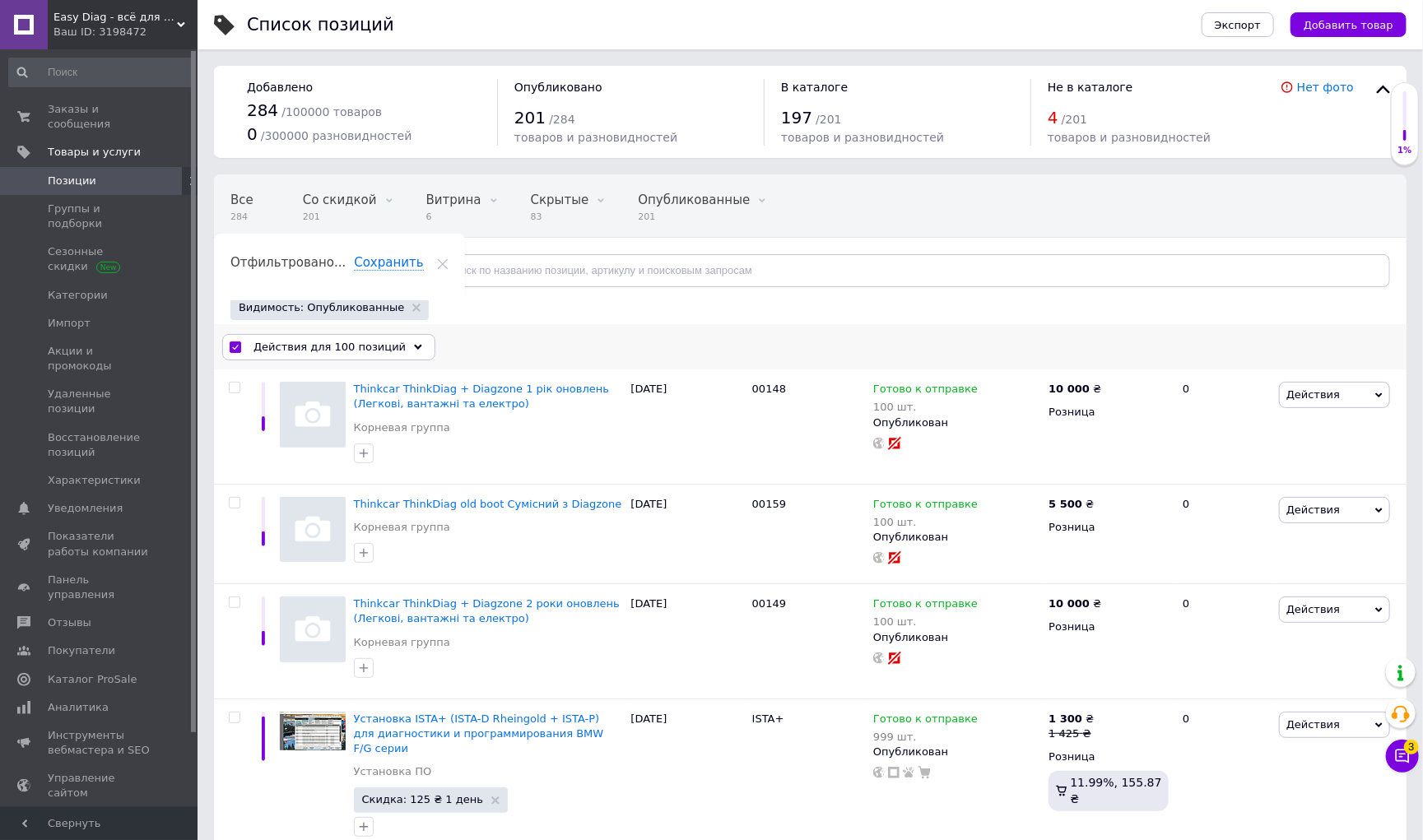
checkbox input "false"
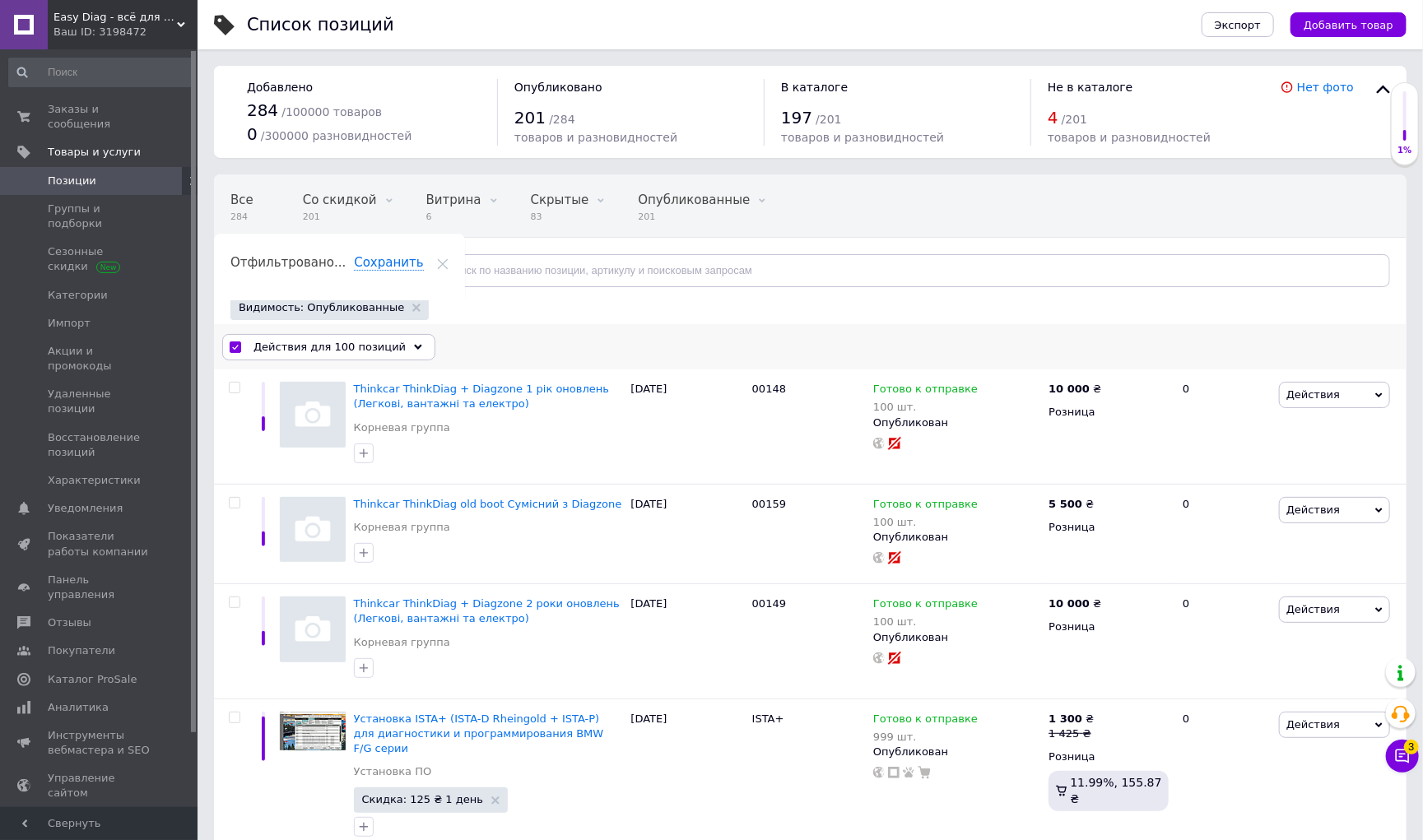
checkbox input "false"
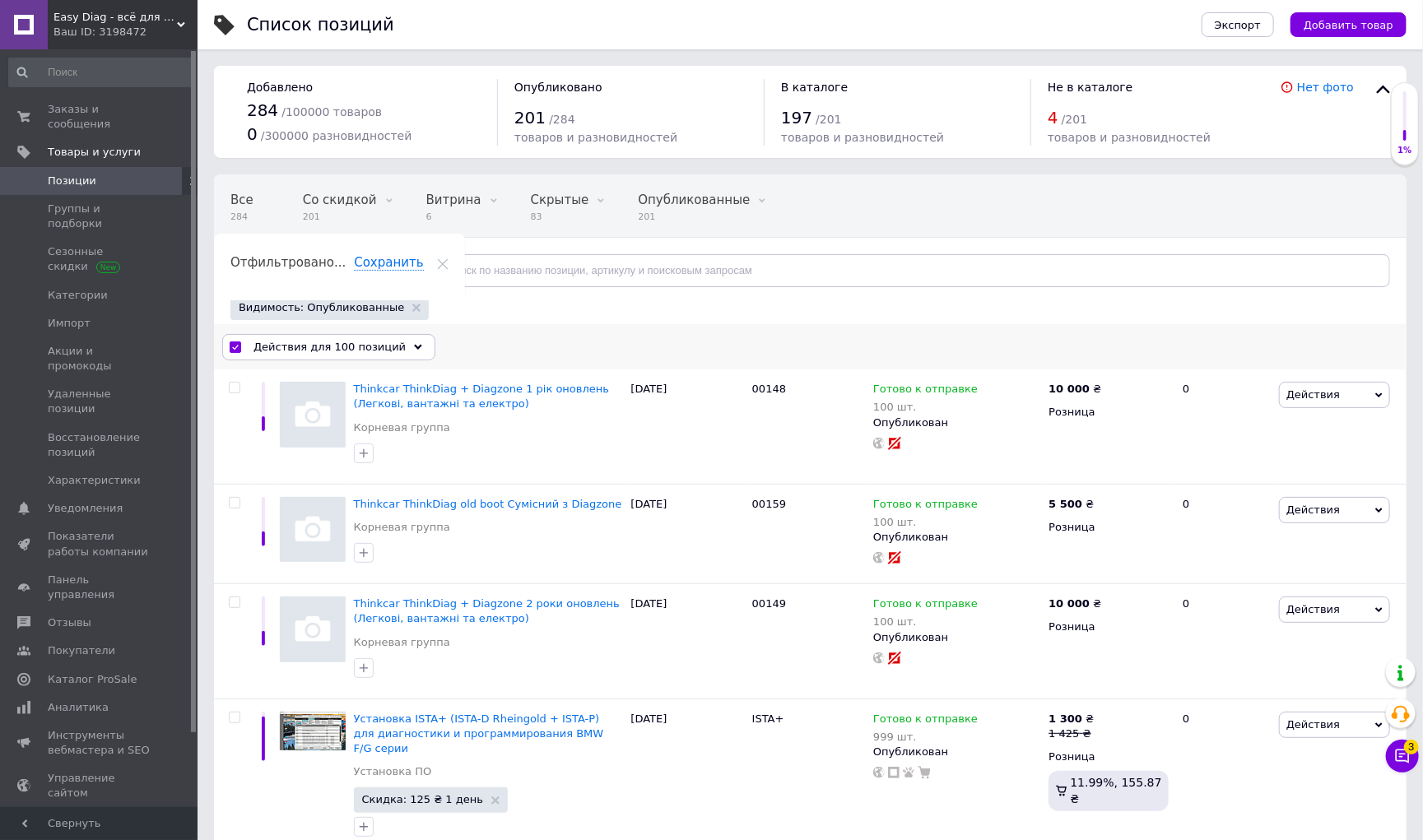
checkbox input "false"
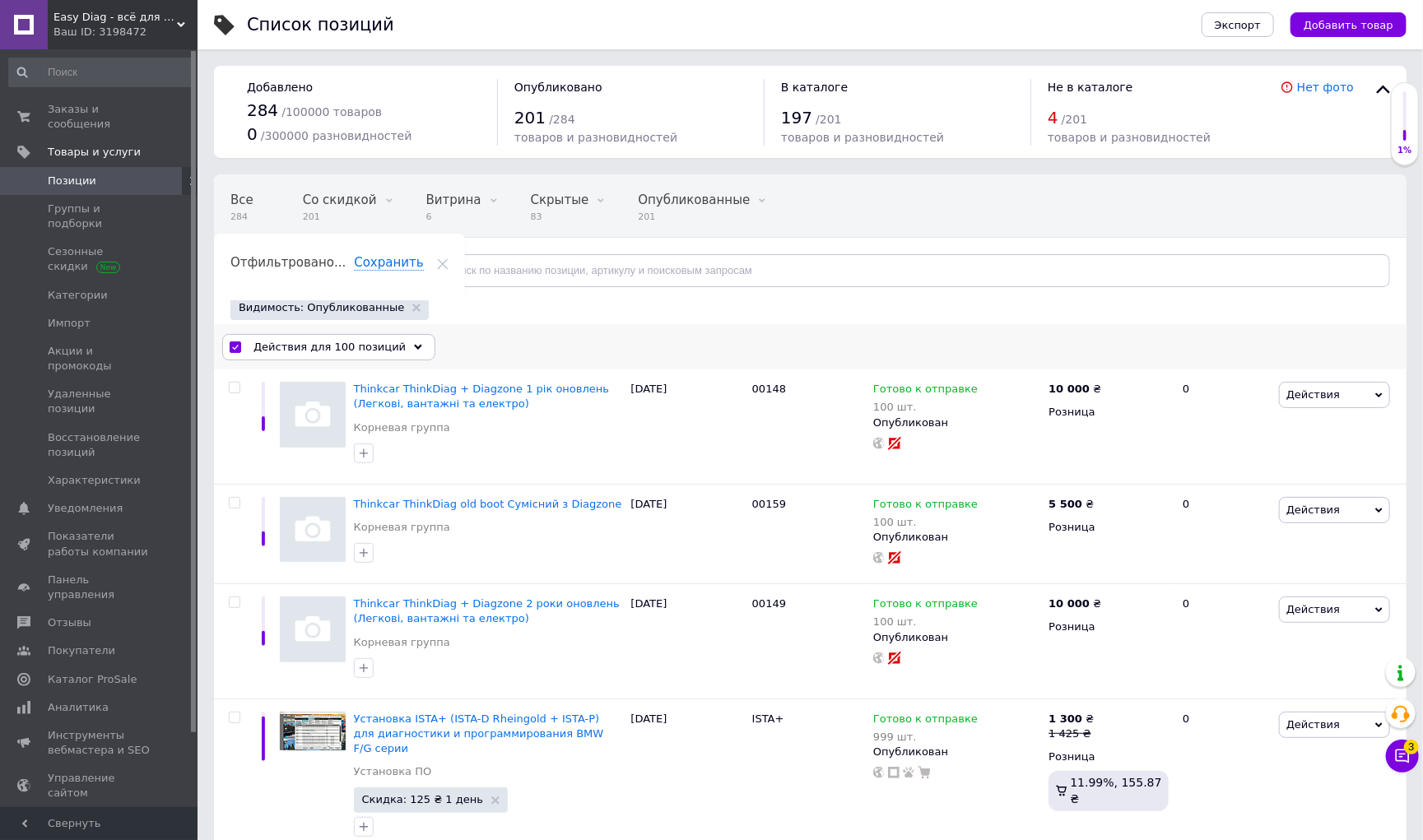
checkbox input "false"
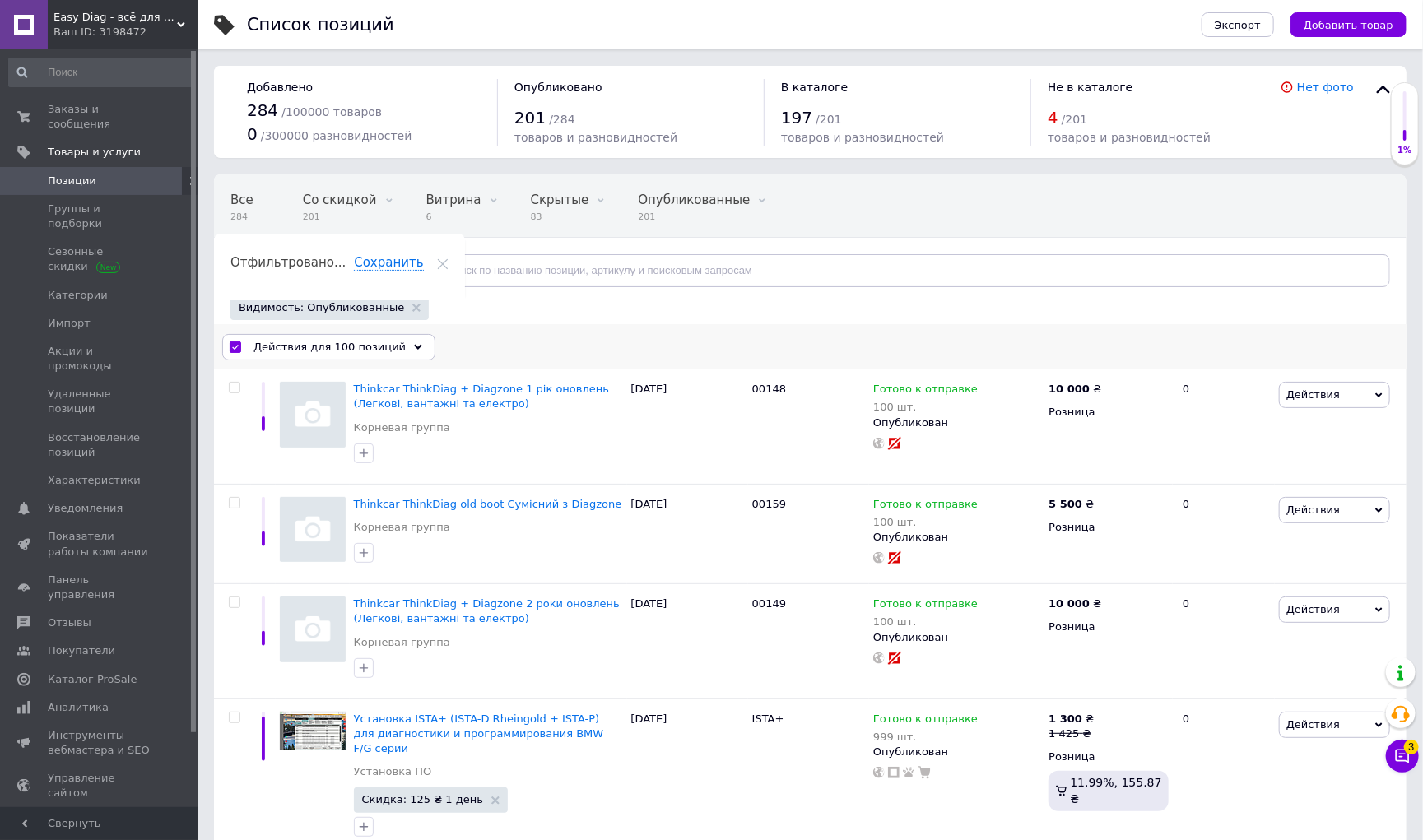
checkbox input "false"
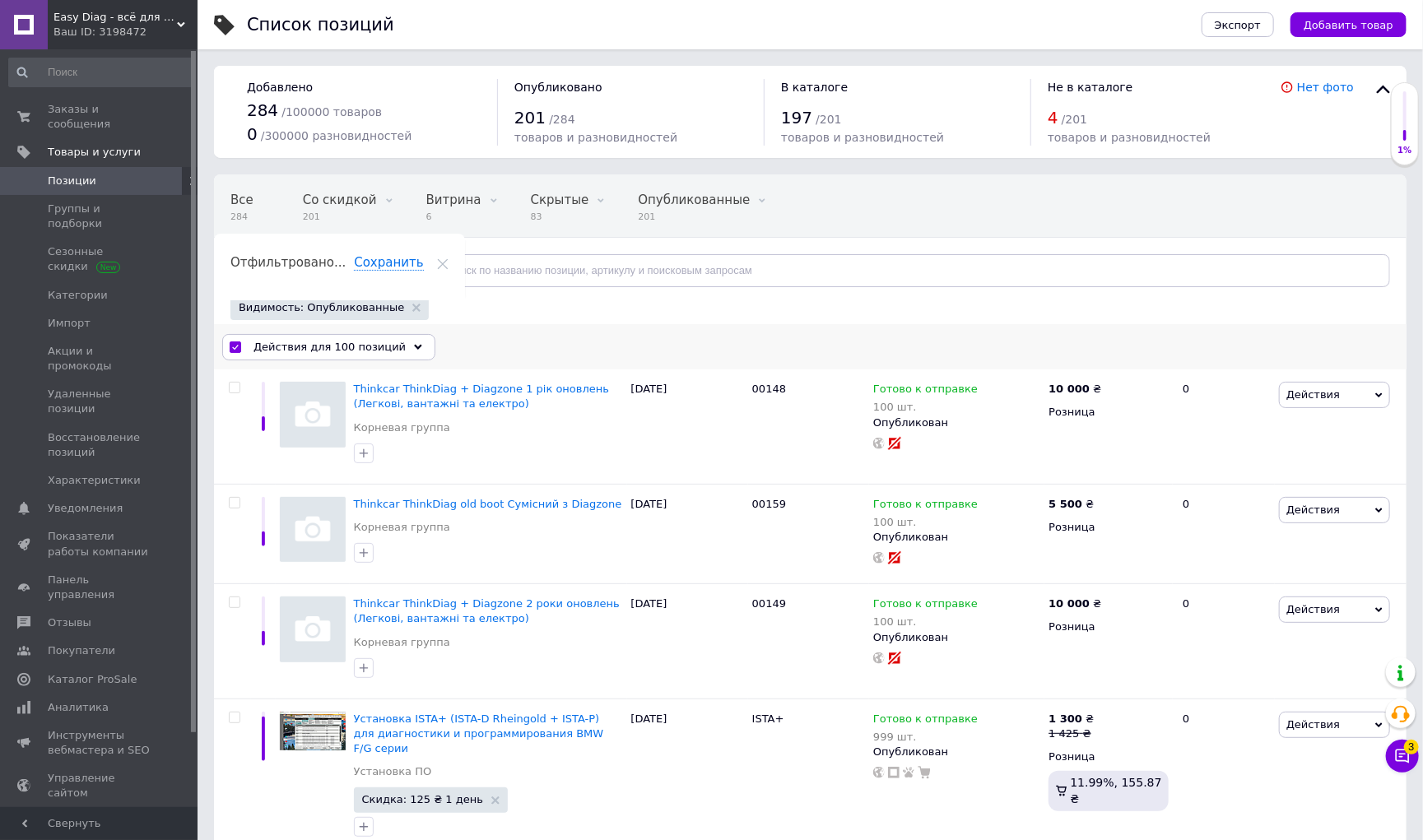
checkbox input "false"
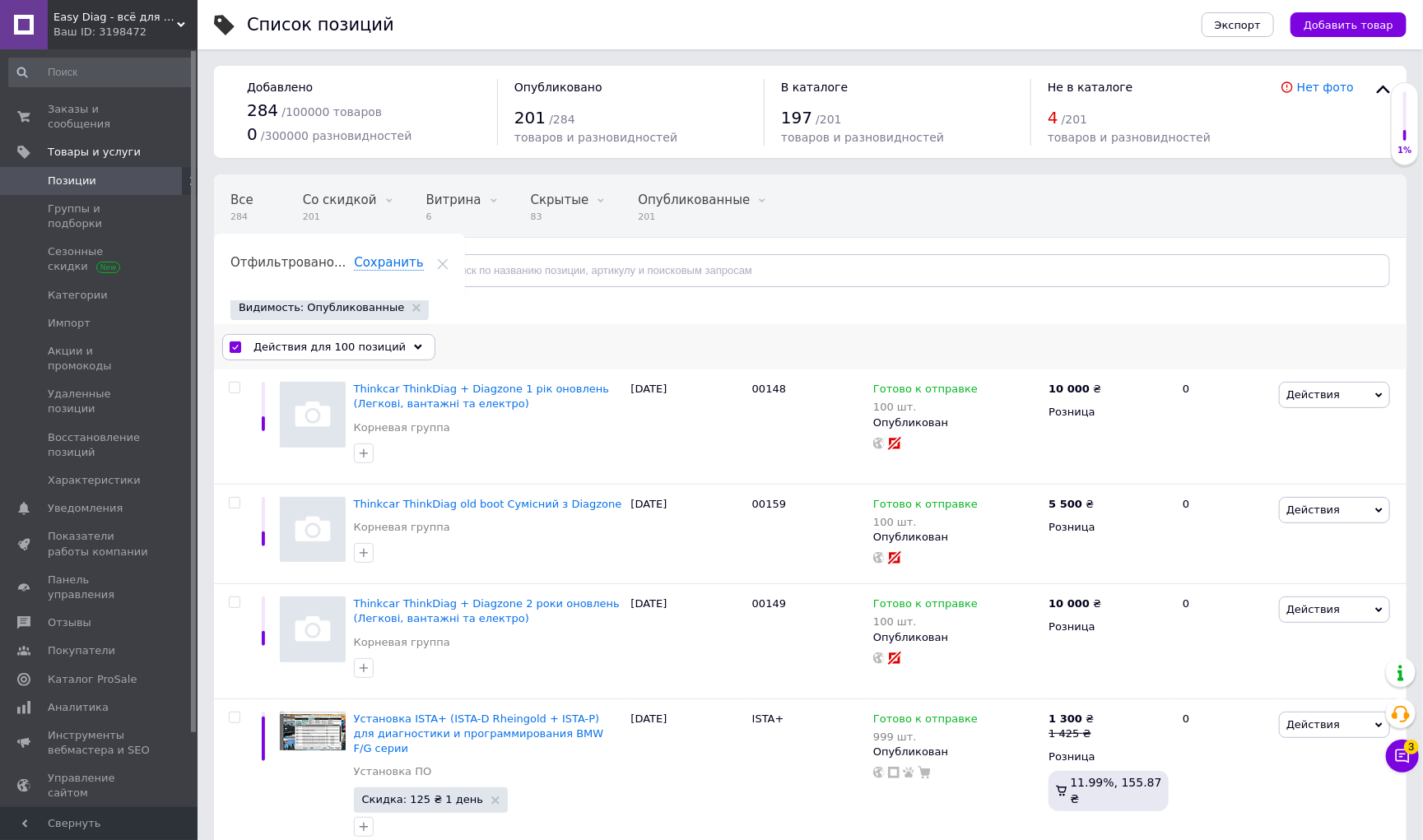
checkbox input "false"
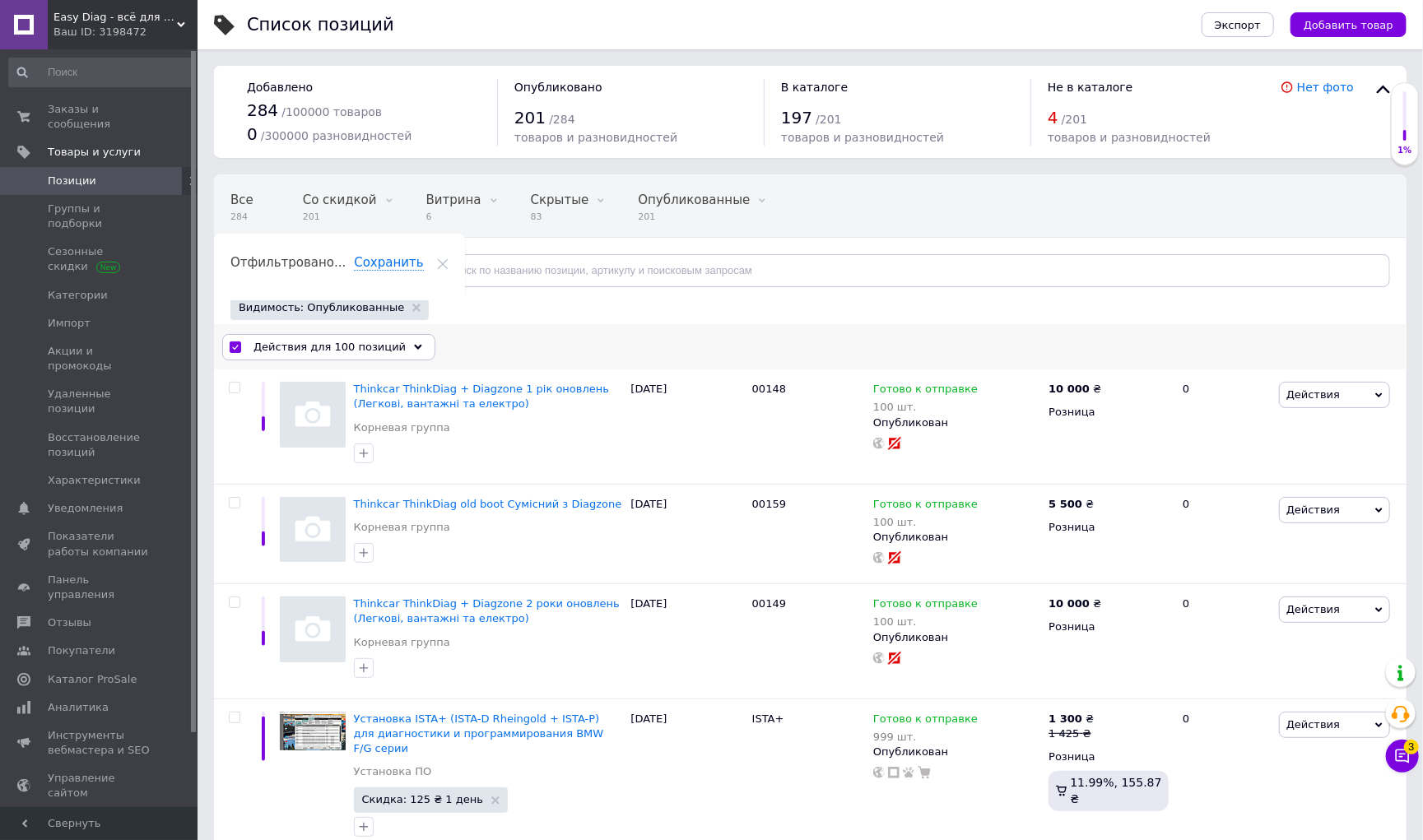
checkbox input "false"
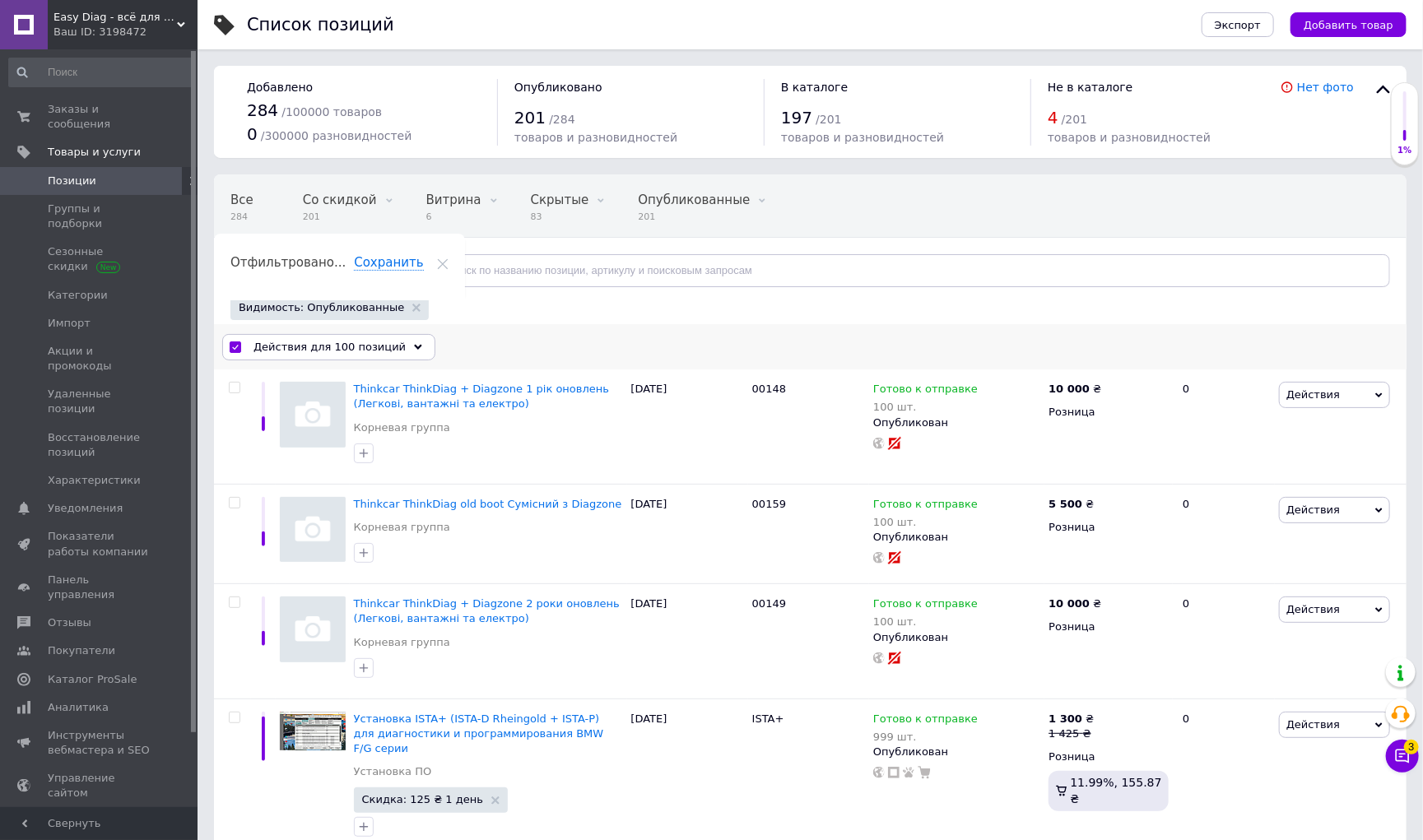
checkbox input "false"
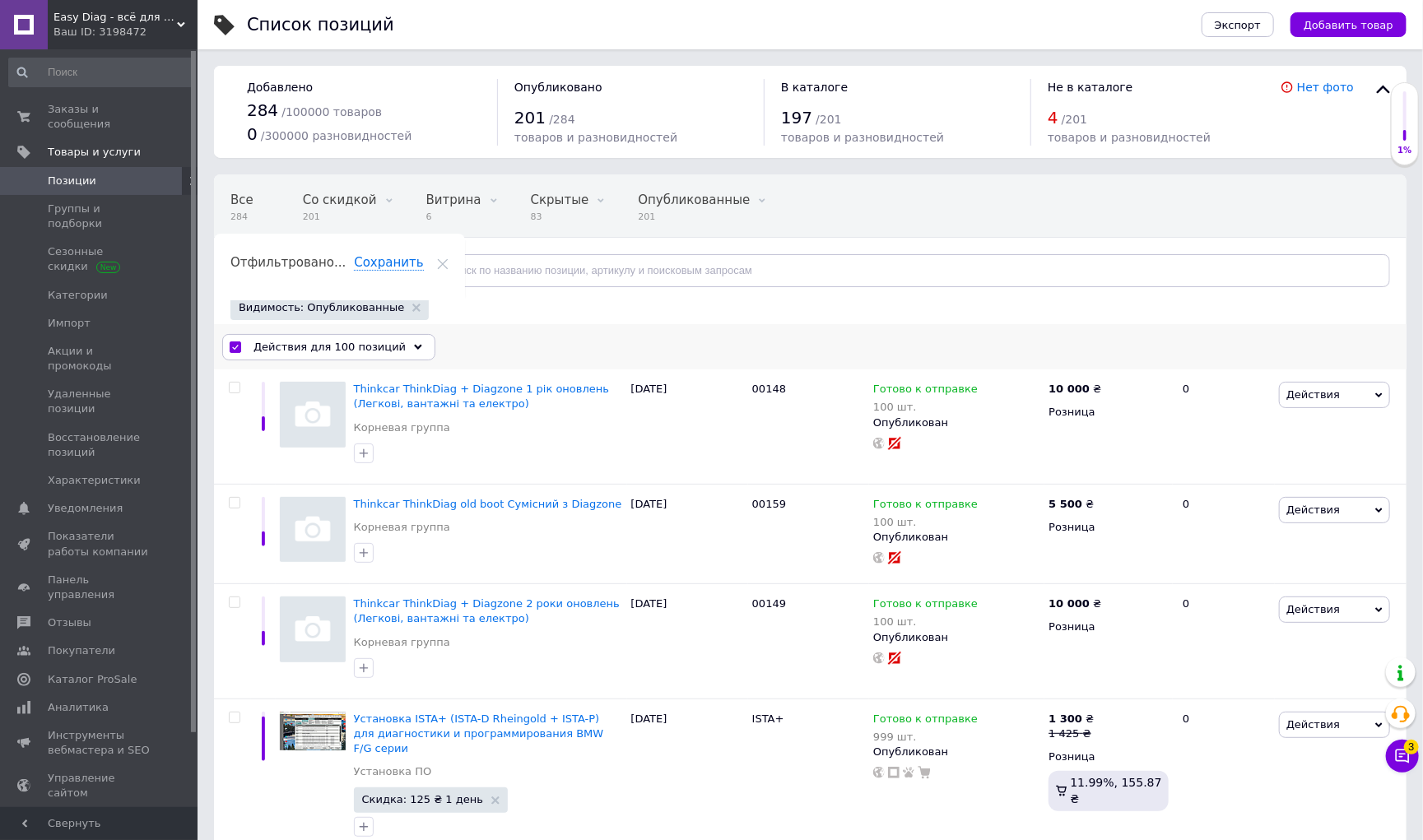
checkbox input "false"
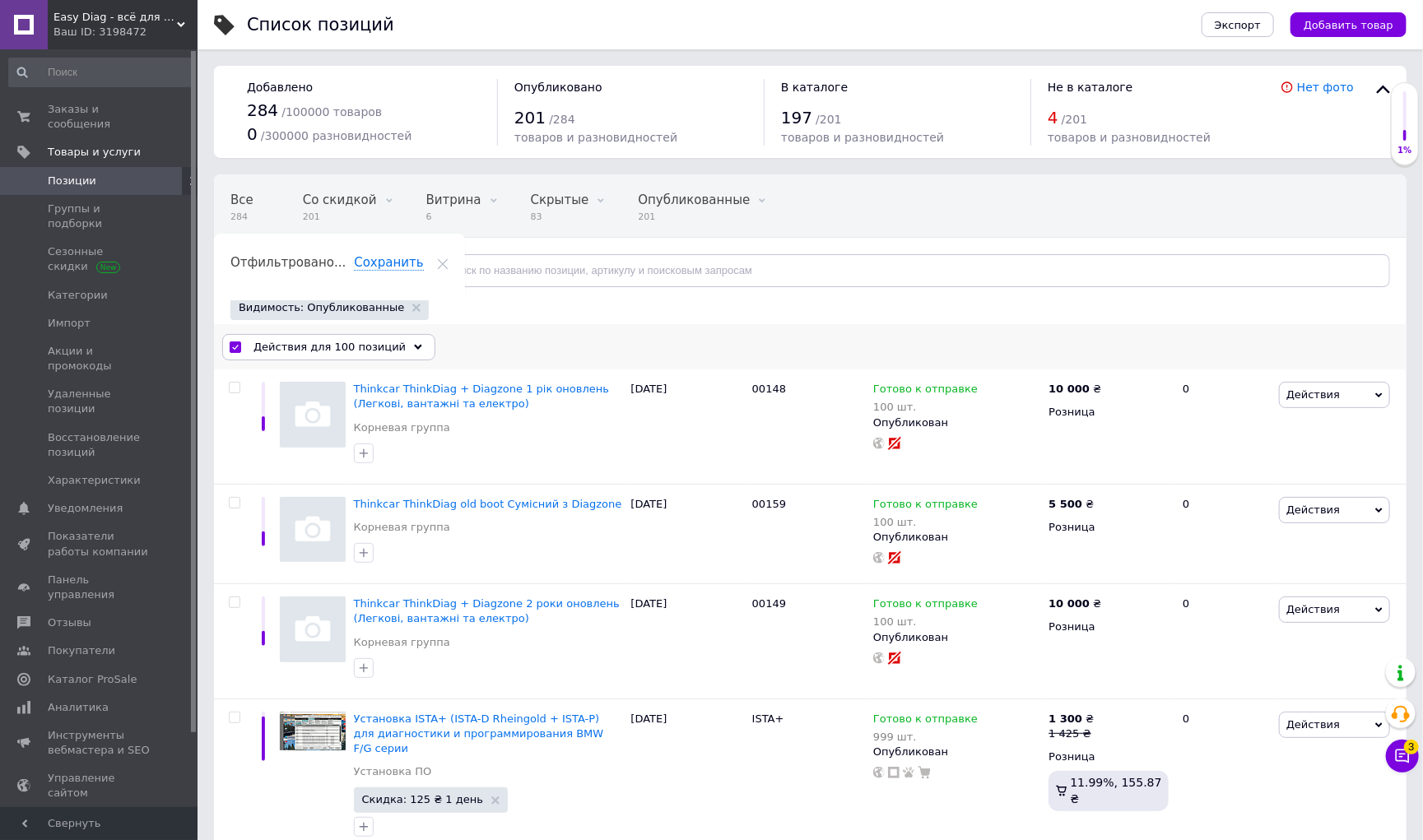
checkbox input "false"
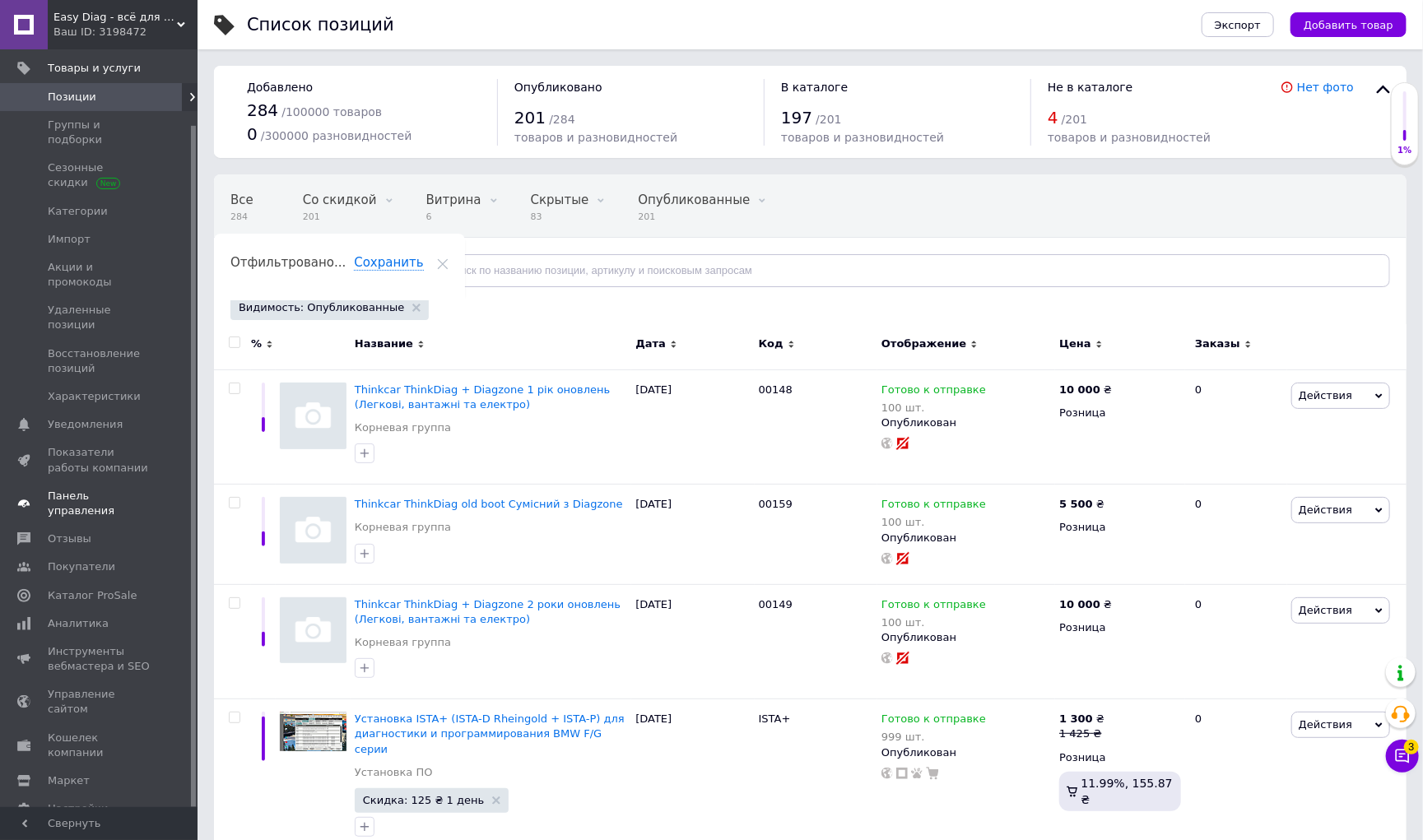
scroll to position [83, 0]
click at [117, 15] on span "Easy Diag - всё для диагностики автомобиля" at bounding box center [115, 17] width 123 height 15
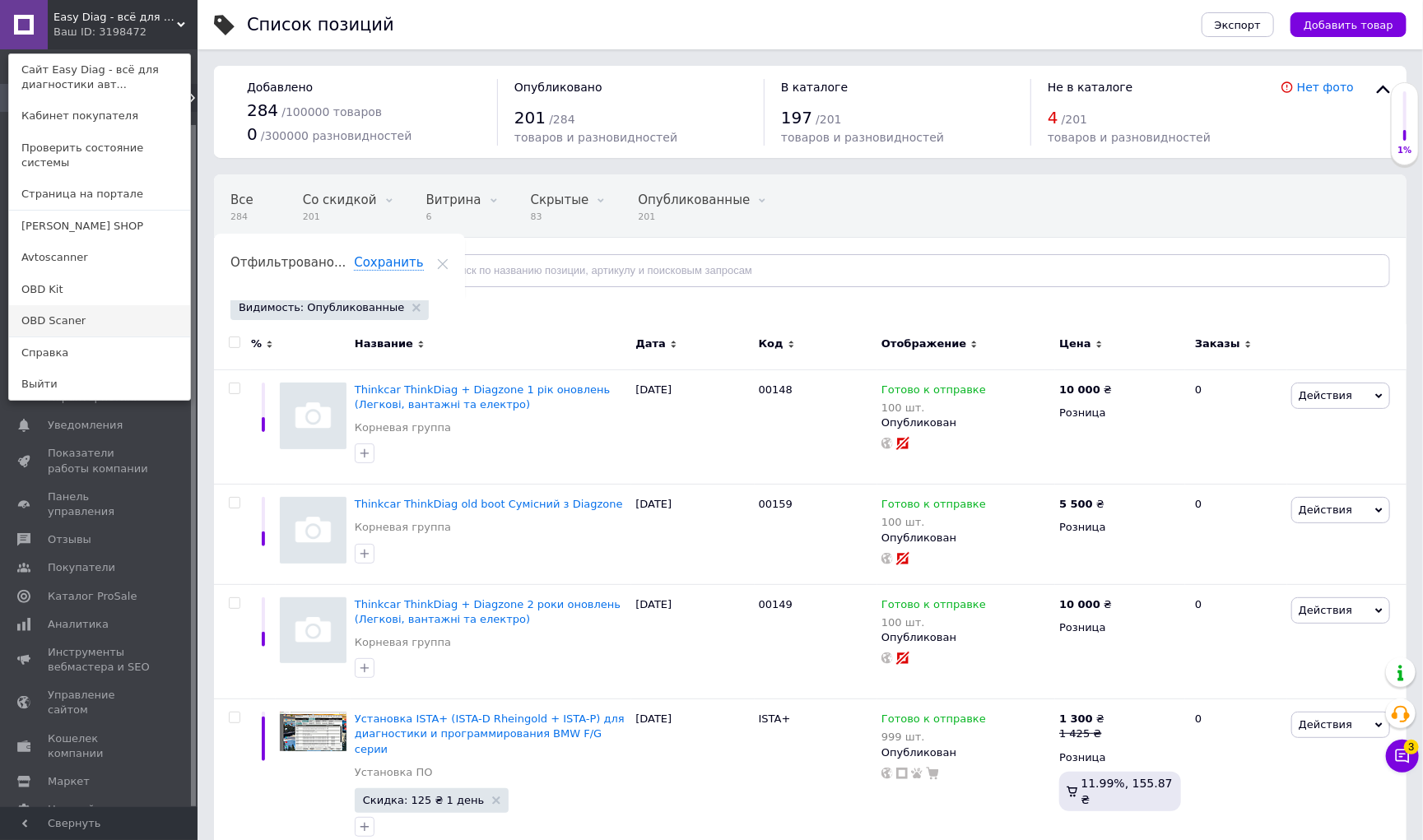
click at [97, 319] on link "OBD Scaner" at bounding box center [99, 321] width 181 height 31
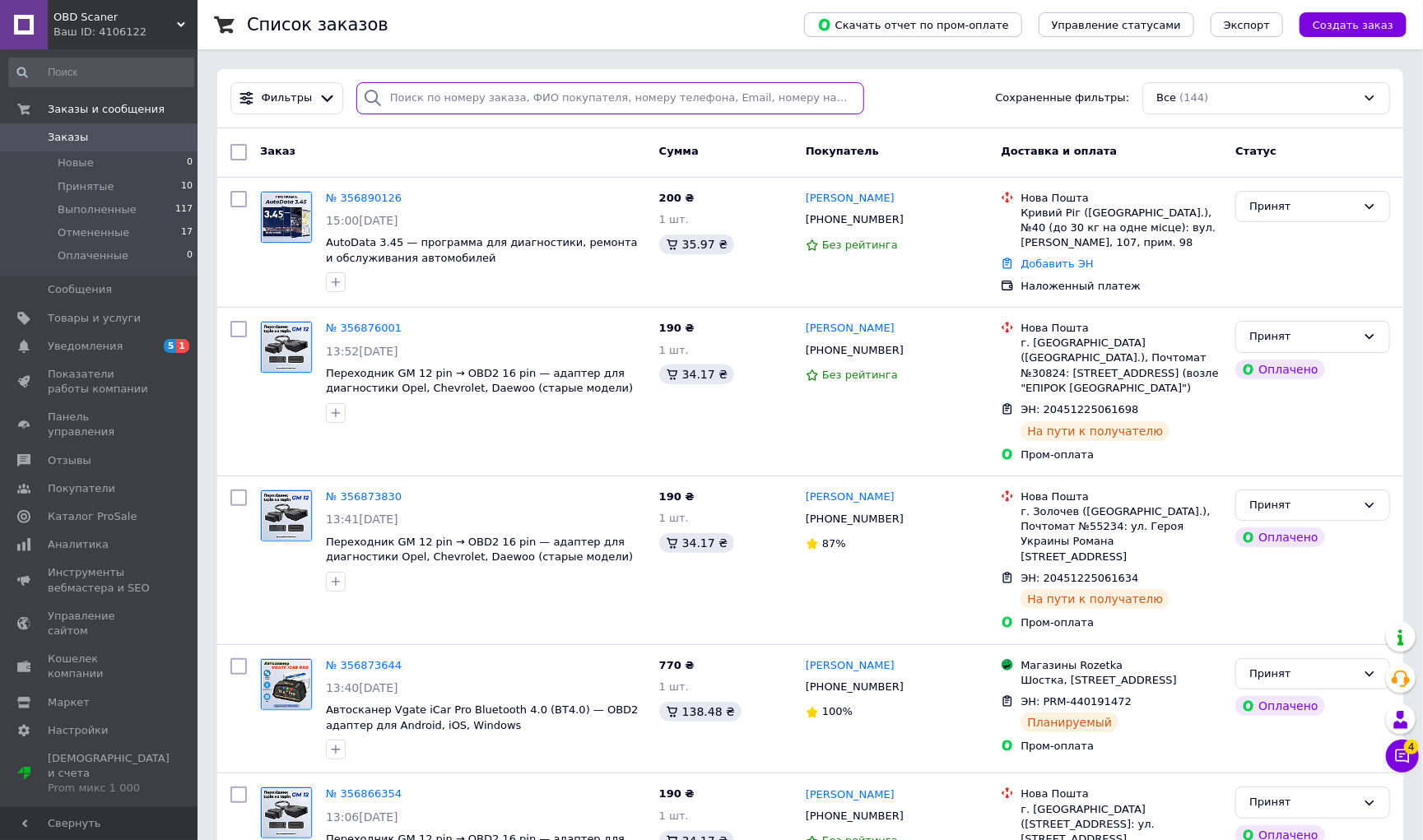
click at [478, 104] on input "search" at bounding box center [609, 98] width 507 height 32
type input "pro"
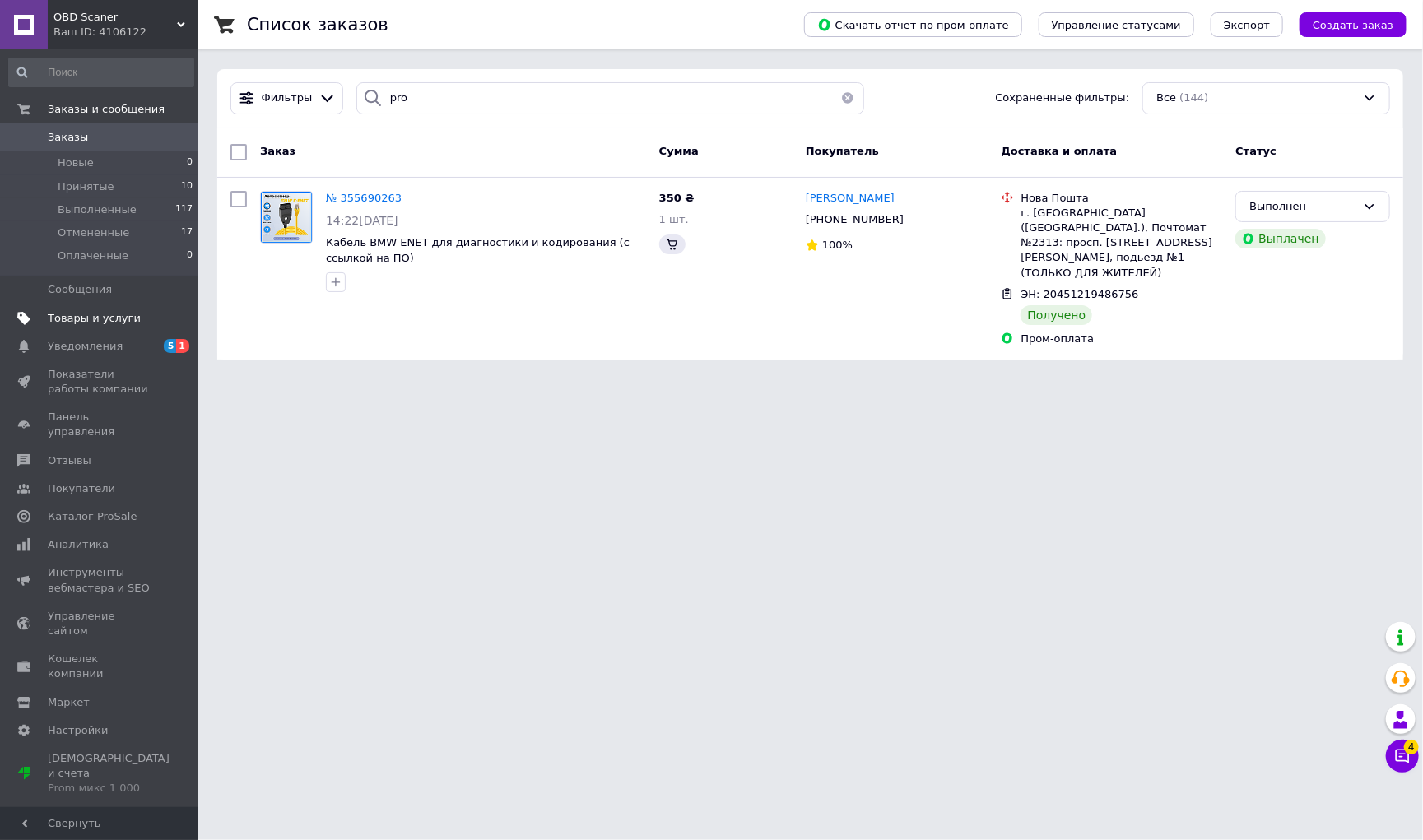
click at [103, 311] on span "Товары и услуги" at bounding box center [94, 319] width 93 height 15
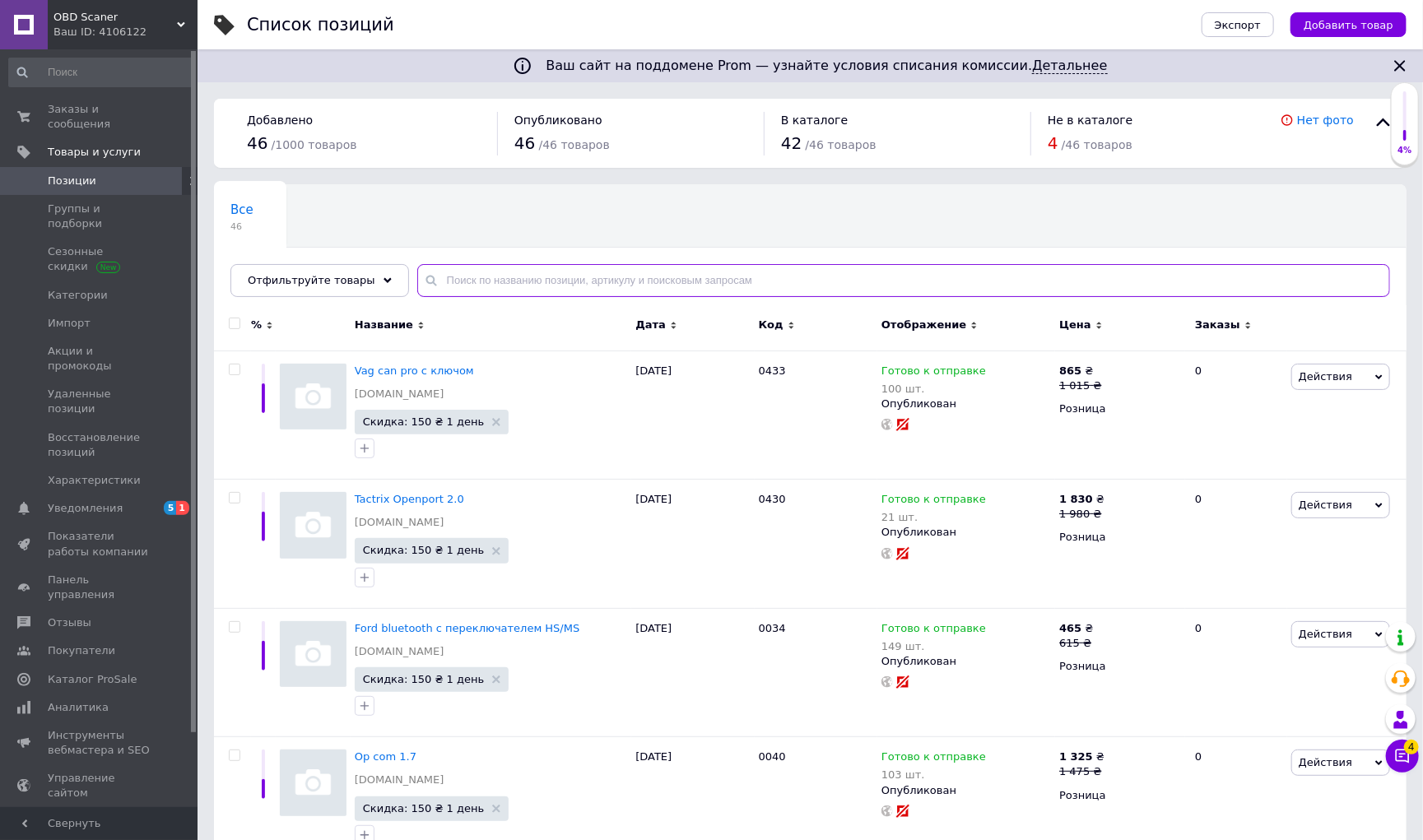
click at [584, 279] on input "text" at bounding box center [903, 281] width 973 height 33
type input "pro"
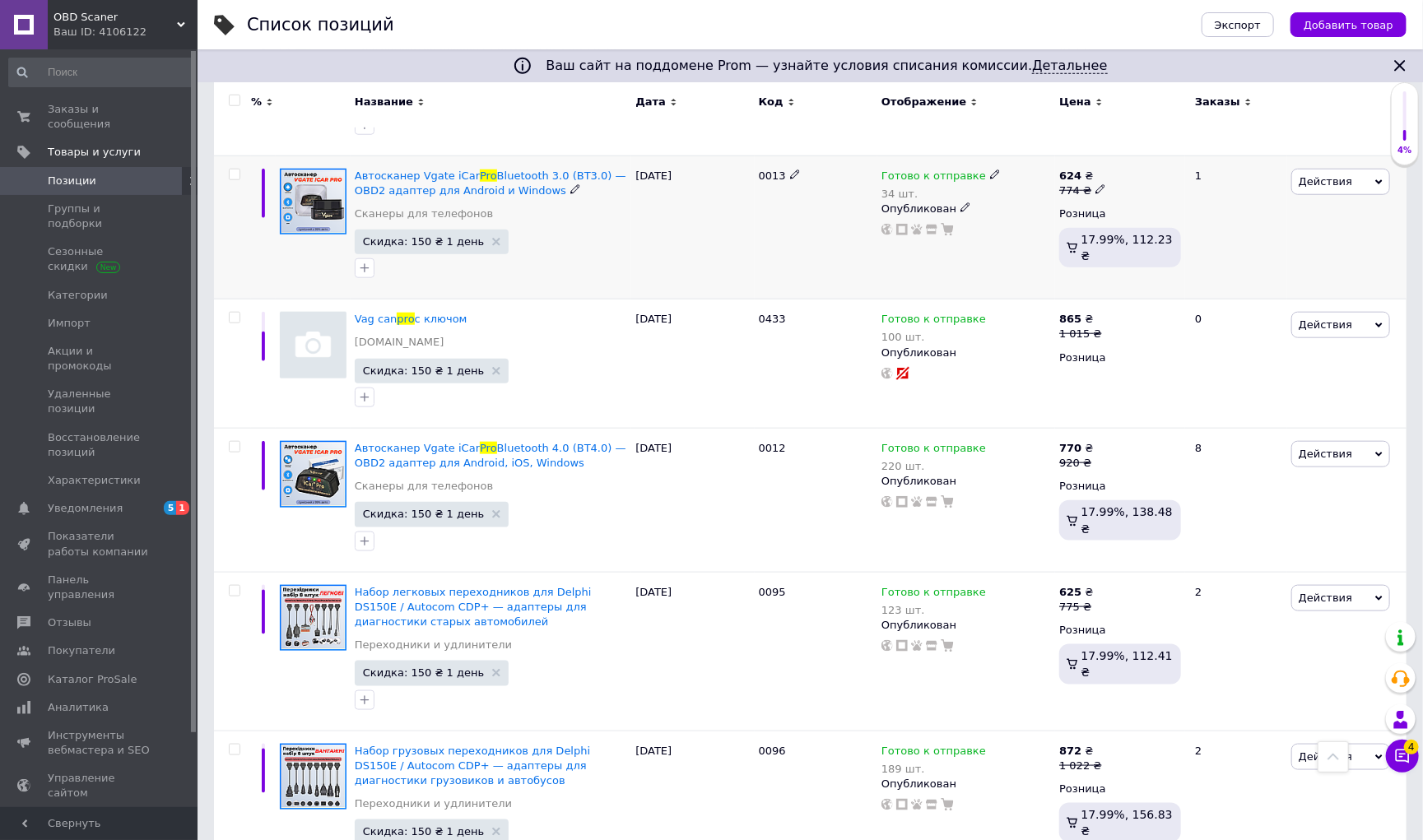
scroll to position [786, 0]
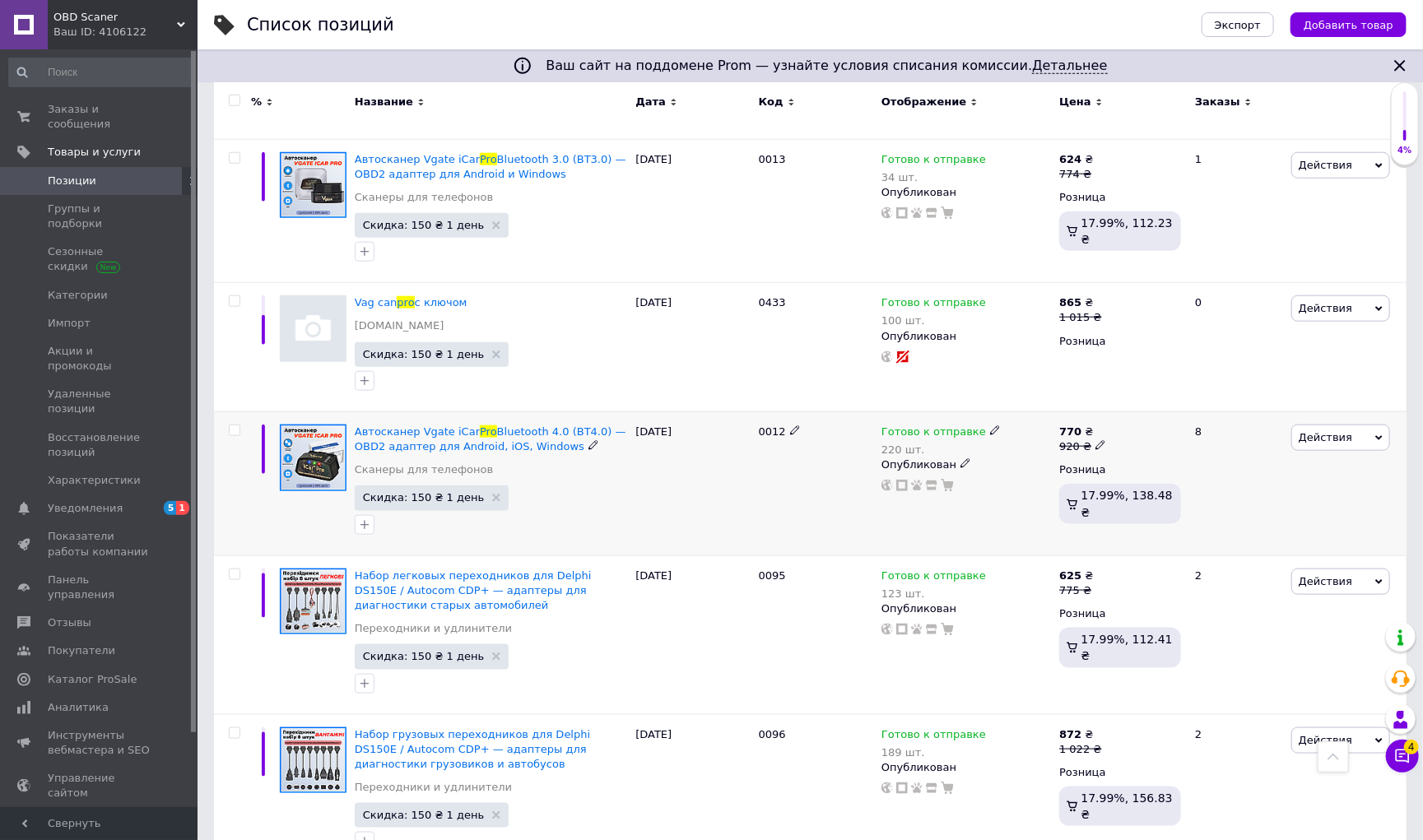
click at [1098, 439] on span at bounding box center [1100, 445] width 10 height 12
click at [1140, 409] on input "920" at bounding box center [1180, 420] width 125 height 33
type input "940"
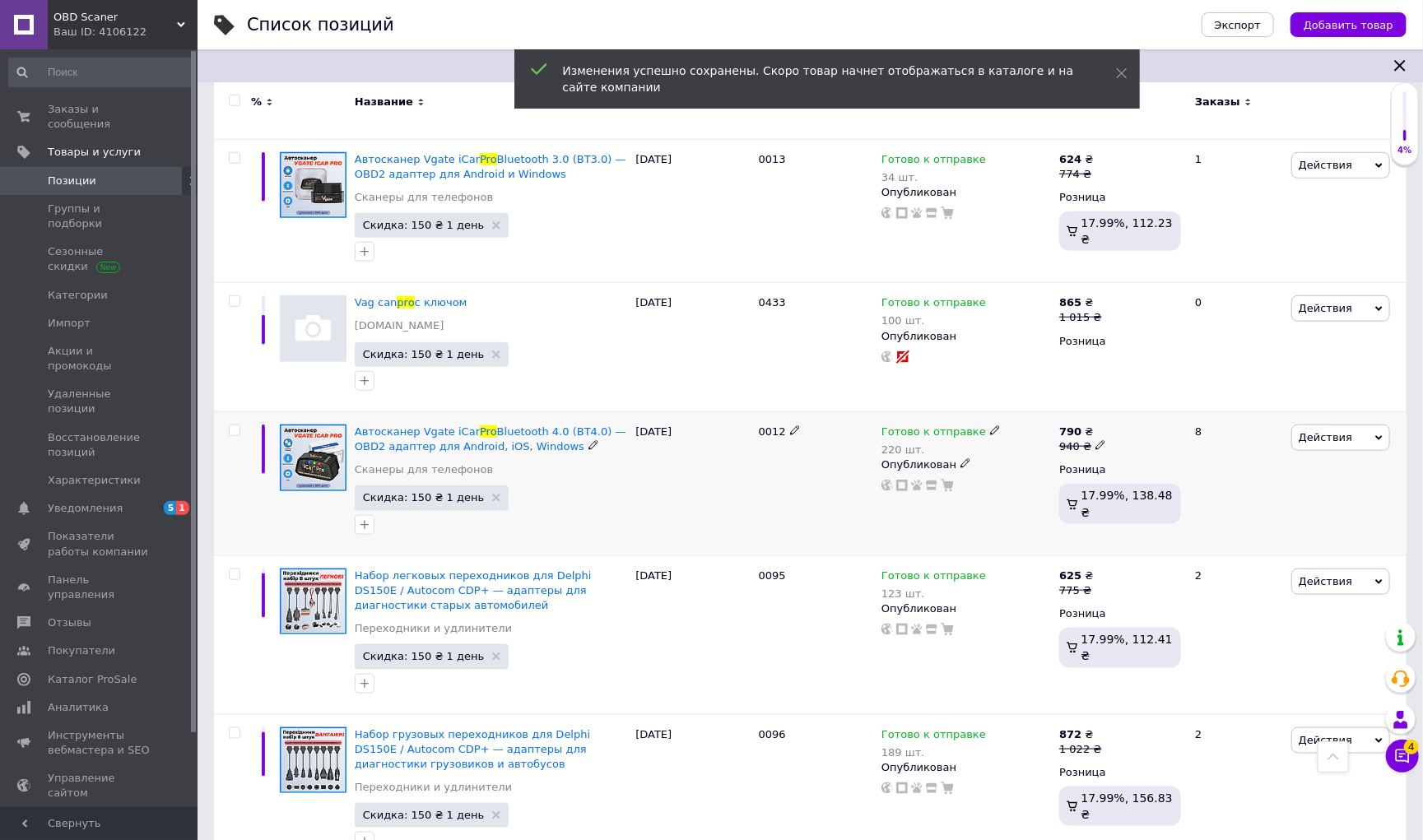
click at [1096, 440] on icon at bounding box center [1100, 445] width 10 height 10
type input "945"
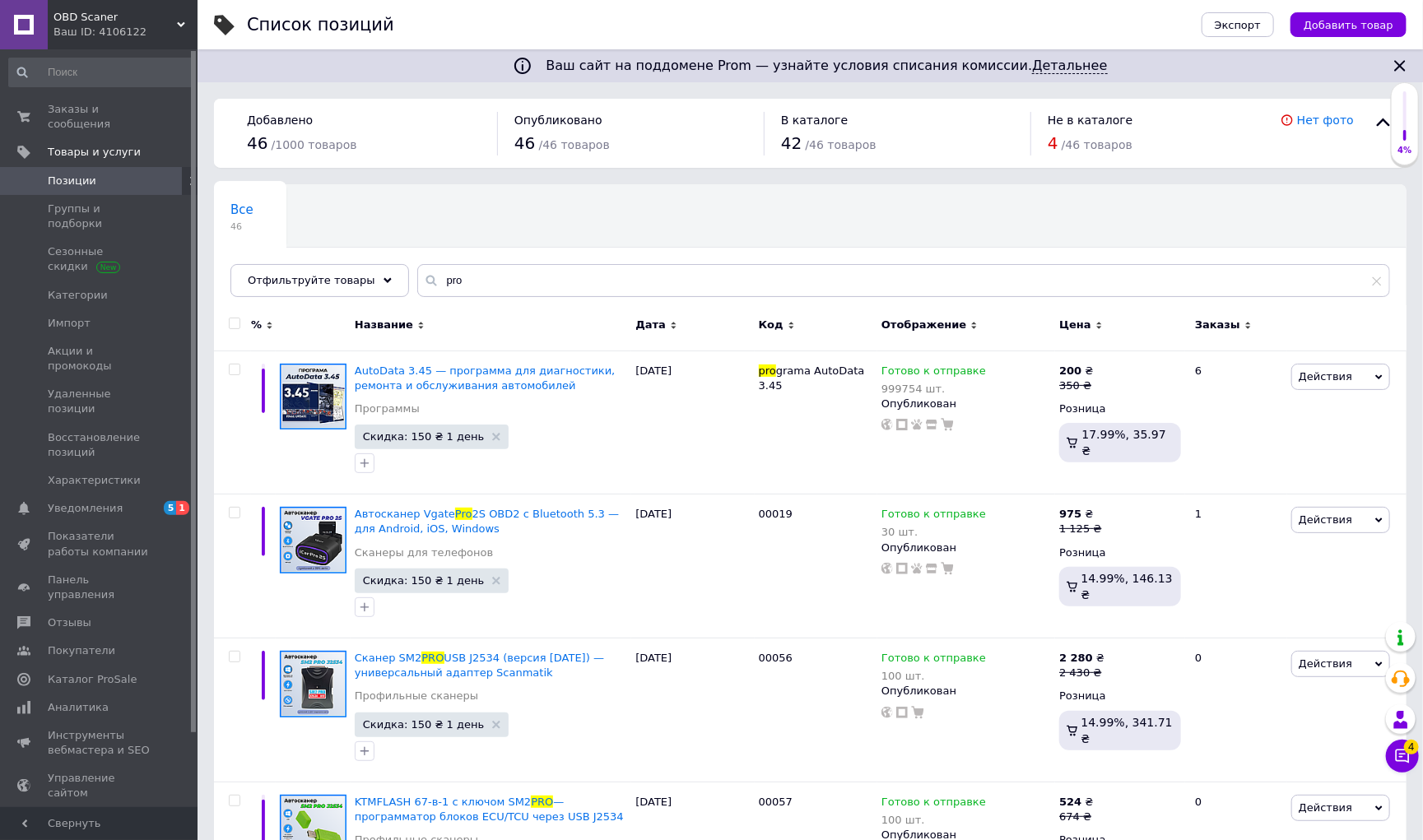
scroll to position [0, 0]
click at [517, 278] on input "pro" at bounding box center [903, 281] width 973 height 33
type input "gm"
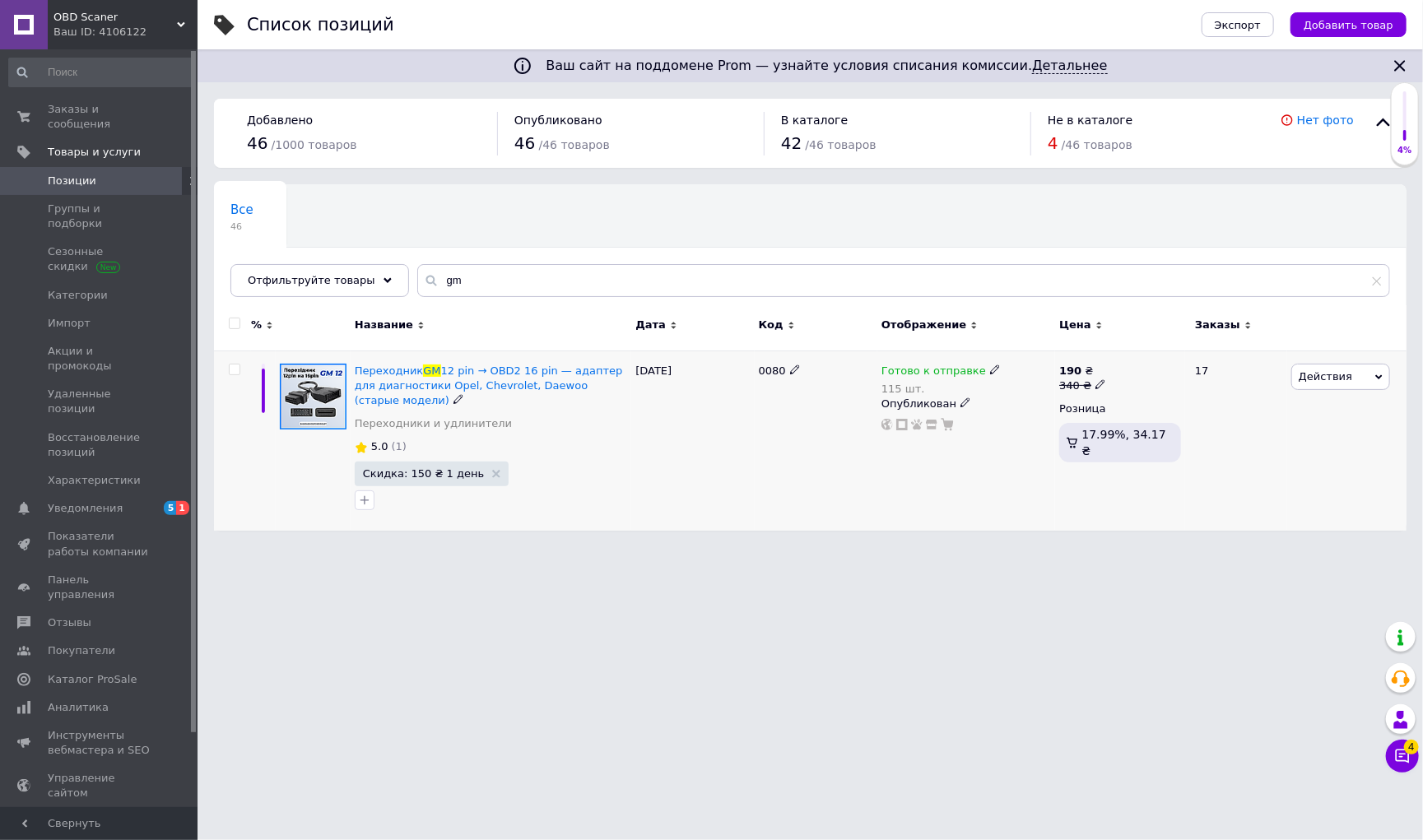
click at [1106, 390] on div "190 ₴ 340 ₴" at bounding box center [1119, 378] width 122 height 30
click at [1101, 386] on icon at bounding box center [1100, 384] width 10 height 10
click at [1143, 359] on input "340" at bounding box center [1181, 358] width 125 height 33
type input "360"
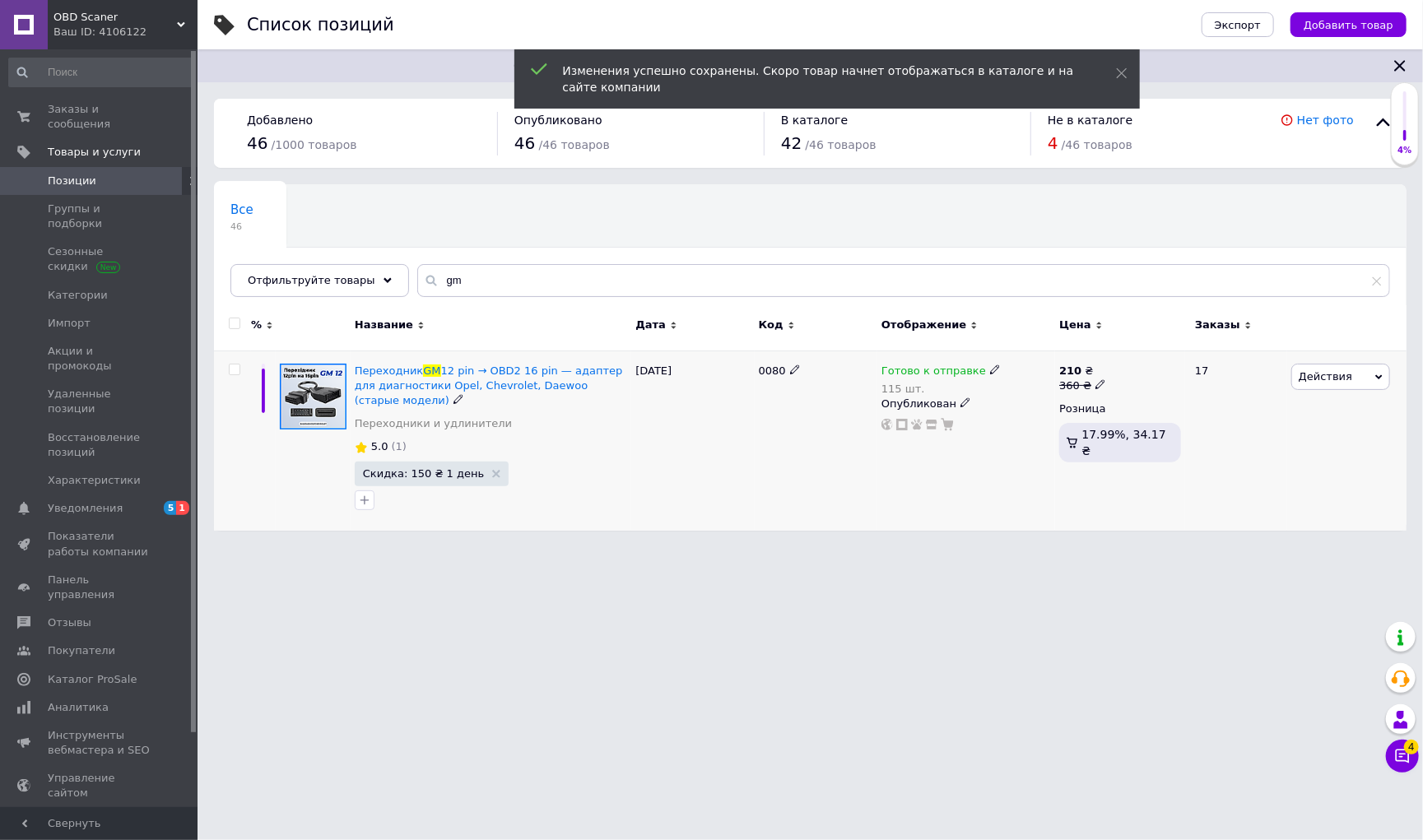
click at [1101, 382] on use at bounding box center [1099, 383] width 9 height 9
click at [1164, 363] on input "360" at bounding box center [1181, 358] width 125 height 33
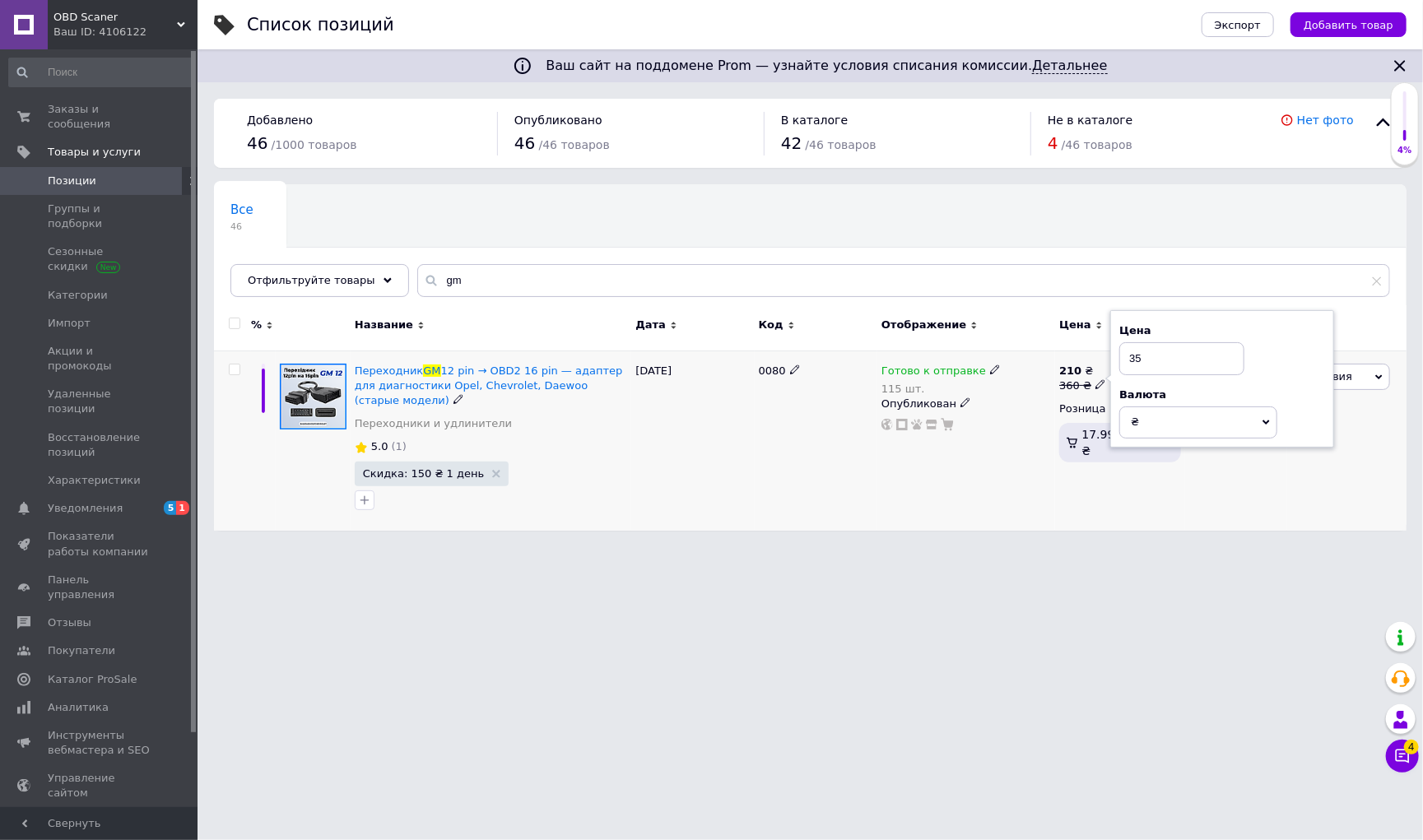
type input "359"
click at [1101, 379] on icon at bounding box center [1100, 384] width 10 height 10
click at [1139, 360] on input "359" at bounding box center [1180, 358] width 125 height 33
type input "369"
